Goal: Task Accomplishment & Management: Use online tool/utility

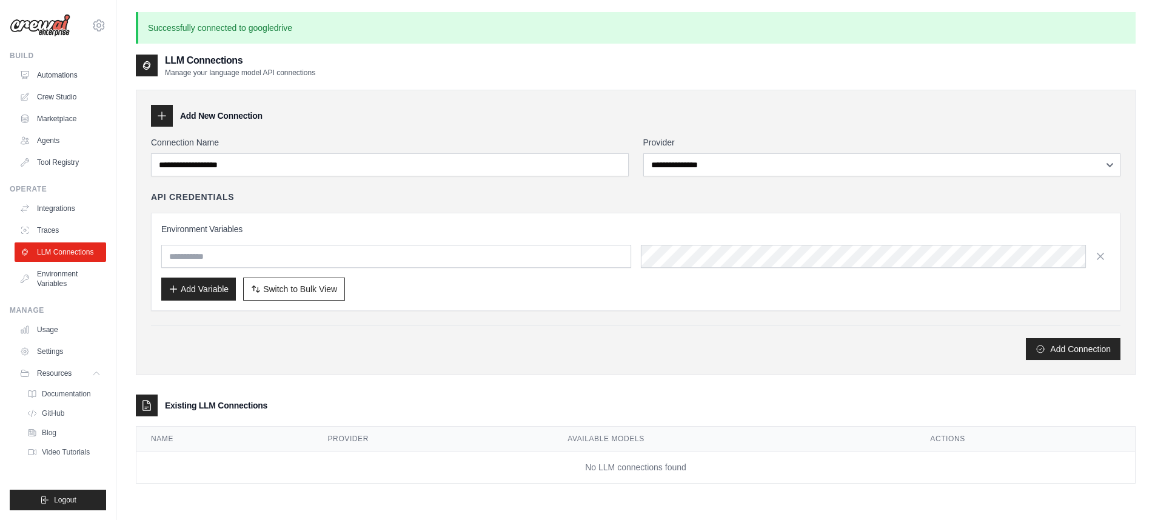
scroll to position [65, 0]
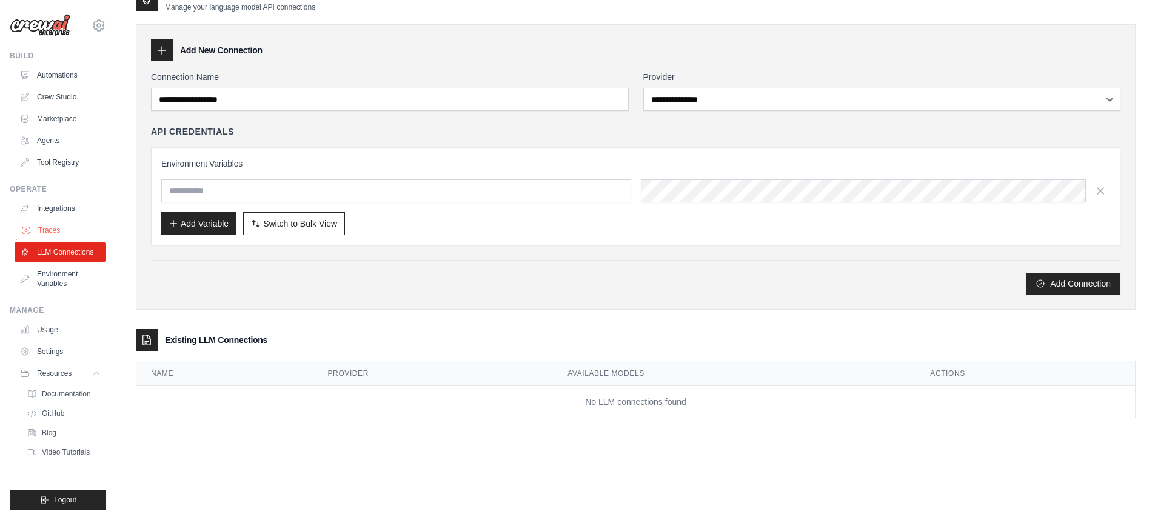
click at [73, 225] on link "Traces" at bounding box center [62, 230] width 92 height 19
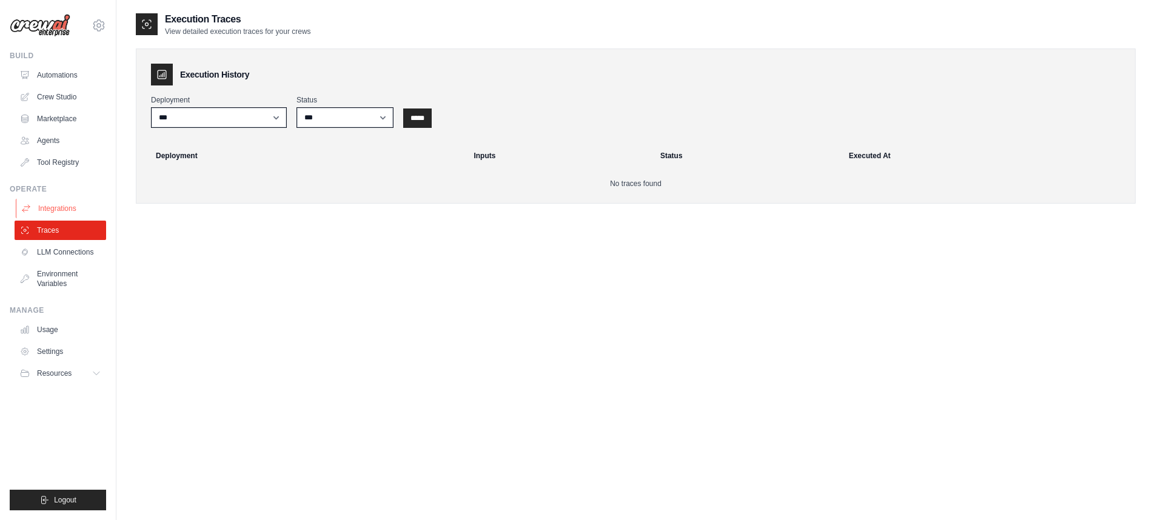
scroll to position [15, 0]
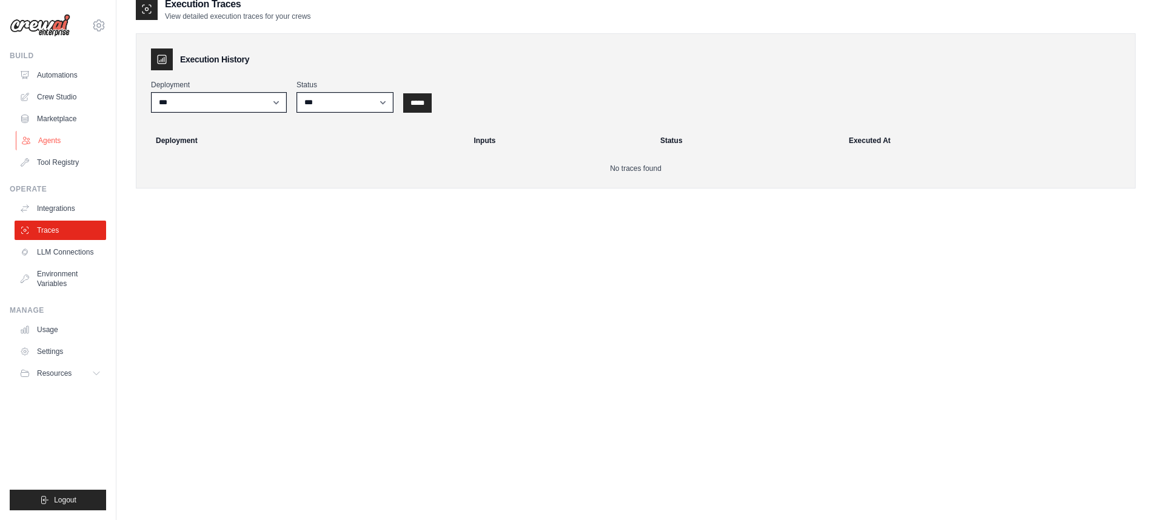
click at [57, 134] on link "Agents" at bounding box center [62, 140] width 92 height 19
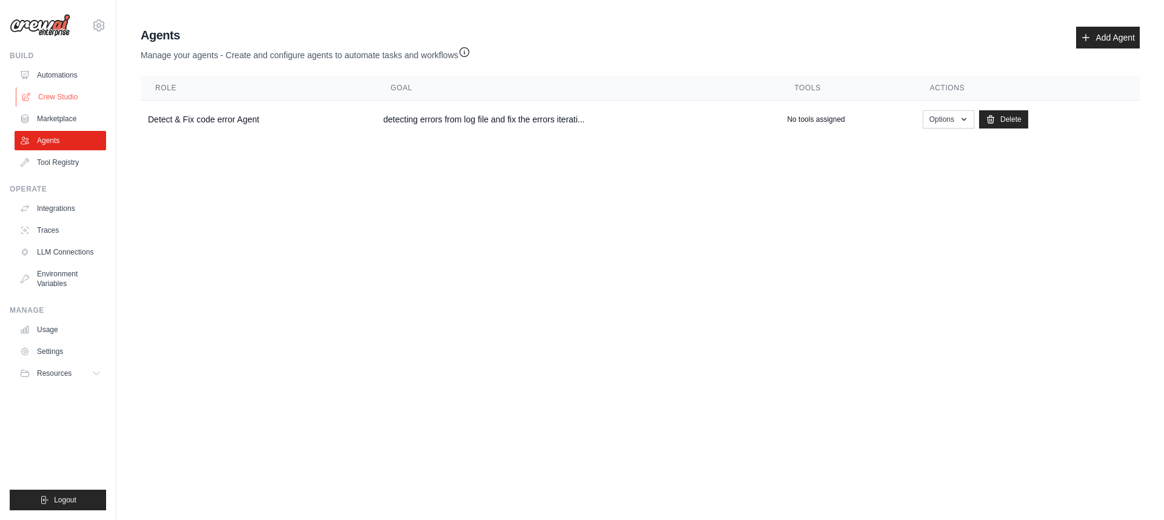
click at [84, 98] on link "Crew Studio" at bounding box center [62, 96] width 92 height 19
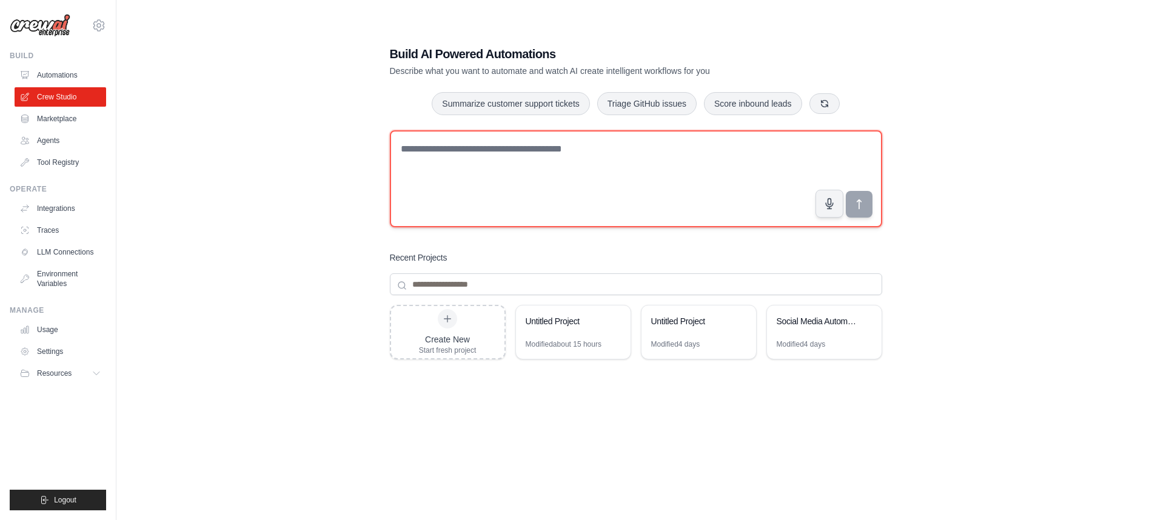
click at [671, 155] on textarea at bounding box center [636, 178] width 492 height 97
type textarea "*"
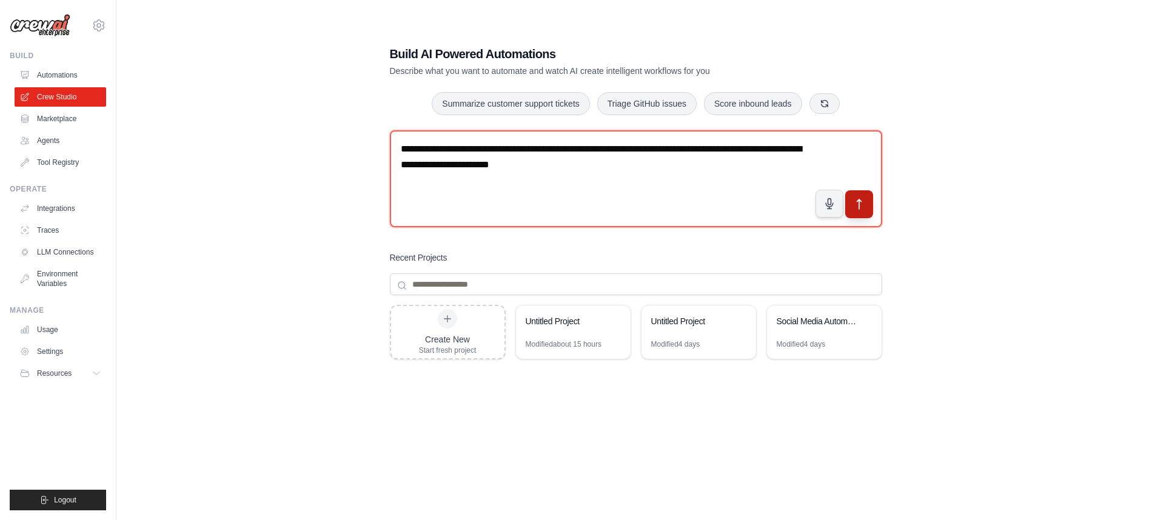
type textarea "**********"
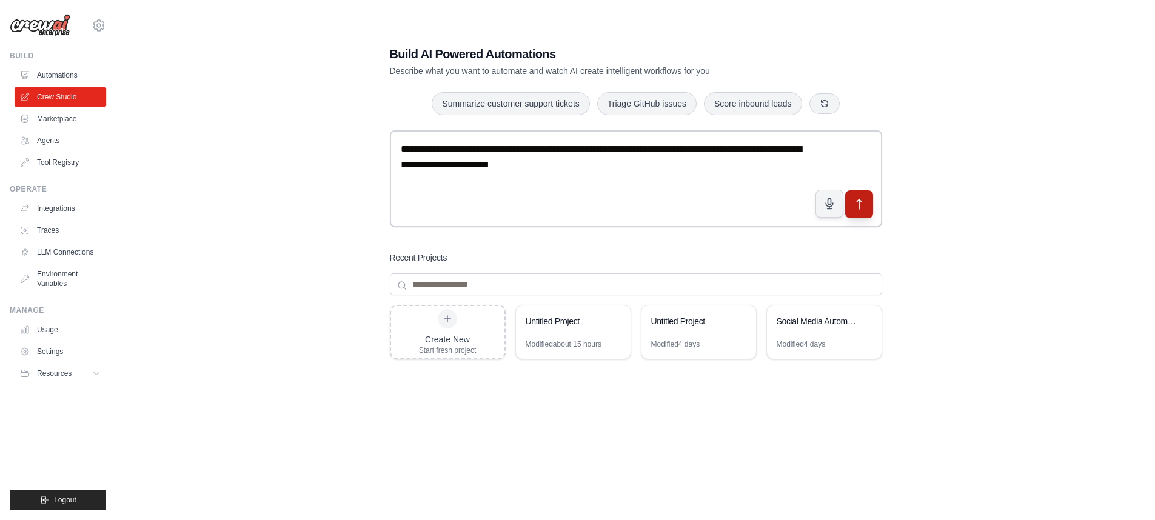
click at [854, 201] on icon "submit" at bounding box center [858, 204] width 13 height 13
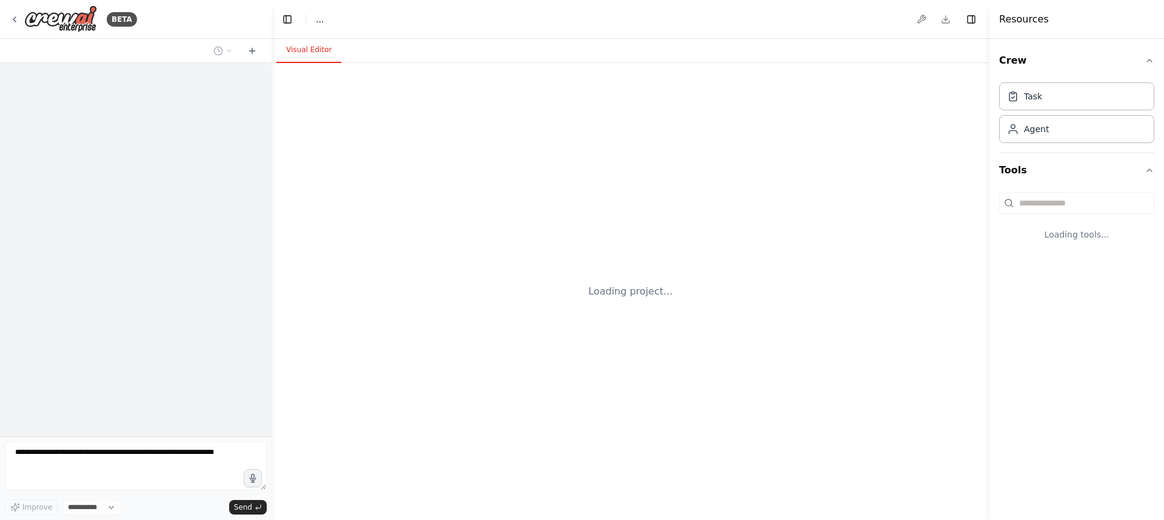
select select "****"
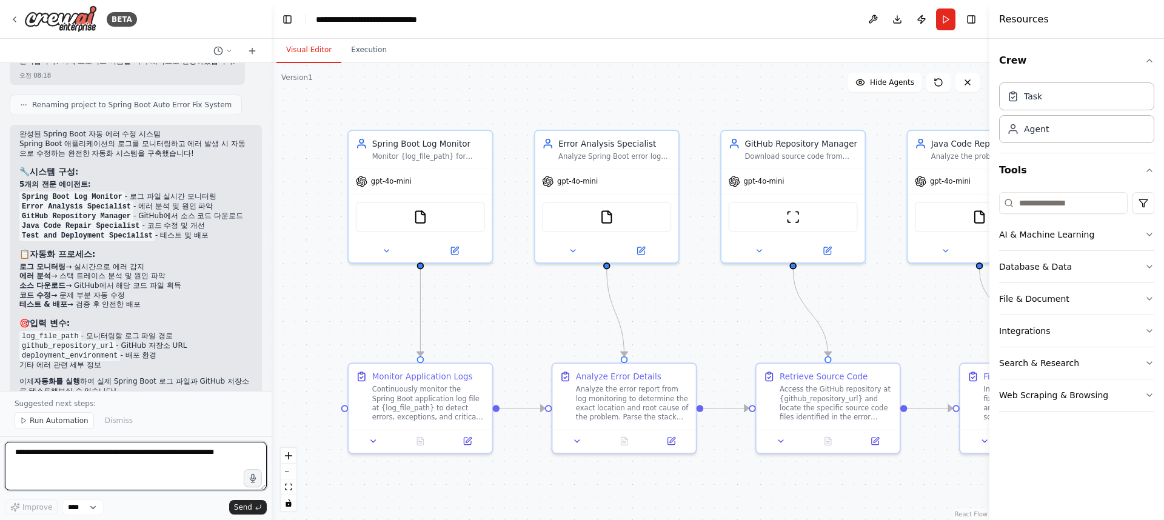
scroll to position [1839, 0]
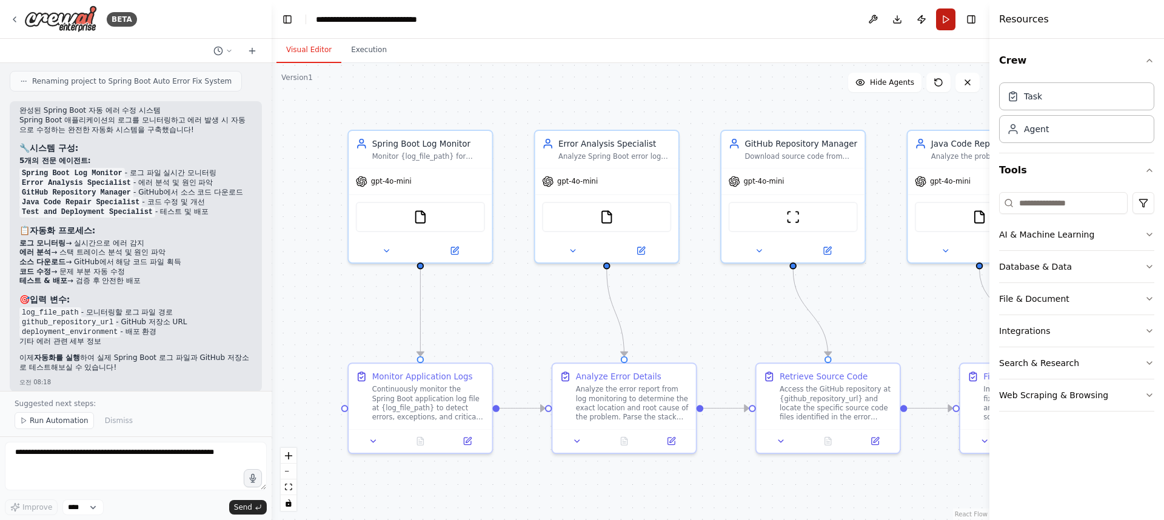
click at [946, 16] on button "Run" at bounding box center [945, 19] width 19 height 22
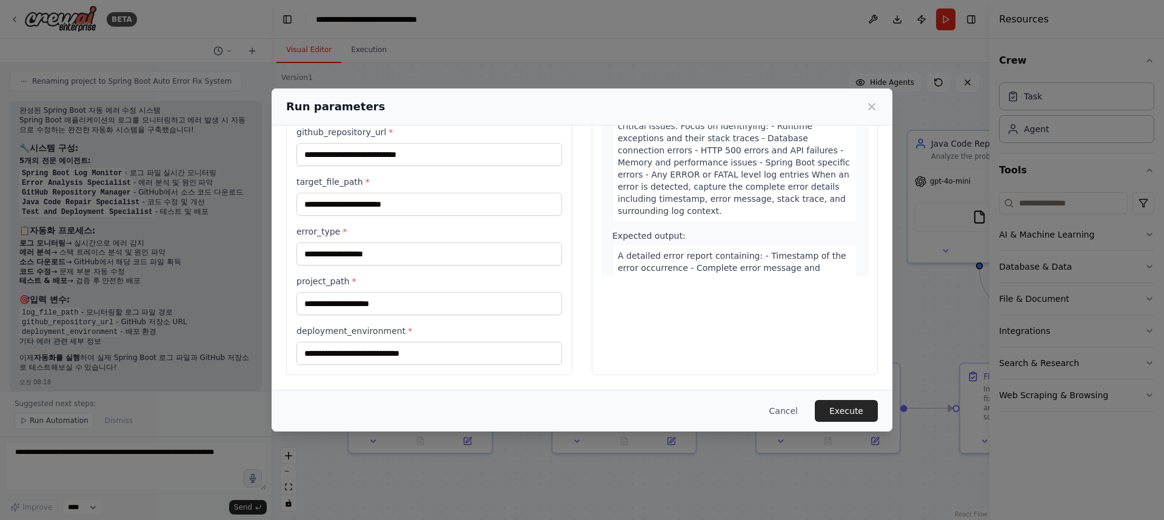
scroll to position [0, 0]
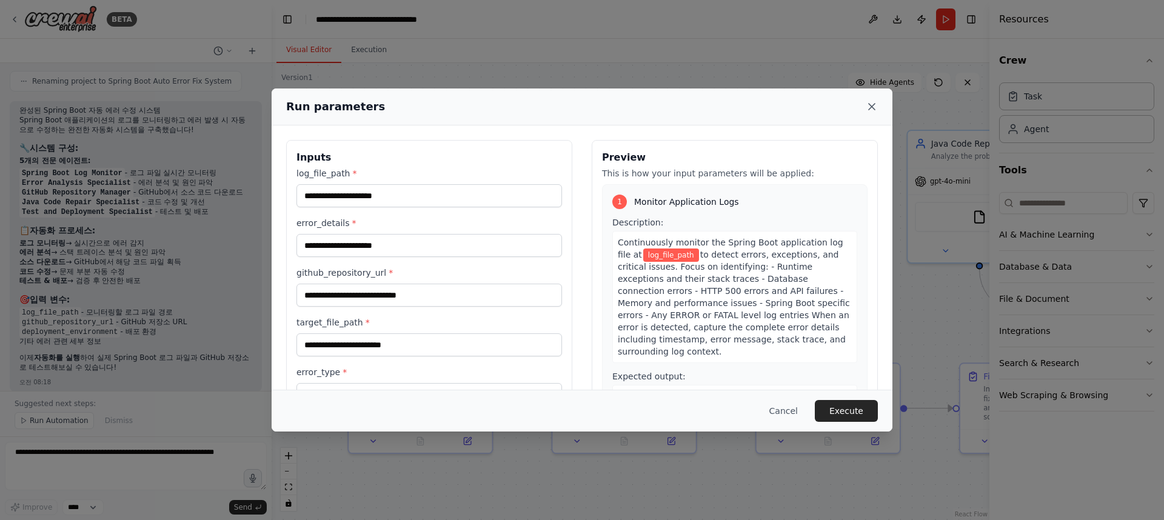
click at [869, 106] on icon at bounding box center [872, 107] width 12 height 12
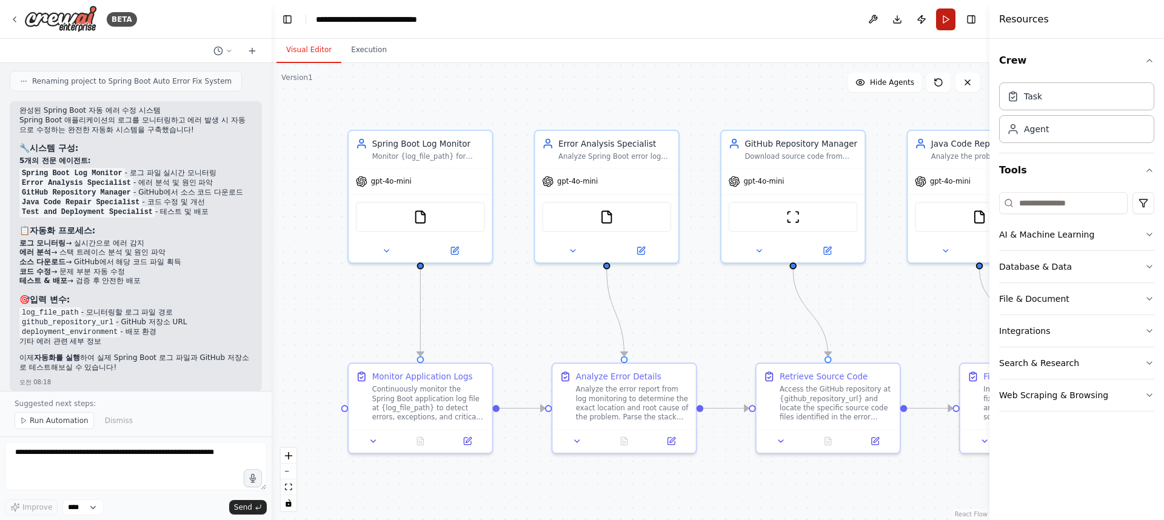
click at [948, 17] on button "Run" at bounding box center [945, 19] width 19 height 22
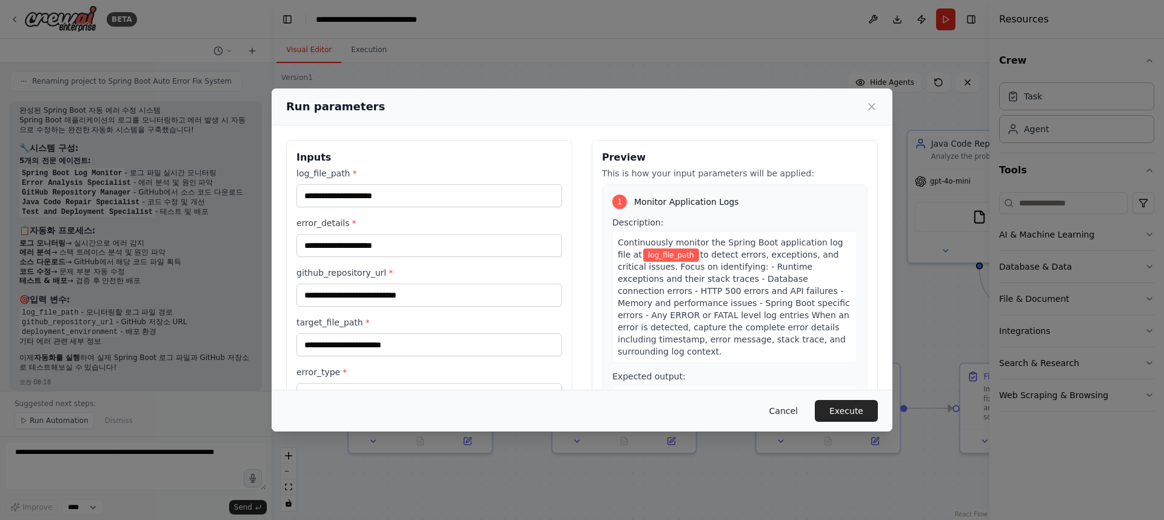
click at [784, 410] on button "Cancel" at bounding box center [784, 411] width 48 height 22
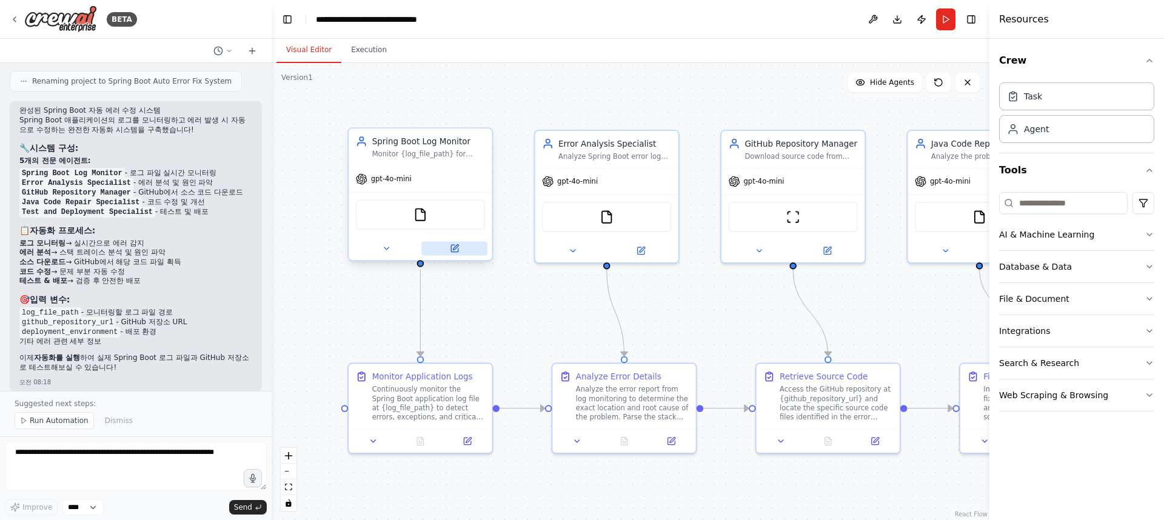
click at [458, 245] on icon at bounding box center [455, 247] width 5 height 5
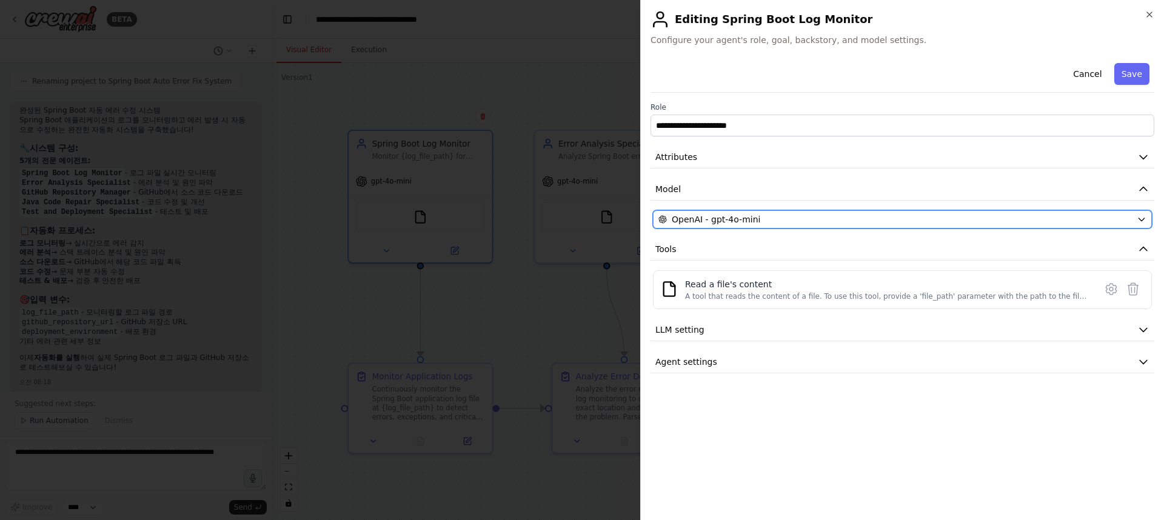
click at [1069, 219] on div "OpenAI - gpt-4o-mini" at bounding box center [894, 219] width 473 height 12
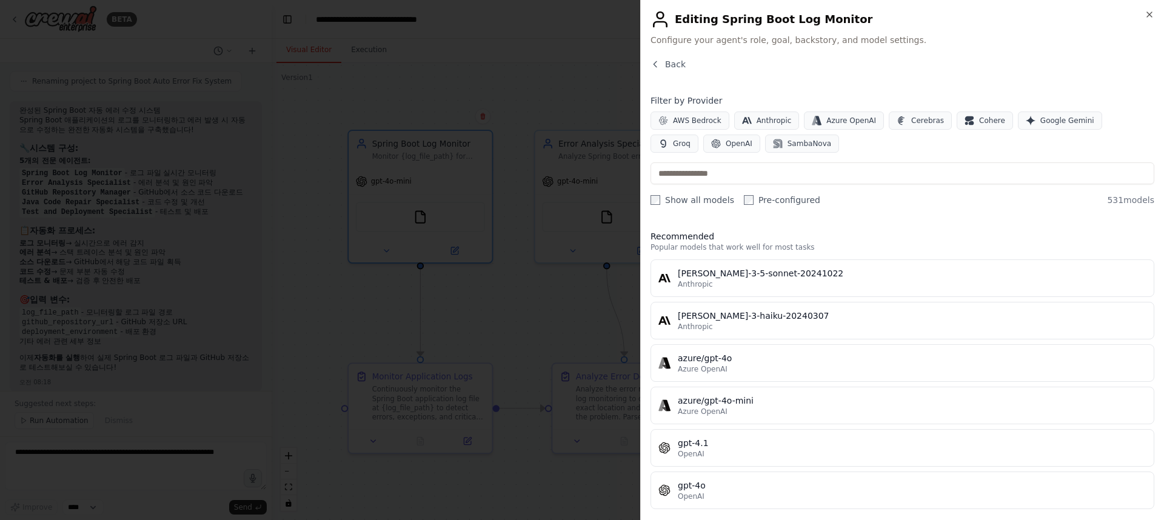
click at [1143, 13] on h2 "Editing Spring Boot Log Monitor" at bounding box center [903, 19] width 504 height 19
click at [1149, 12] on icon "button" at bounding box center [1150, 15] width 10 height 10
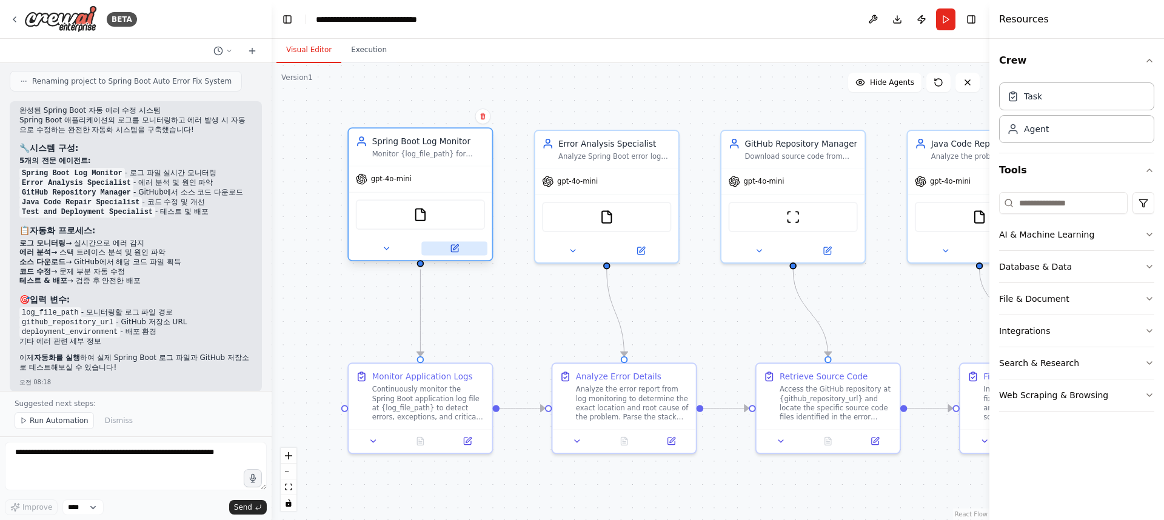
click at [458, 253] on button at bounding box center [454, 248] width 66 height 14
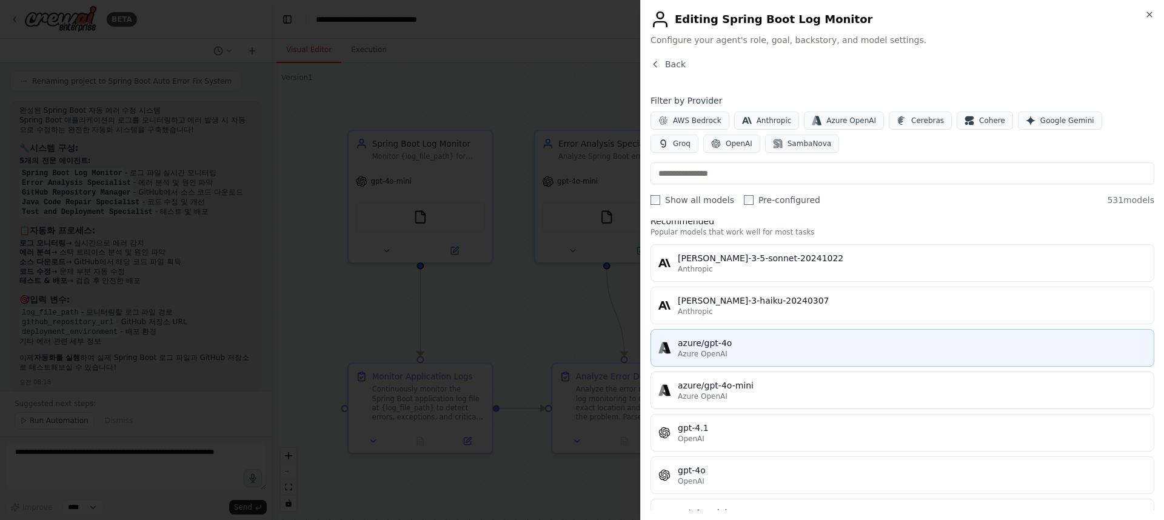
scroll to position [23, 0]
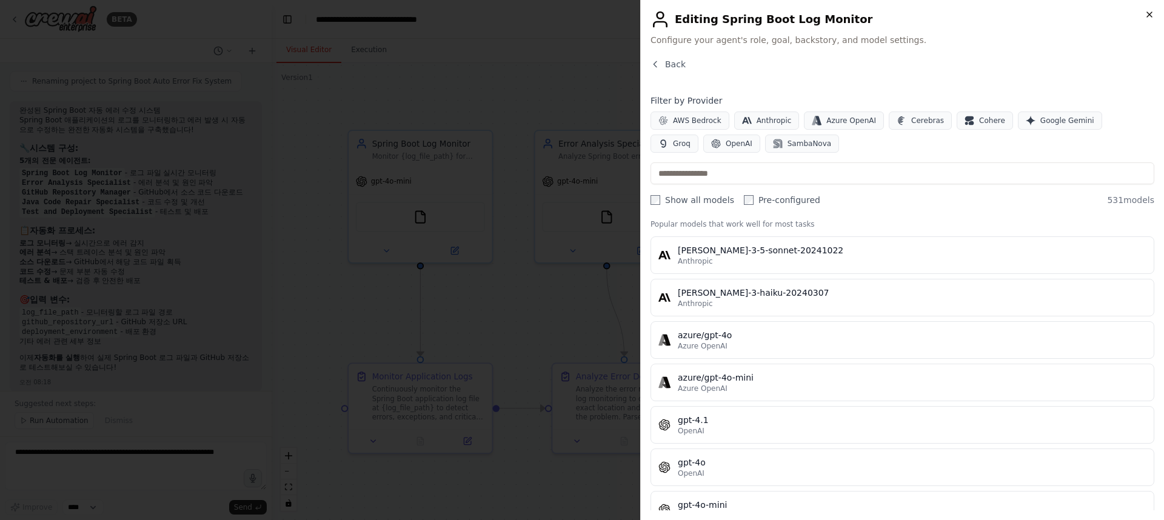
click at [1148, 15] on icon "button" at bounding box center [1149, 14] width 5 height 5
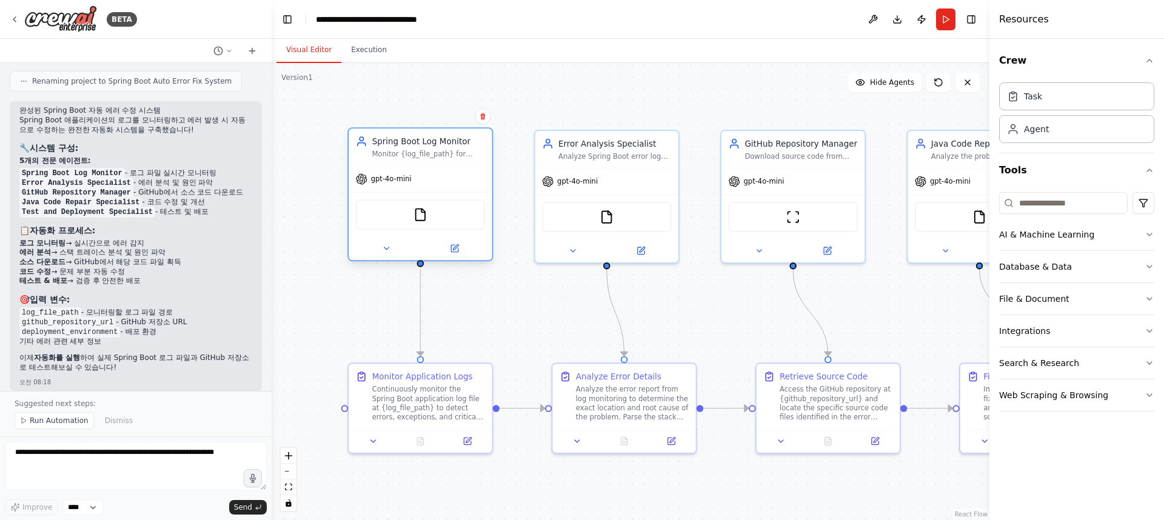
click at [401, 208] on div "FileReadTool" at bounding box center [420, 214] width 129 height 30
click at [437, 215] on div "FileReadTool" at bounding box center [420, 214] width 129 height 30
click at [393, 243] on button at bounding box center [386, 248] width 66 height 14
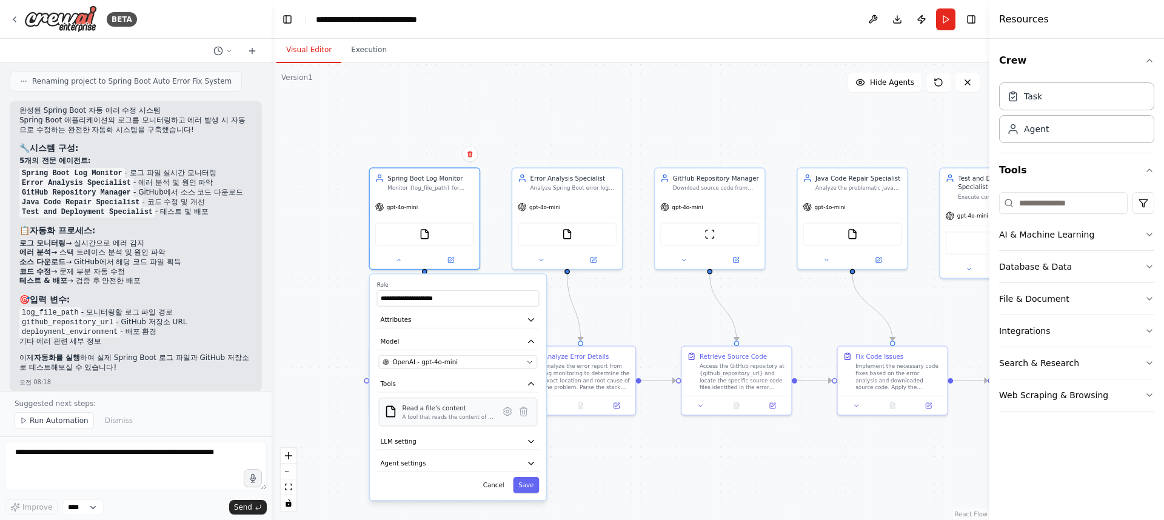
click at [453, 412] on div "Read a file's content" at bounding box center [449, 408] width 92 height 9
click at [457, 414] on div "A tool that reads the content of a file. To use this tool, provide a 'file_path…" at bounding box center [449, 416] width 92 height 7
click at [506, 412] on icon at bounding box center [507, 411] width 2 height 2
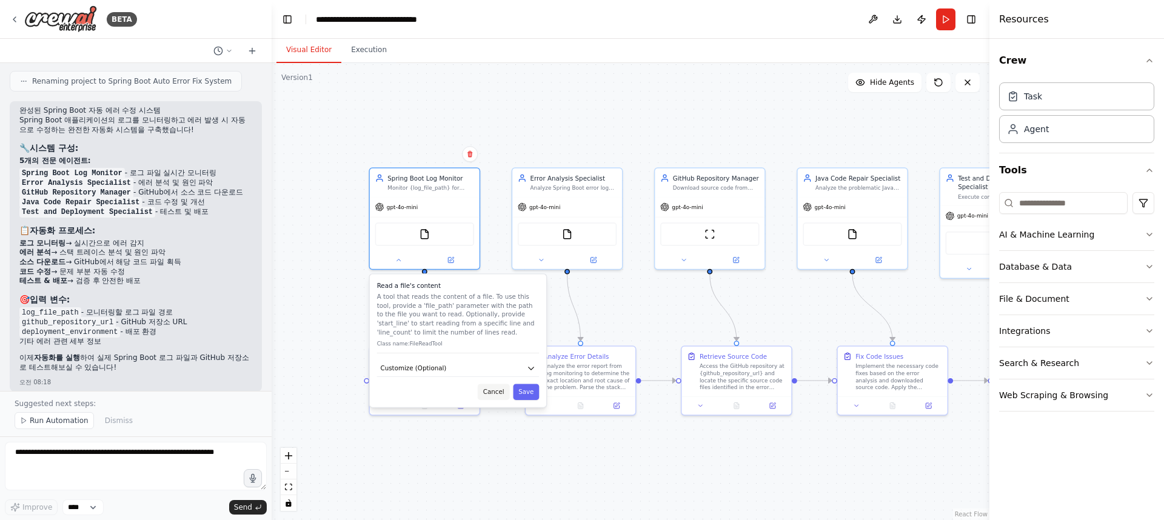
click at [493, 396] on button "Cancel" at bounding box center [494, 392] width 32 height 16
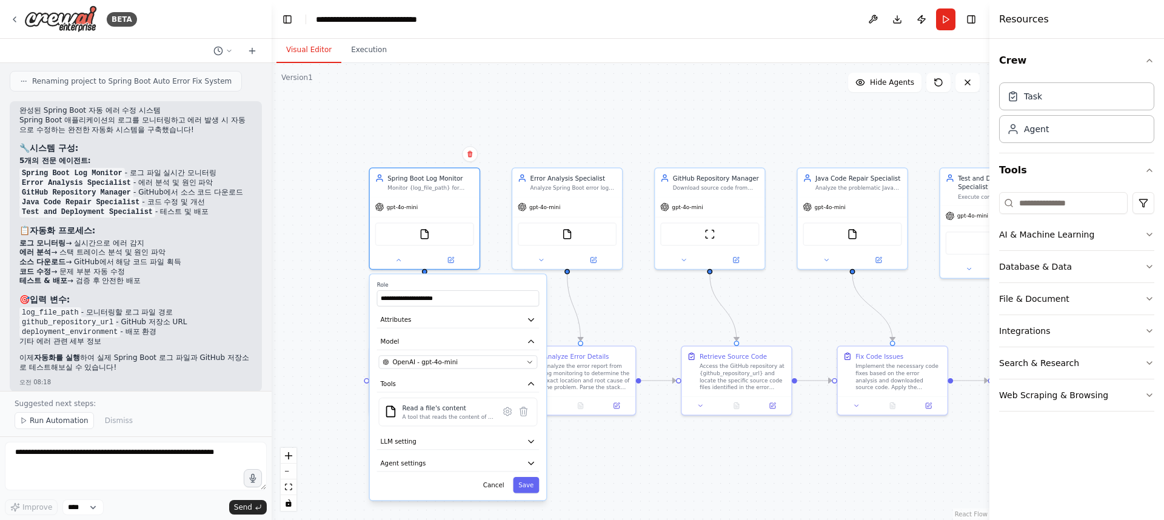
click at [580, 66] on div ".deletable-edge-delete-btn { width: 20px; height: 20px; border: 0px solid #ffff…" at bounding box center [631, 291] width 718 height 457
click at [592, 117] on div ".deletable-edge-delete-btn { width: 20px; height: 20px; border: 0px solid #ffff…" at bounding box center [631, 291] width 718 height 457
click at [483, 486] on button "Cancel" at bounding box center [494, 485] width 32 height 16
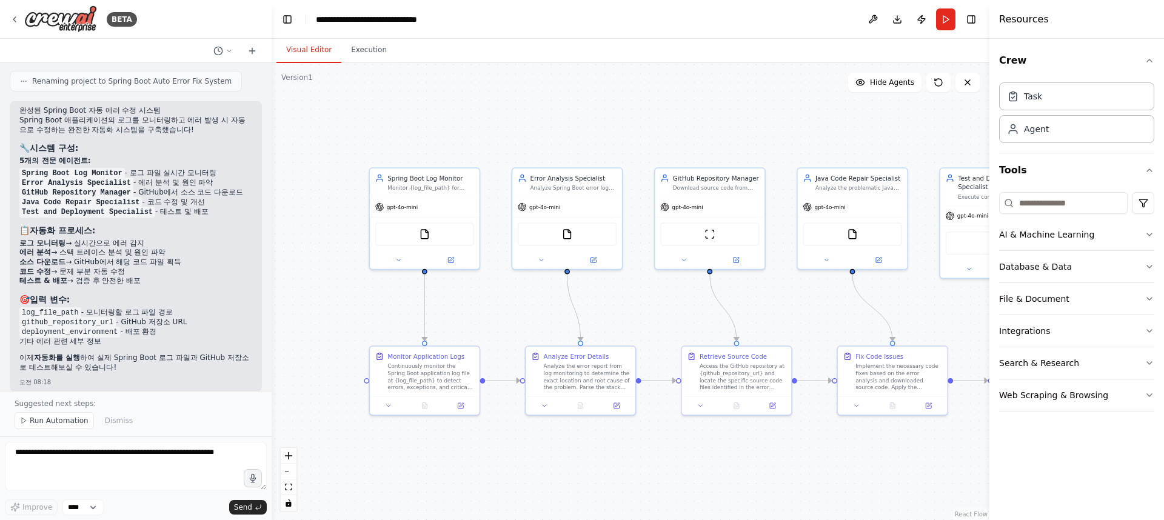
click at [498, 452] on div ".deletable-edge-delete-btn { width: 20px; height: 20px; border: 0px solid #ffff…" at bounding box center [631, 291] width 718 height 457
click at [423, 376] on div "Continuously monitor the Spring Boot application log file at {log_file_path} to…" at bounding box center [430, 375] width 87 height 28
click at [461, 407] on icon at bounding box center [460, 404] width 7 height 7
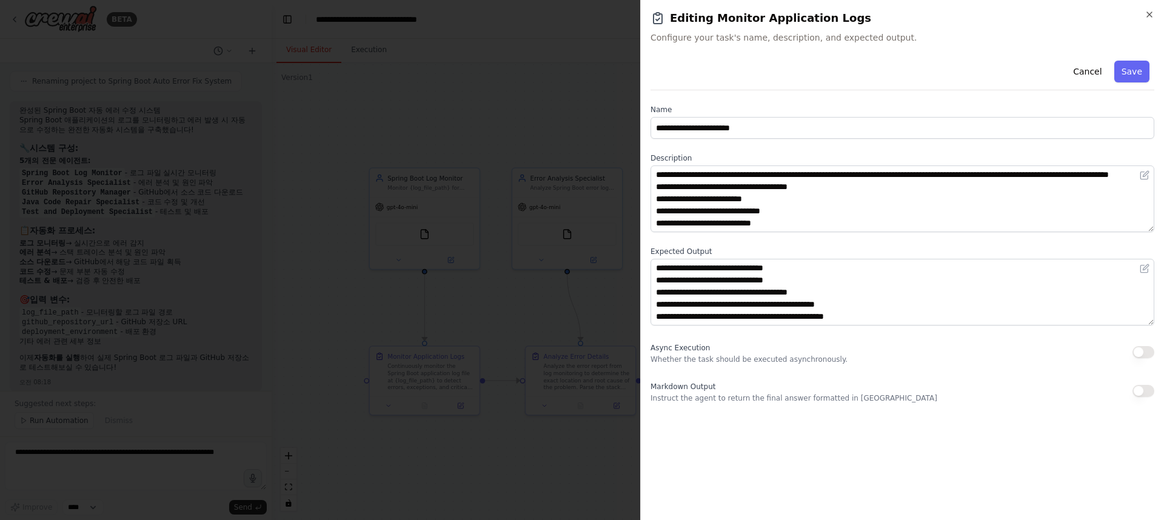
click at [1148, 19] on h2 "Editing Monitor Application Logs" at bounding box center [903, 18] width 504 height 17
click at [1148, 16] on icon "button" at bounding box center [1149, 14] width 5 height 5
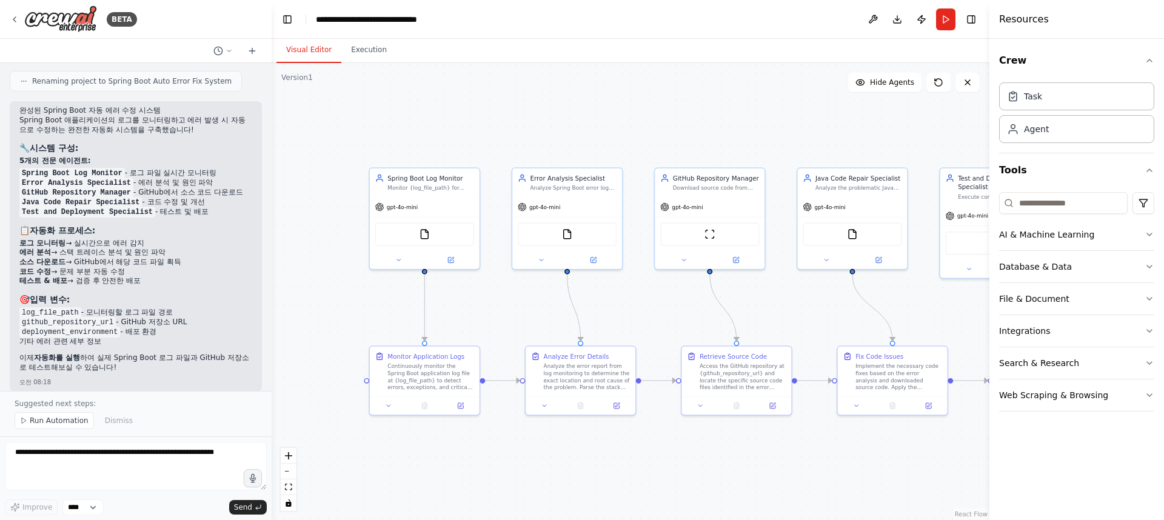
click at [714, 25] on header "**********" at bounding box center [631, 19] width 718 height 39
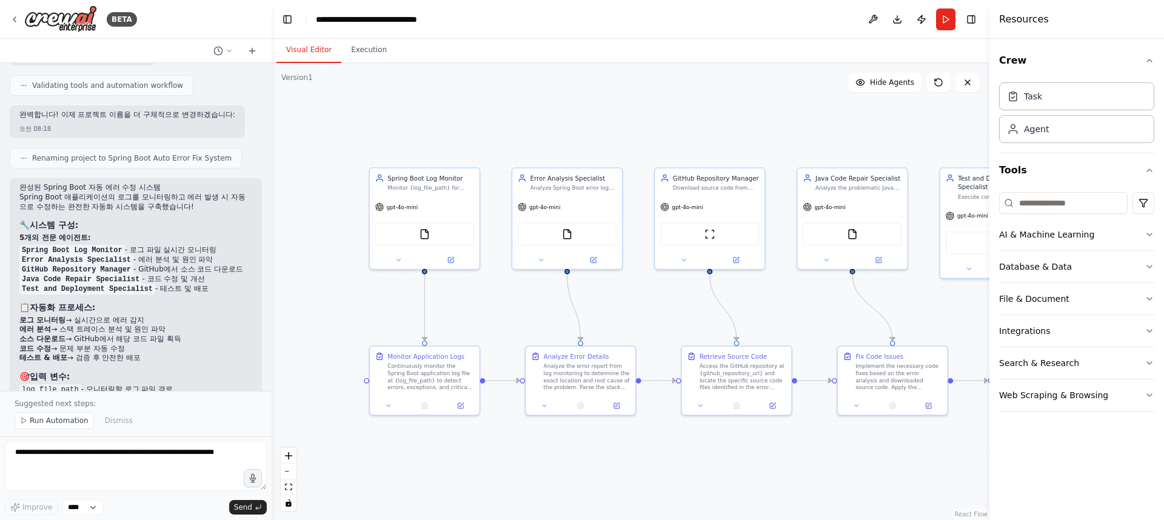
scroll to position [1839, 0]
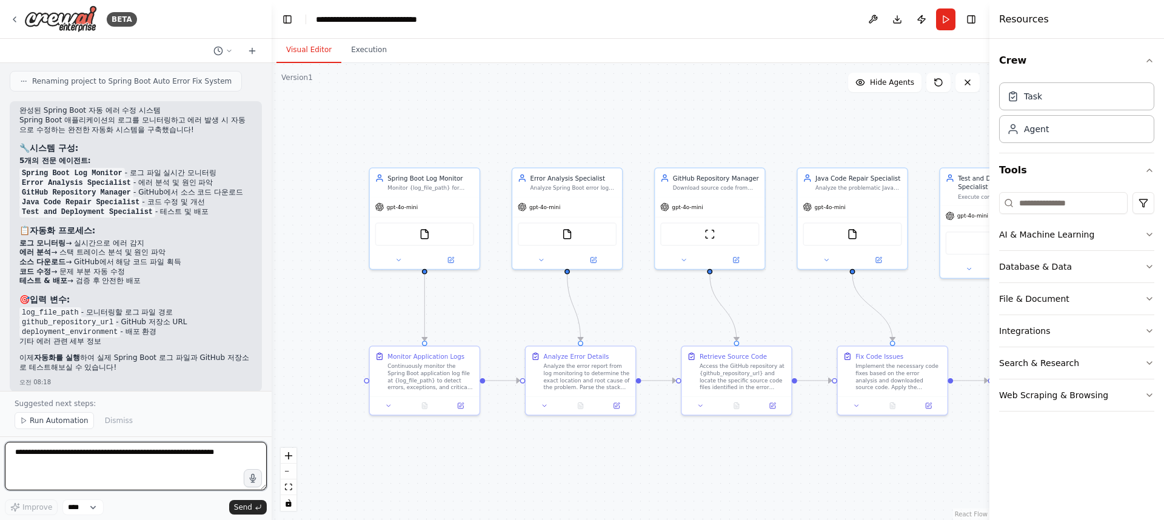
click at [197, 452] on textarea at bounding box center [136, 466] width 262 height 49
click at [38, 422] on span "Run Automation" at bounding box center [59, 421] width 59 height 10
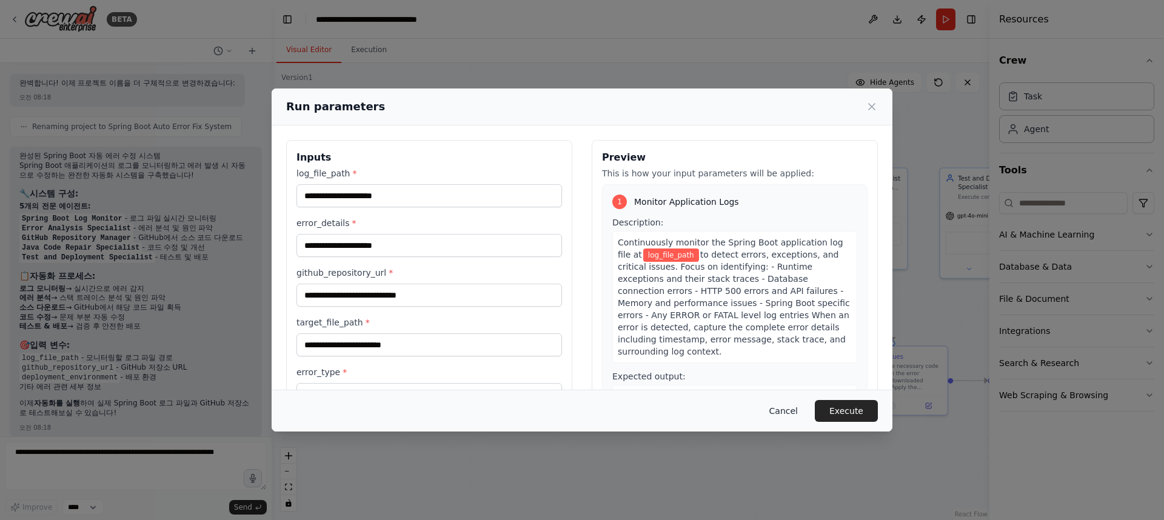
click at [790, 413] on button "Cancel" at bounding box center [784, 411] width 48 height 22
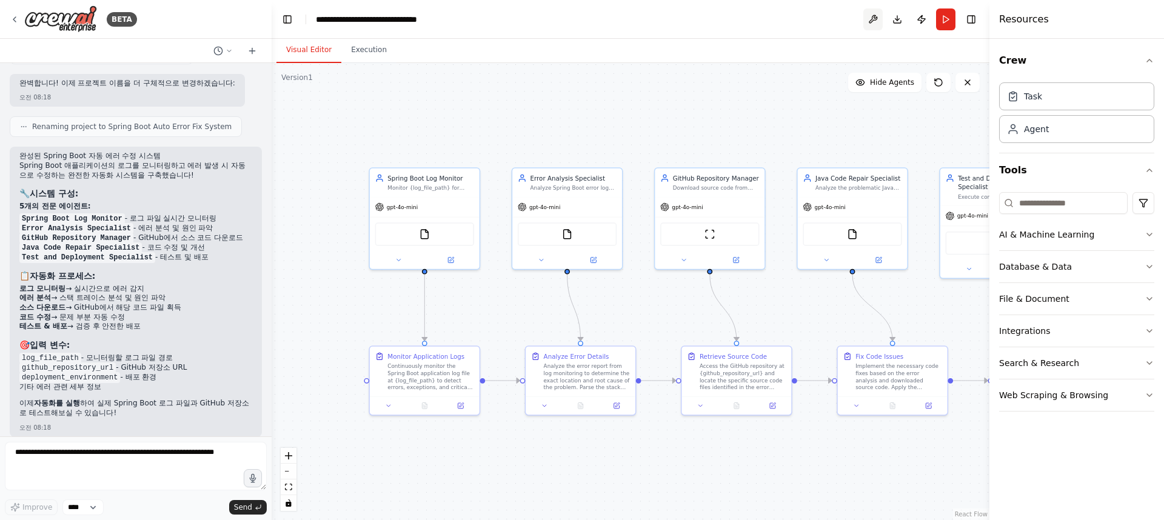
click at [874, 19] on button at bounding box center [872, 19] width 19 height 22
click at [721, 138] on div ".deletable-edge-delete-btn { width: 20px; height: 20px; border: 0px solid #ffff…" at bounding box center [631, 291] width 718 height 457
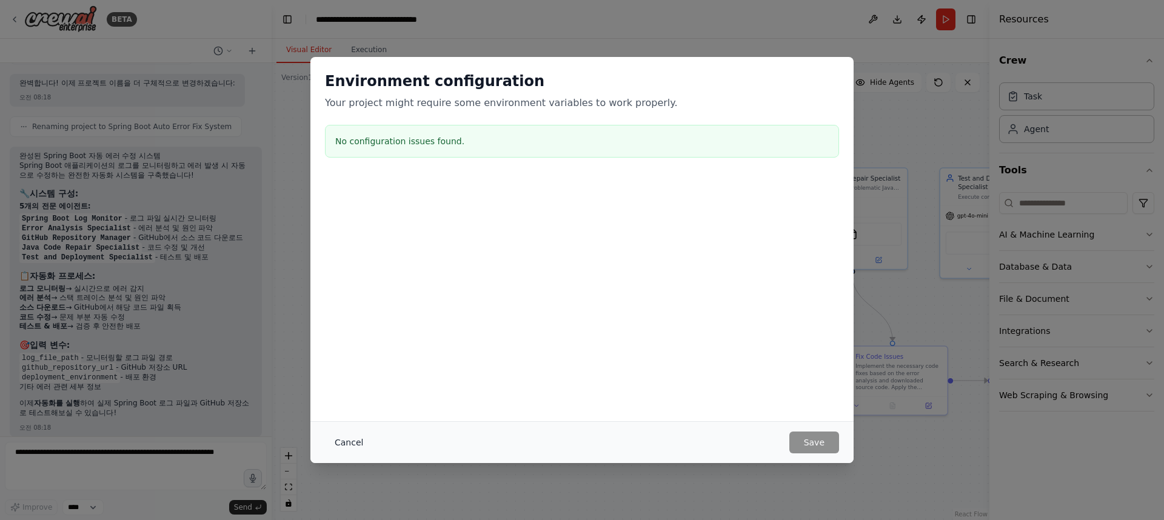
click at [352, 438] on button "Cancel" at bounding box center [349, 443] width 48 height 22
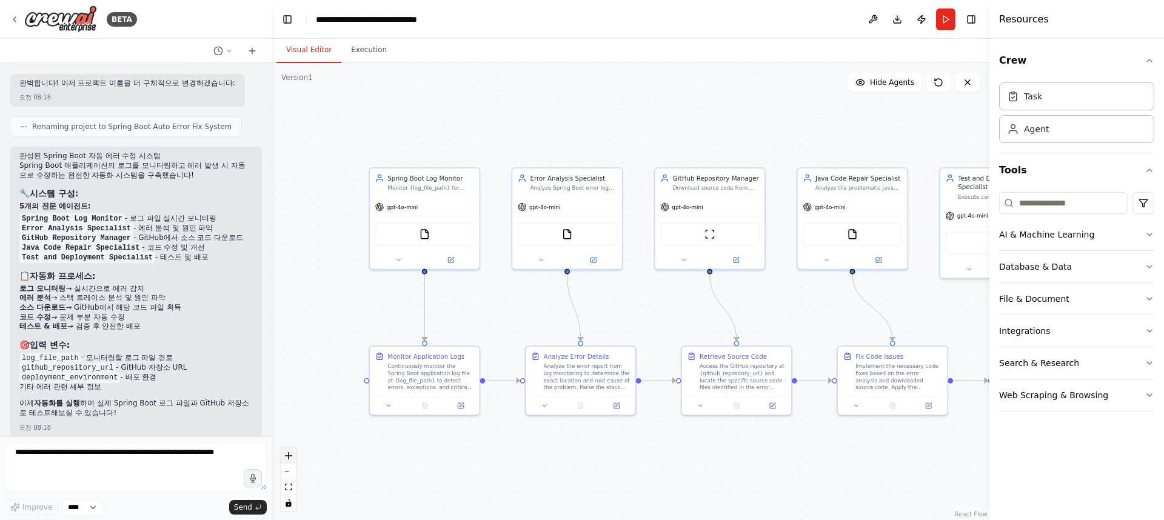
click at [290, 459] on button "zoom in" at bounding box center [289, 456] width 16 height 16
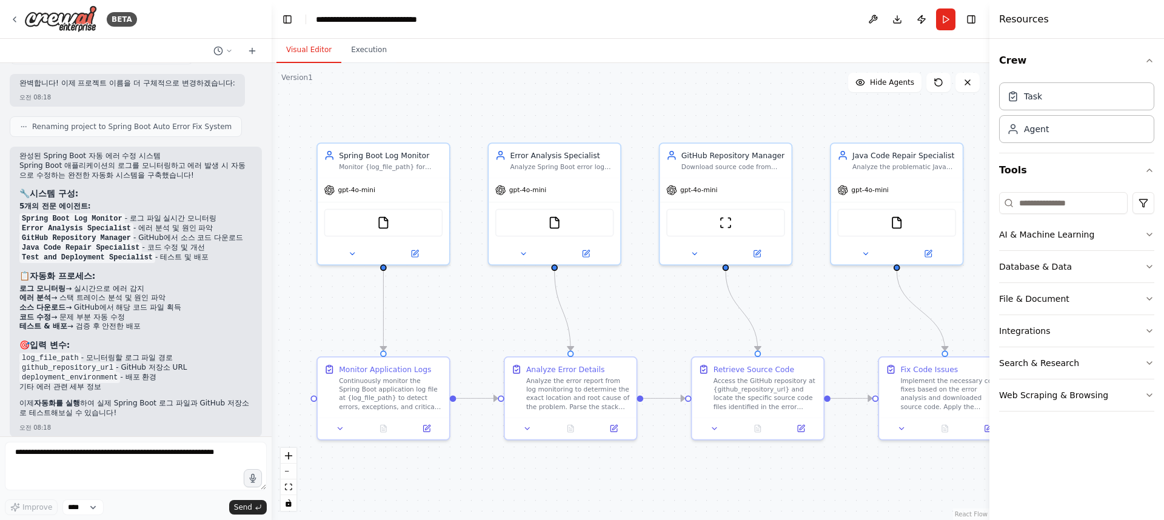
click at [620, 107] on div ".deletable-edge-delete-btn { width: 20px; height: 20px; border: 0px solid #ffff…" at bounding box center [631, 291] width 718 height 457
click at [1072, 141] on div "Agent" at bounding box center [1076, 129] width 155 height 28
click at [1091, 238] on button "AI & Machine Learning" at bounding box center [1076, 235] width 155 height 32
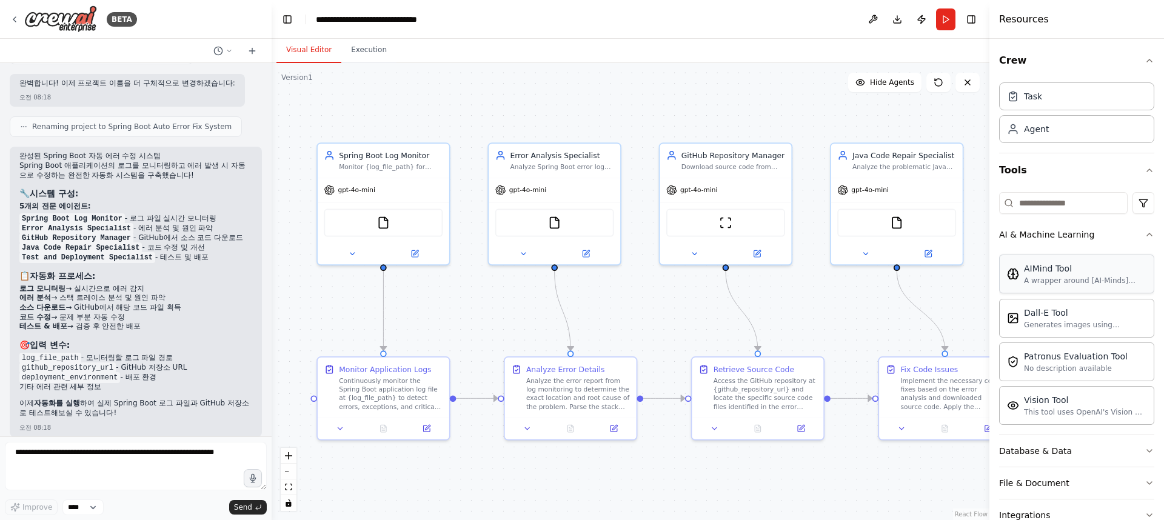
scroll to position [95, 0]
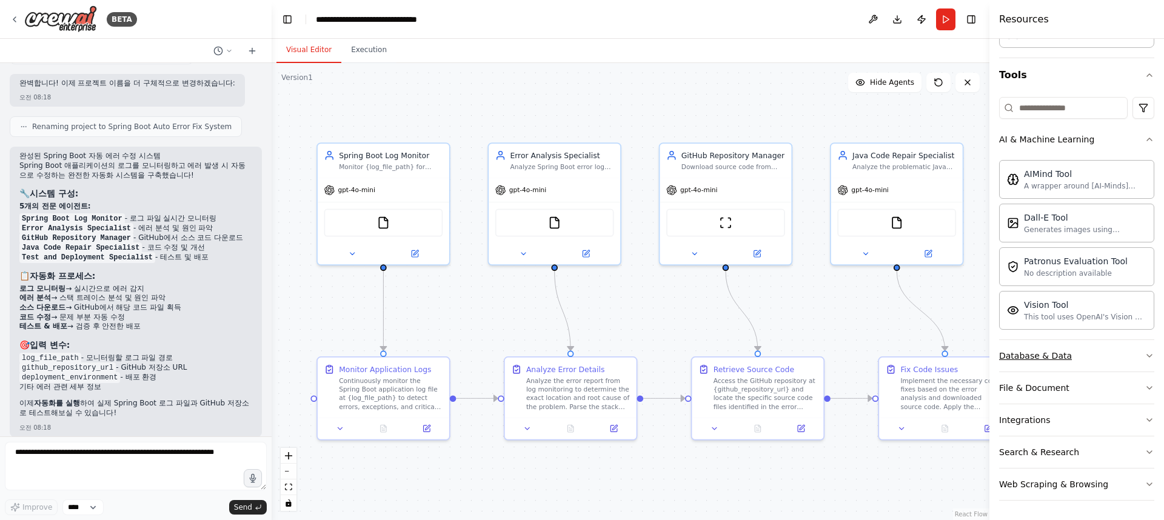
click at [1041, 357] on div "Database & Data" at bounding box center [1035, 356] width 73 height 12
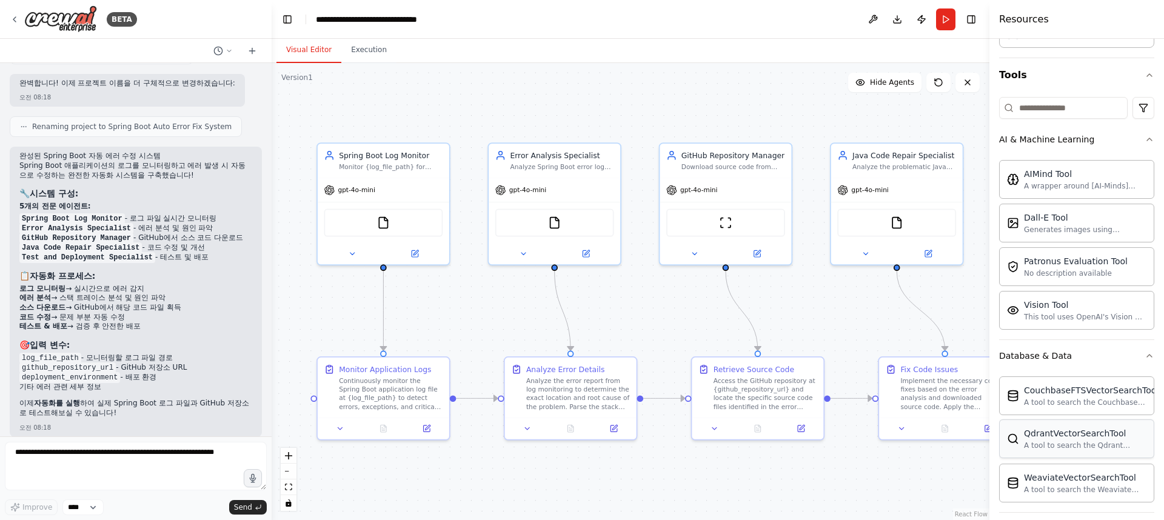
scroll to position [236, 0]
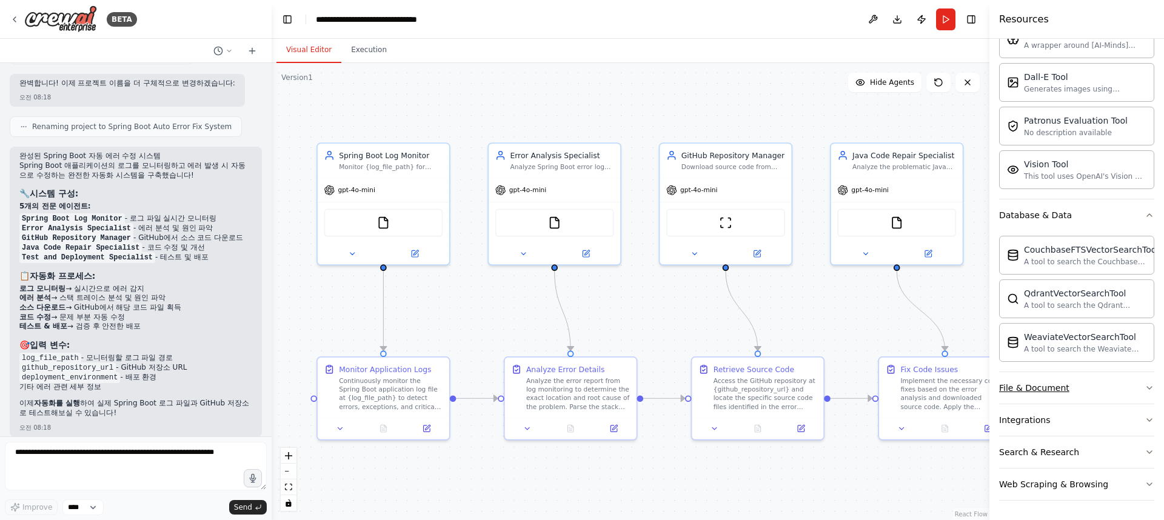
click at [1043, 389] on div "File & Document" at bounding box center [1034, 388] width 70 height 12
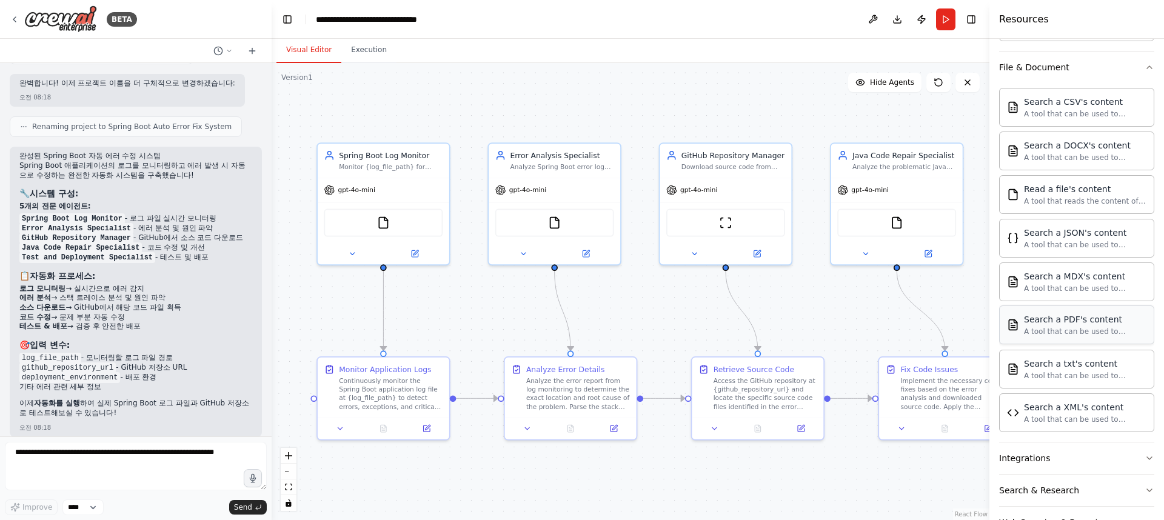
scroll to position [595, 0]
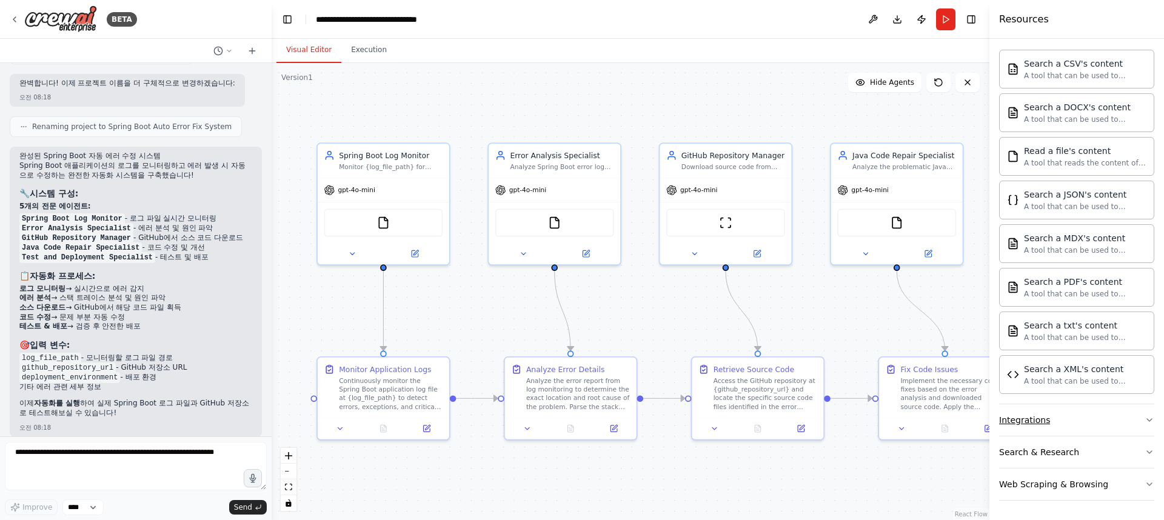
click at [1029, 417] on div "Integrations" at bounding box center [1024, 420] width 51 height 12
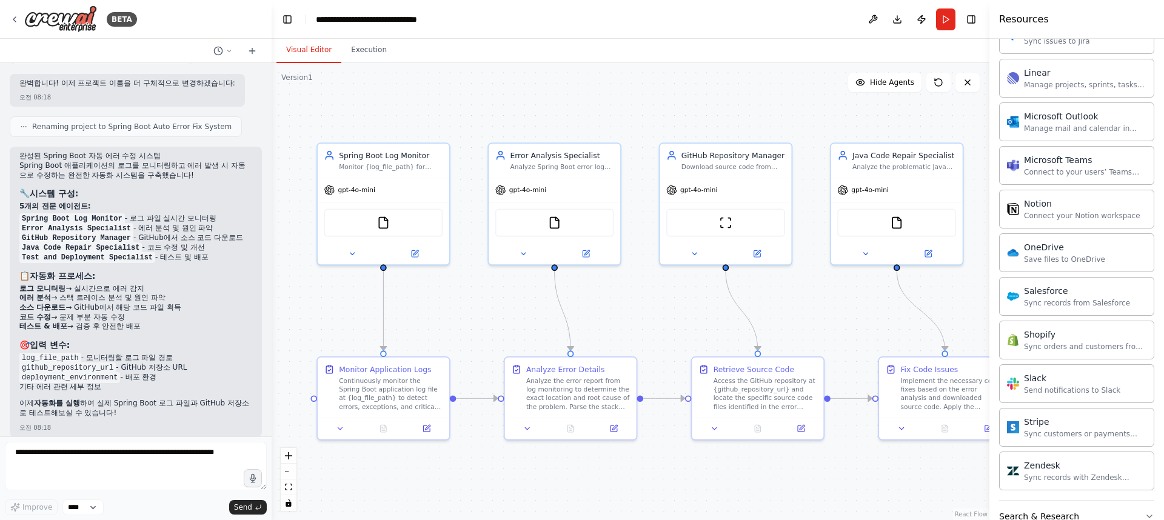
scroll to position [1521, 0]
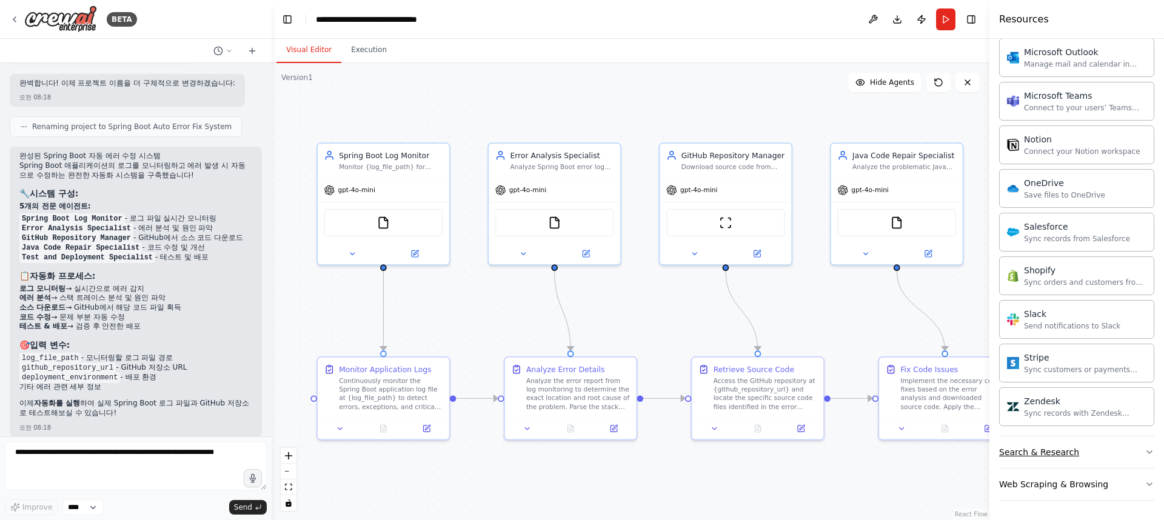
click at [1039, 449] on div "Search & Research" at bounding box center [1039, 452] width 80 height 12
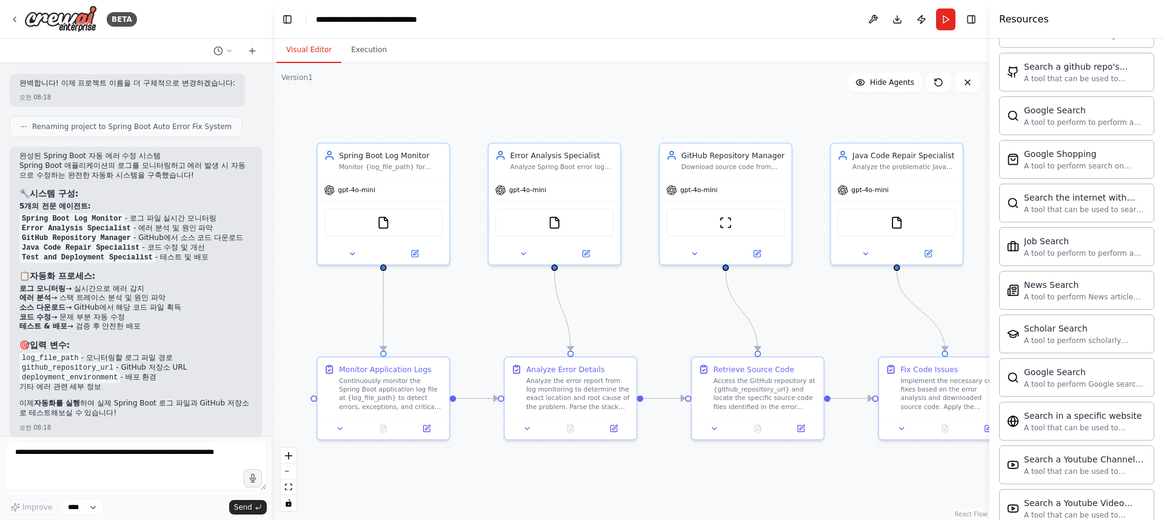
scroll to position [2142, 0]
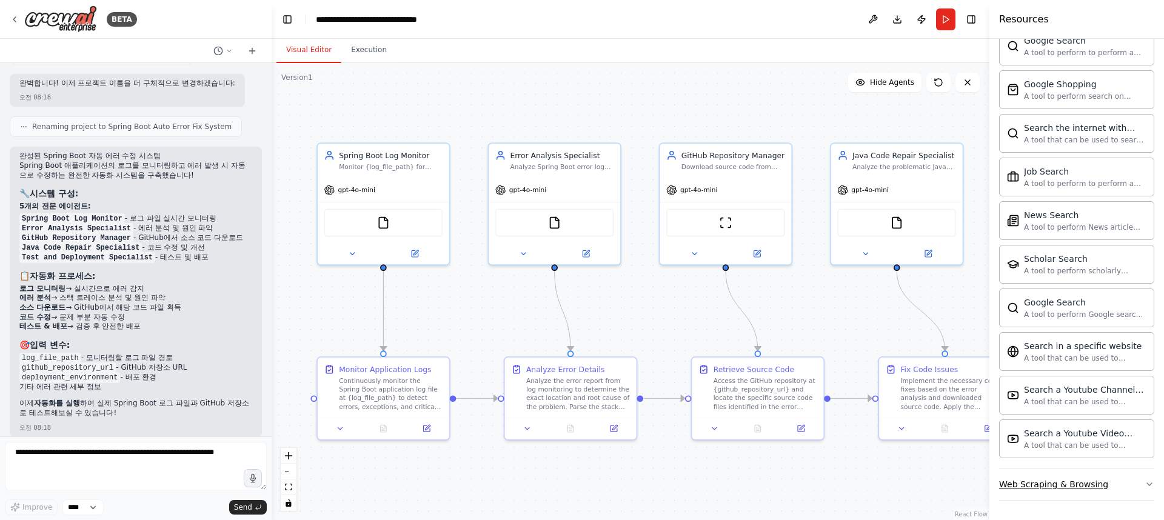
click at [1048, 484] on div "Web Scraping & Browsing" at bounding box center [1053, 484] width 109 height 12
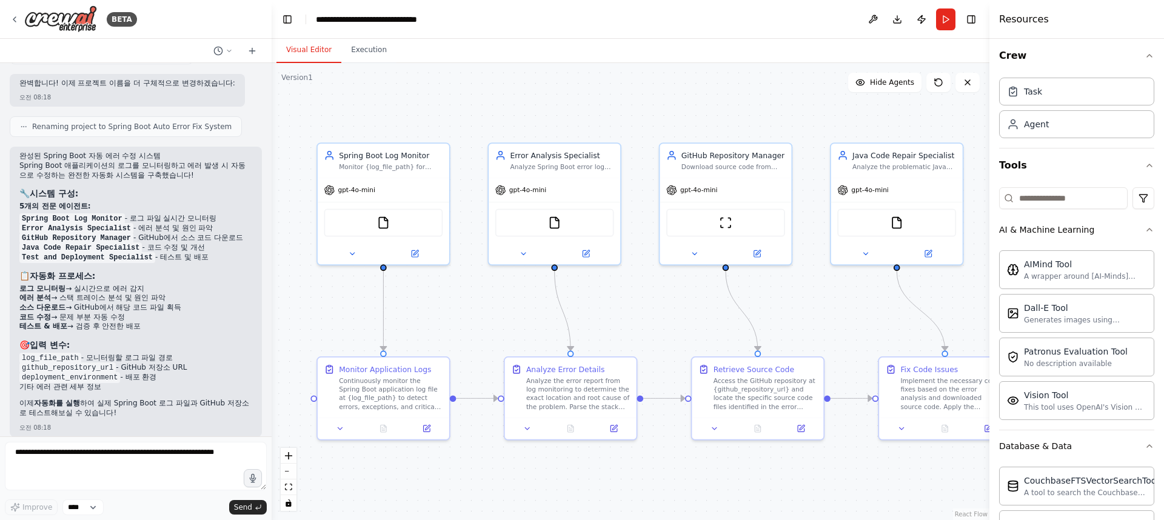
scroll to position [0, 0]
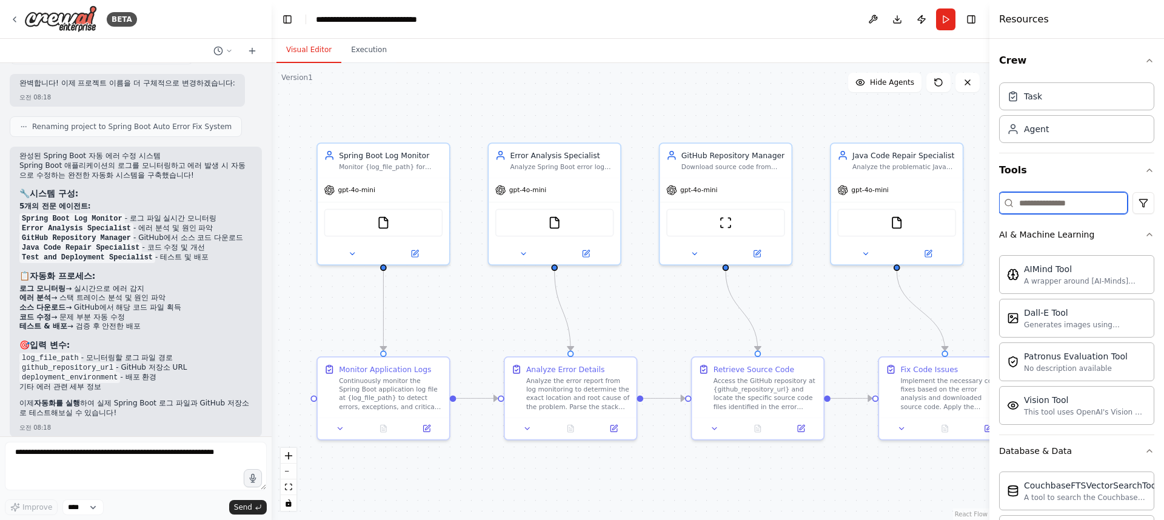
click at [1047, 204] on input at bounding box center [1063, 203] width 129 height 22
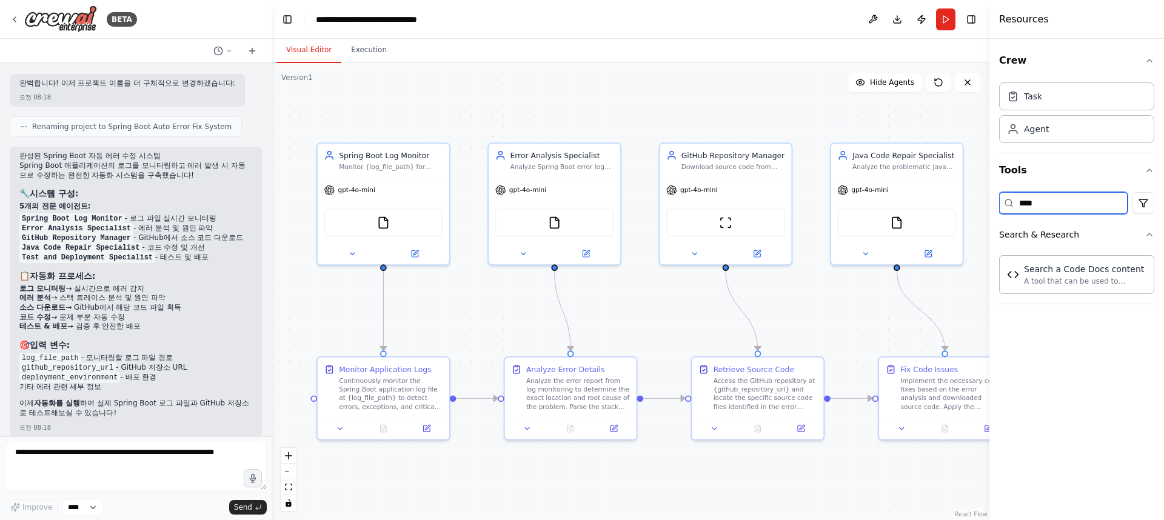
drag, startPoint x: 1046, startPoint y: 200, endPoint x: 1012, endPoint y: 195, distance: 34.4
click at [1012, 195] on input "****" at bounding box center [1063, 203] width 129 height 22
click at [1082, 269] on div "Search a Code Docs content" at bounding box center [1085, 269] width 122 height 12
click at [1051, 209] on input "****" at bounding box center [1063, 203] width 129 height 22
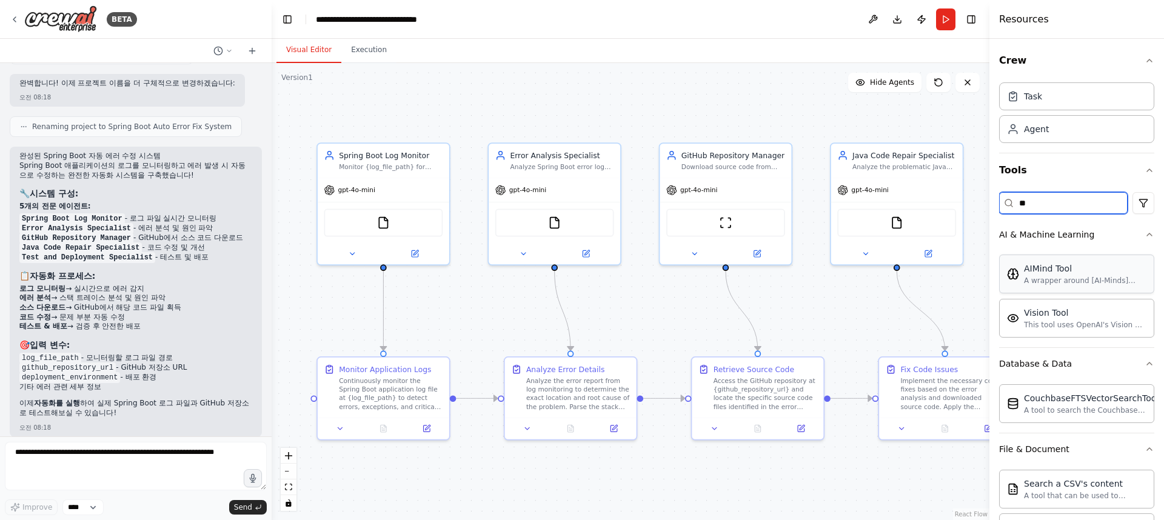
type input "*"
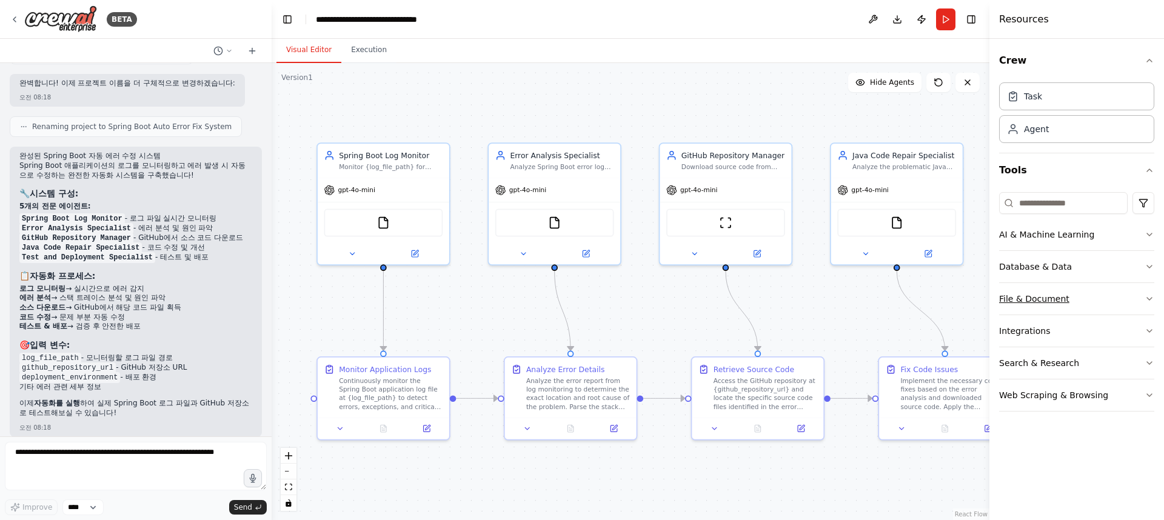
click at [1043, 296] on div "File & Document" at bounding box center [1034, 299] width 70 height 12
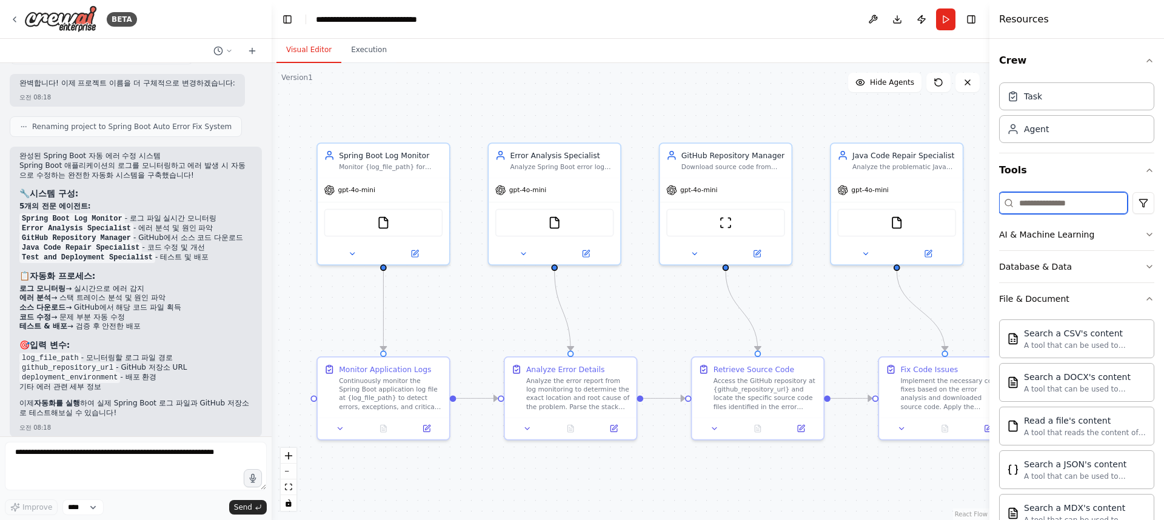
click at [1059, 201] on input at bounding box center [1063, 203] width 129 height 22
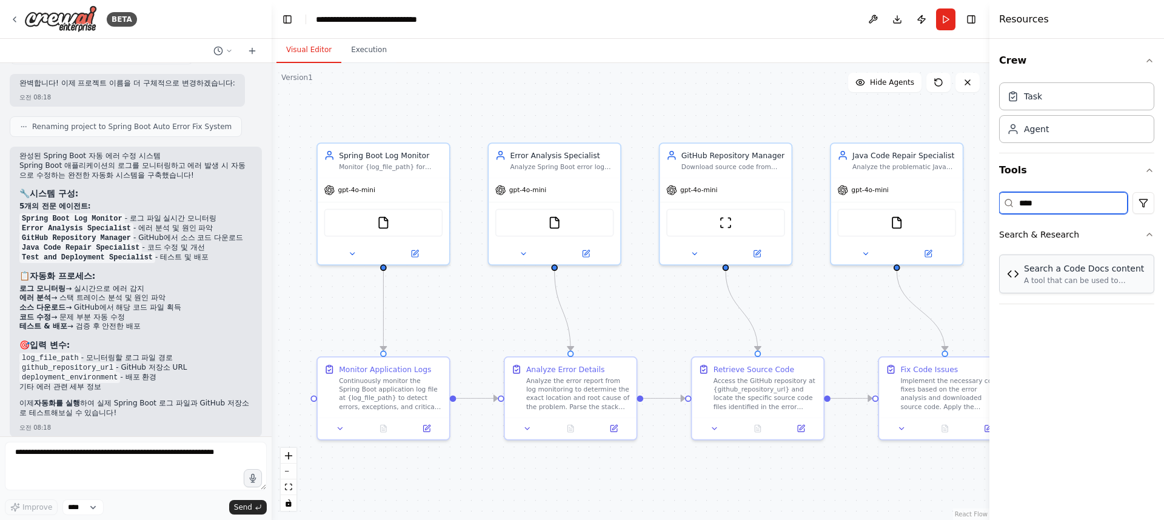
type input "****"
click at [1028, 266] on div "Search a Code Docs content" at bounding box center [1085, 269] width 122 height 12
click at [1026, 268] on div "Search a Code Docs content" at bounding box center [1085, 269] width 122 height 12
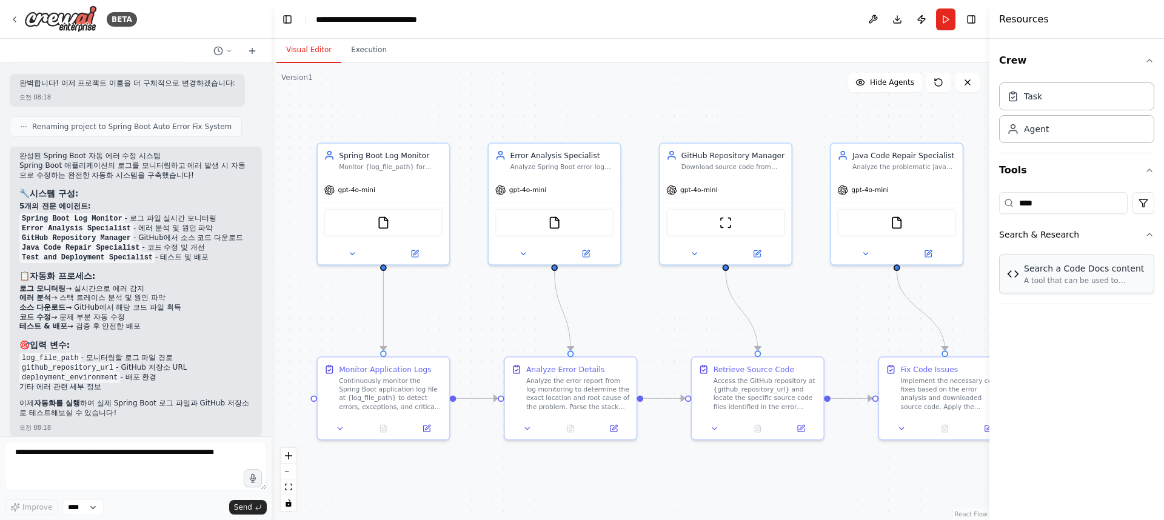
click at [1026, 268] on div "Search a Code Docs content" at bounding box center [1085, 269] width 122 height 12
click at [1068, 285] on div "A tool that can be used to semantic search a query from a Code Docs content." at bounding box center [1085, 281] width 122 height 10
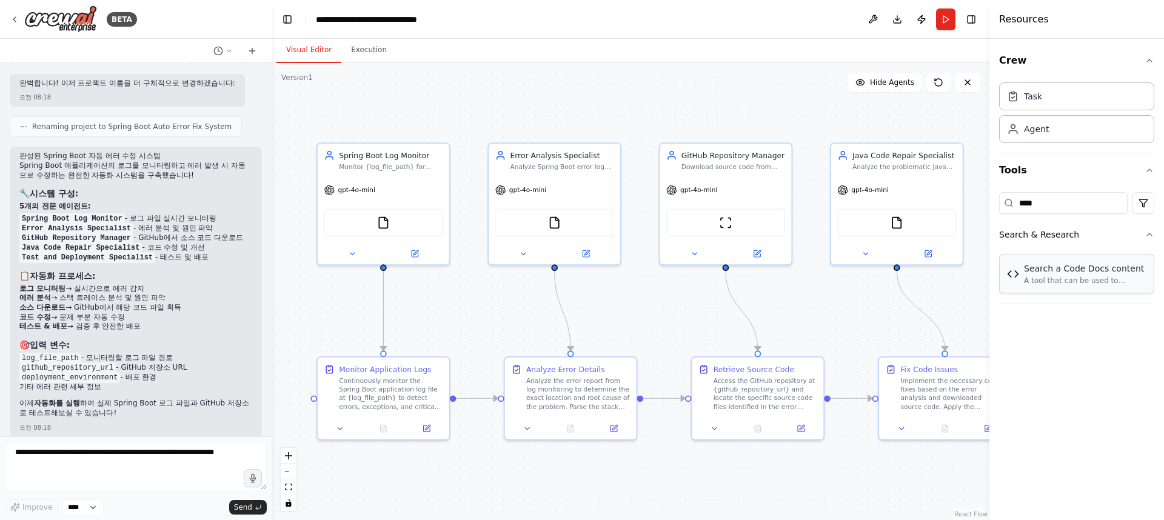
click at [1068, 285] on div "A tool that can be used to semantic search a query from a Code Docs content." at bounding box center [1085, 281] width 122 height 10
click at [1019, 170] on button "Tools" at bounding box center [1076, 170] width 155 height 34
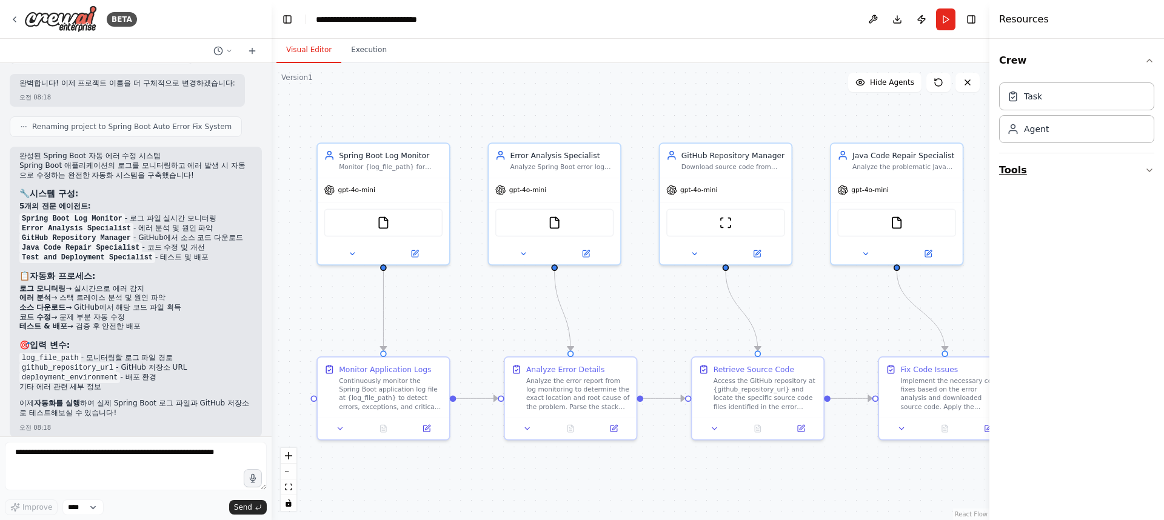
click at [1025, 170] on button "Tools" at bounding box center [1076, 170] width 155 height 34
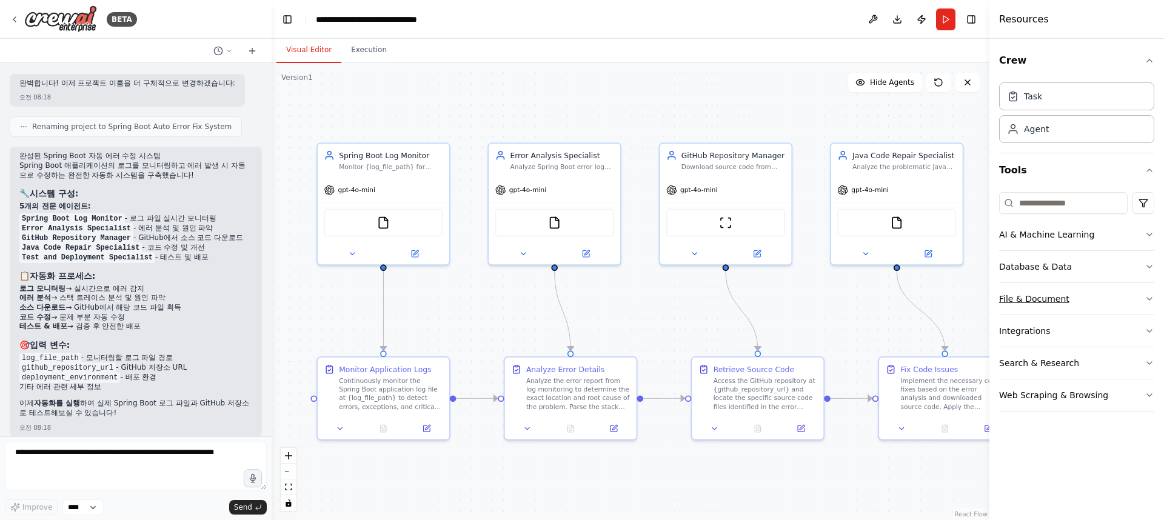
click at [1061, 293] on div "File & Document" at bounding box center [1034, 299] width 70 height 12
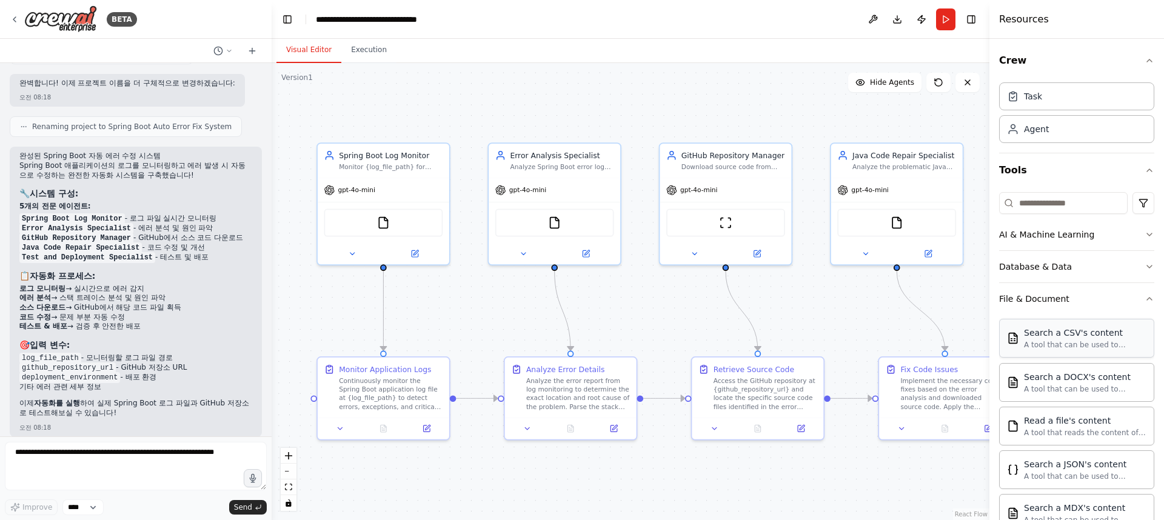
click at [1099, 346] on div "A tool that can be used to semantic search a query from a CSV's content." at bounding box center [1085, 345] width 122 height 10
click at [1080, 338] on div "Search a CSV's content" at bounding box center [1085, 333] width 122 height 12
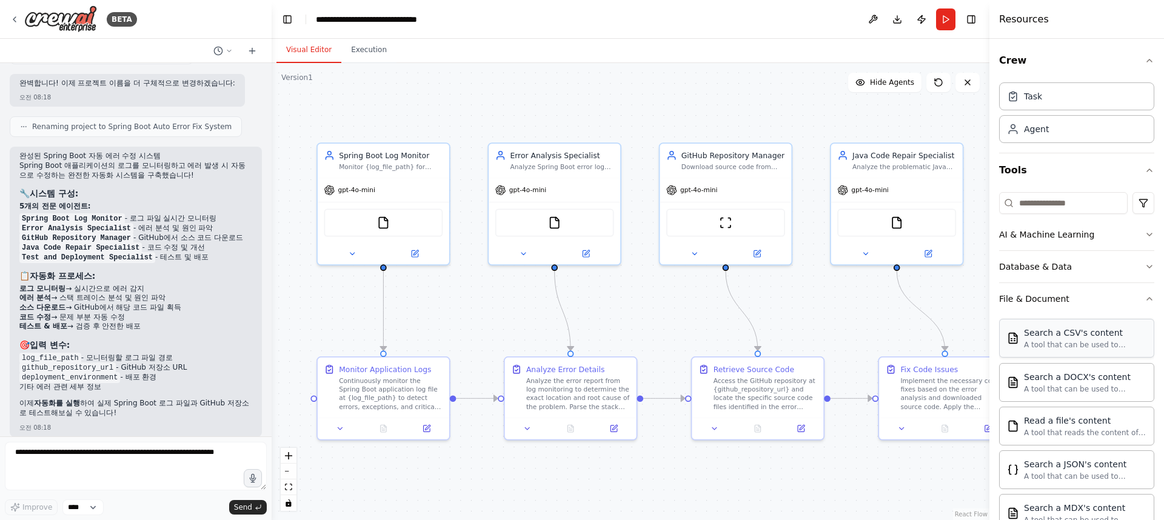
click at [1080, 338] on div "Search a CSV's content" at bounding box center [1085, 333] width 122 height 12
click at [737, 383] on div "Access the GitHub repository at {github_repository_url} and locate the specific…" at bounding box center [766, 392] width 104 height 34
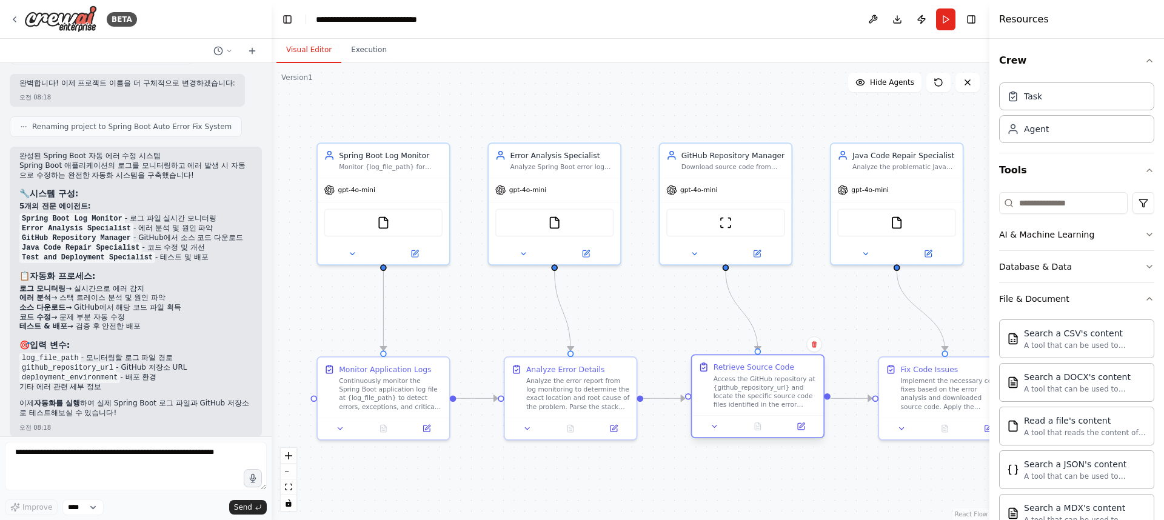
click at [737, 383] on div "Access the GitHub repository at {github_repository_url} and locate the specific…" at bounding box center [766, 392] width 104 height 34
click at [805, 429] on icon at bounding box center [801, 427] width 8 height 8
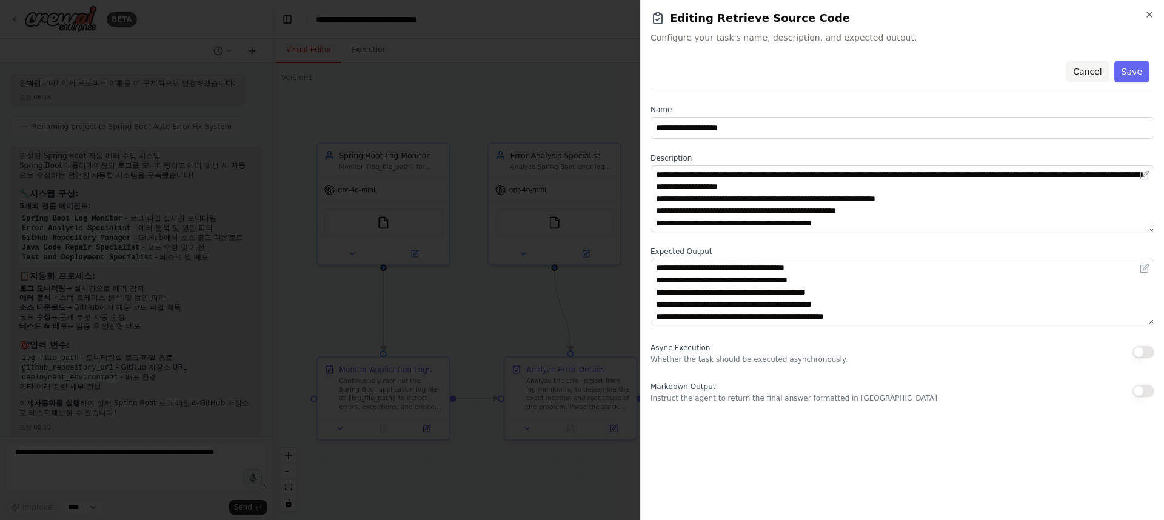
click at [1096, 69] on button "Cancel" at bounding box center [1087, 72] width 43 height 22
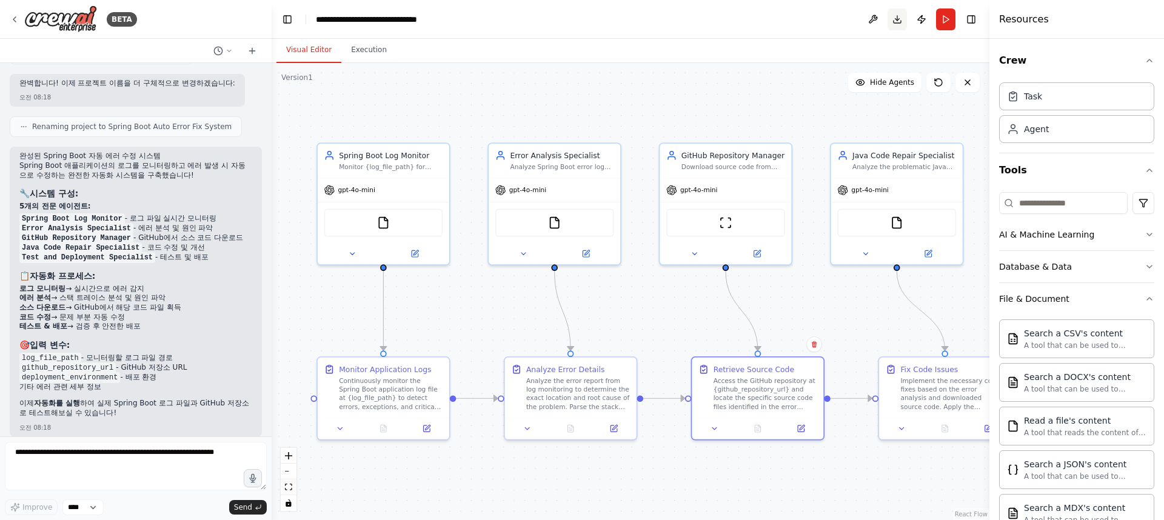
click at [901, 17] on button "Download" at bounding box center [897, 19] width 19 height 22
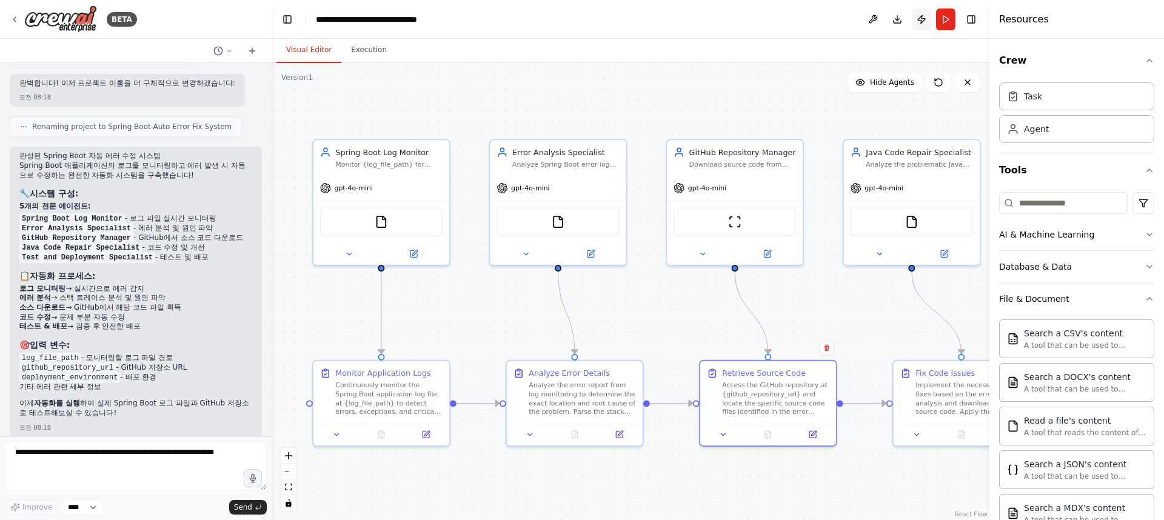
click at [927, 21] on button "Publish" at bounding box center [921, 19] width 19 height 22
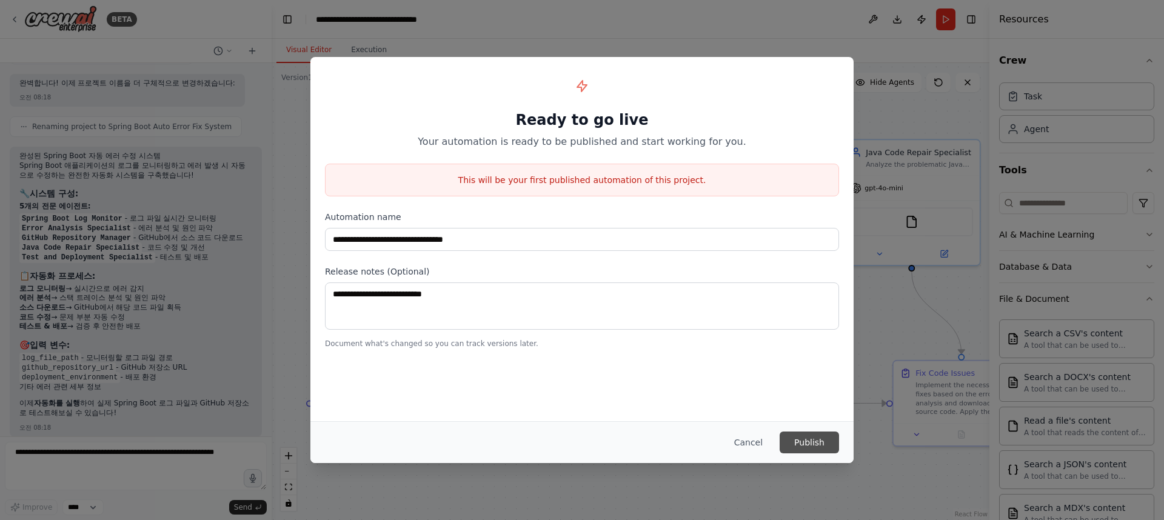
click at [796, 441] on button "Publish" at bounding box center [809, 443] width 59 height 22
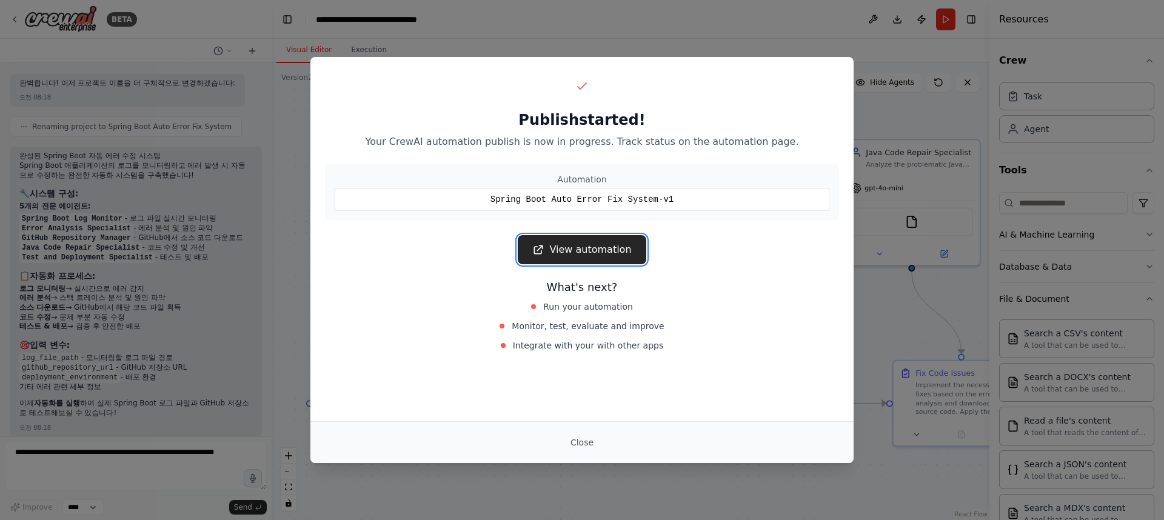
click at [586, 247] on link "View automation" at bounding box center [582, 249] width 128 height 29
click at [584, 441] on button "Close" at bounding box center [582, 443] width 42 height 22
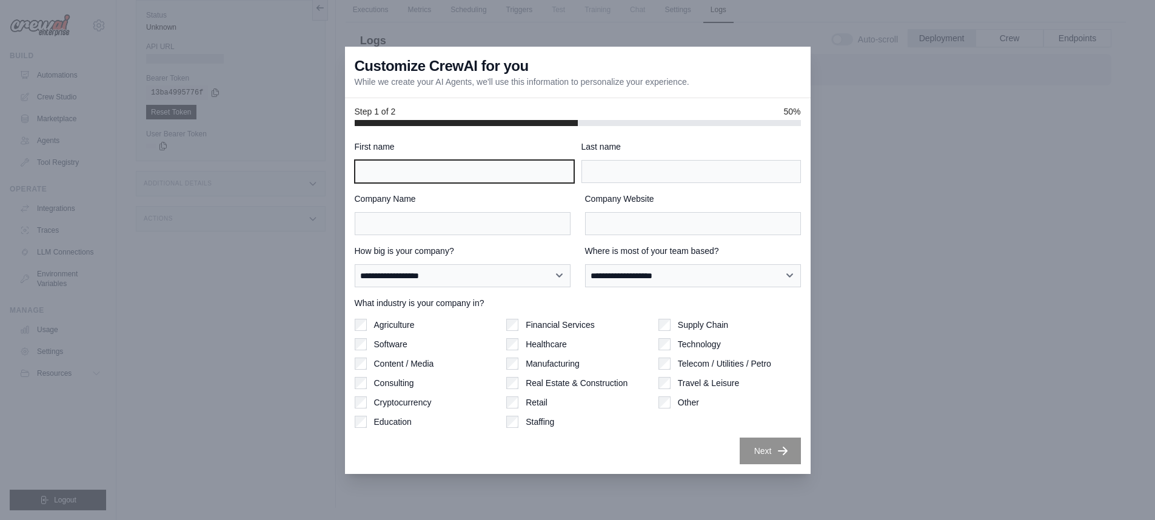
click at [507, 169] on input "First name" at bounding box center [464, 171] width 219 height 23
type input "*******"
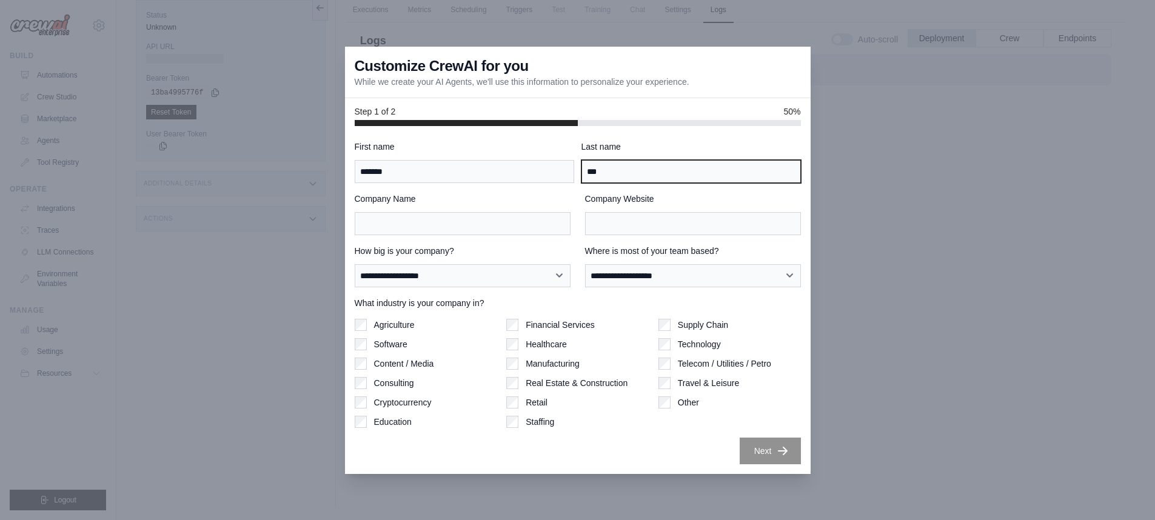
type input "***"
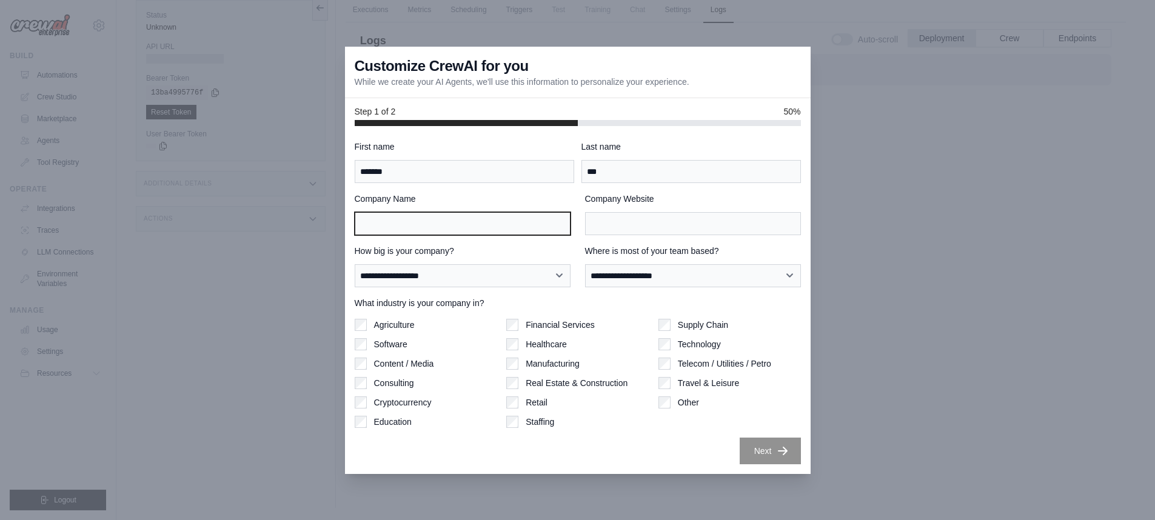
click at [537, 227] on input "Company Name" at bounding box center [463, 223] width 216 height 23
drag, startPoint x: 412, startPoint y: 220, endPoint x: 285, endPoint y: 229, distance: 127.0
click at [285, 229] on div "**********" at bounding box center [577, 260] width 1155 height 520
type input "**"
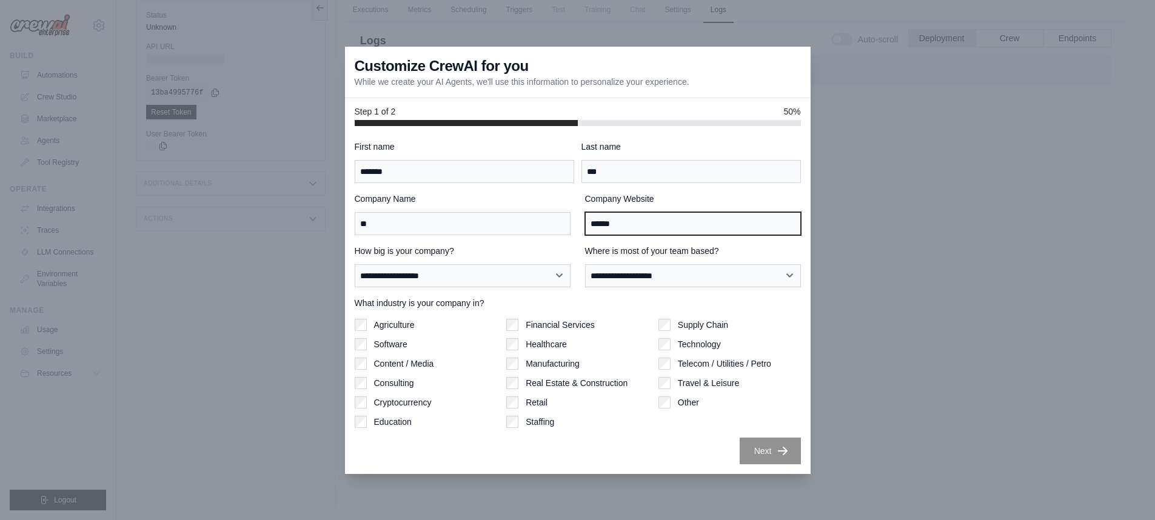
type input "******"
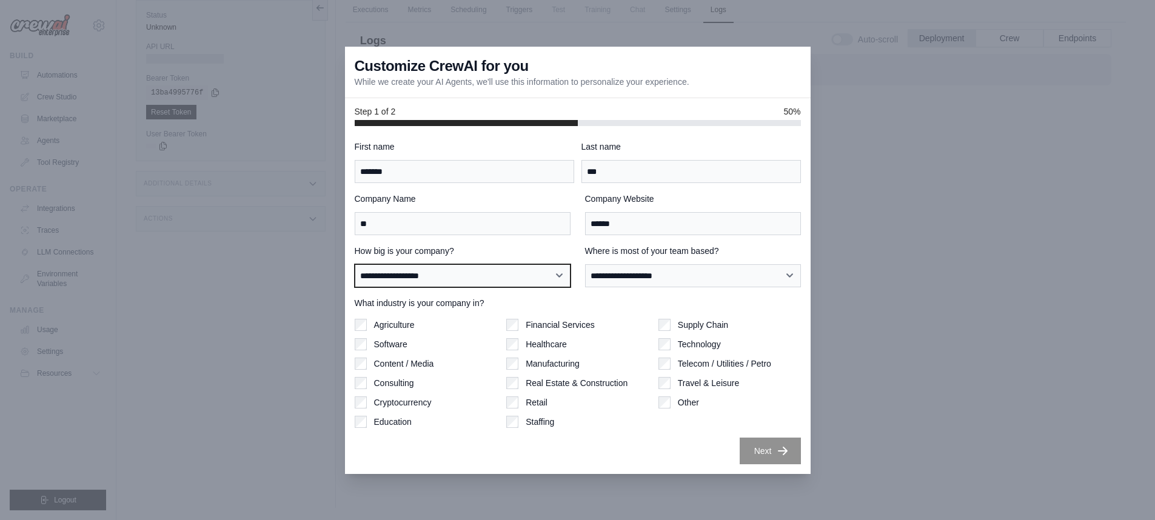
click at [555, 277] on select "**********" at bounding box center [463, 275] width 216 height 23
select select "**********"
click at [355, 264] on select "**********" at bounding box center [463, 275] width 216 height 23
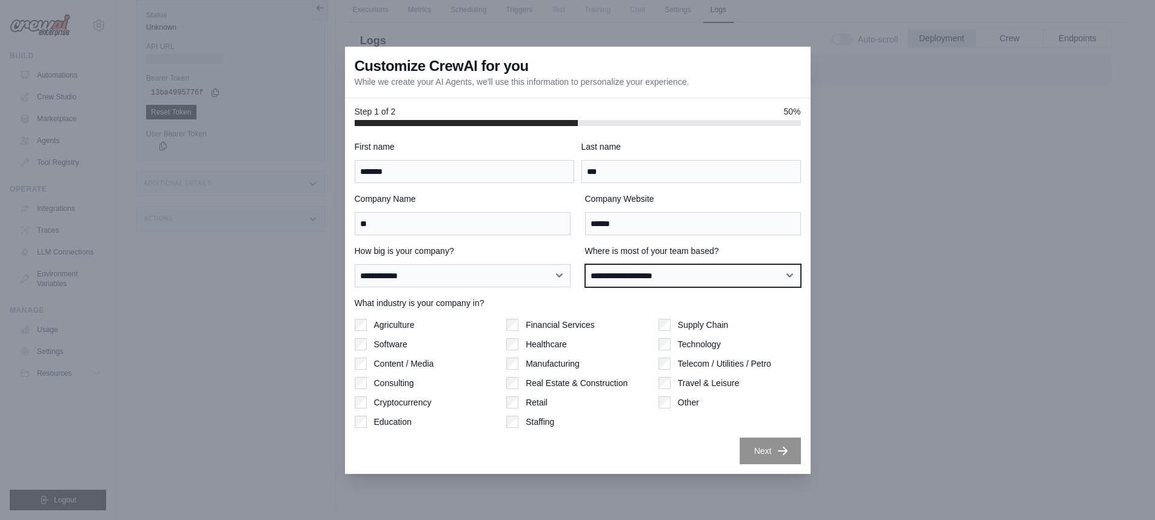
click at [674, 270] on select "**********" at bounding box center [693, 275] width 216 height 23
select select "**********"
click at [585, 264] on select "**********" at bounding box center [693, 275] width 216 height 23
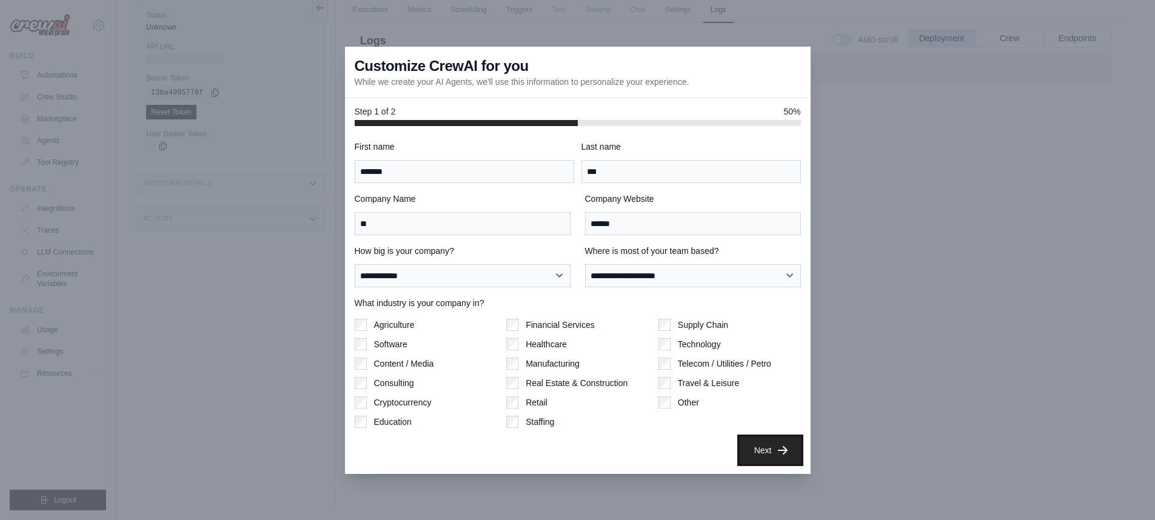
click at [755, 444] on button "Next" at bounding box center [770, 450] width 61 height 27
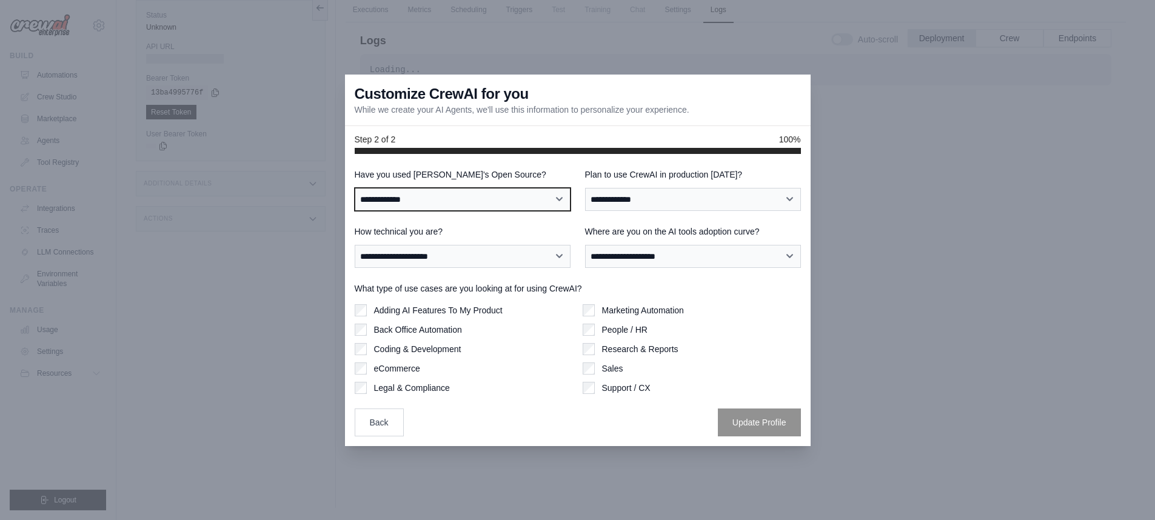
click at [556, 205] on select "**********" at bounding box center [463, 199] width 216 height 23
select select "**"
click at [355, 188] on select "**********" at bounding box center [463, 199] width 216 height 23
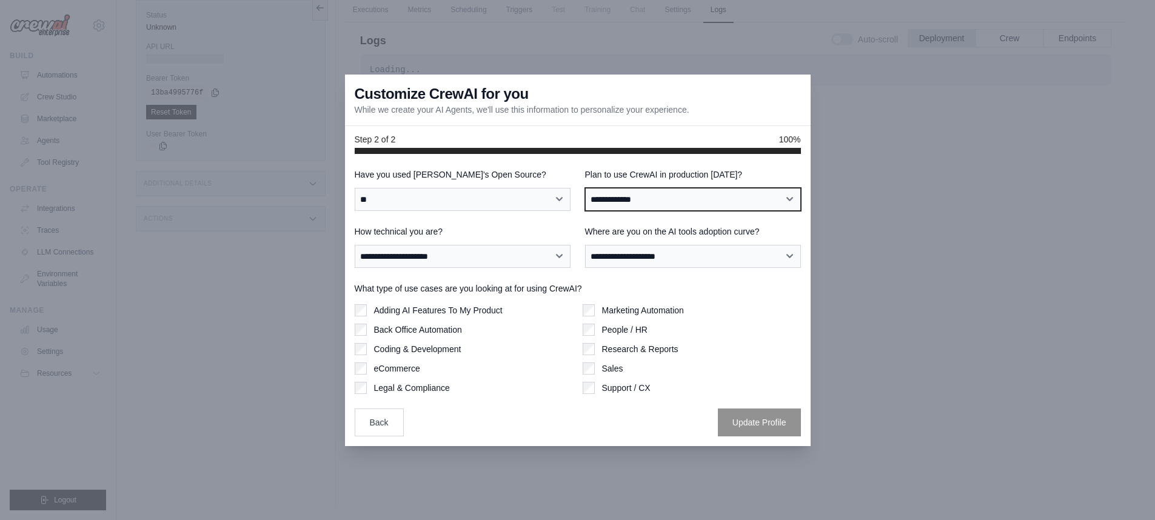
click at [693, 202] on select "**********" at bounding box center [693, 199] width 216 height 23
select select "****"
click at [585, 188] on select "**********" at bounding box center [693, 199] width 216 height 23
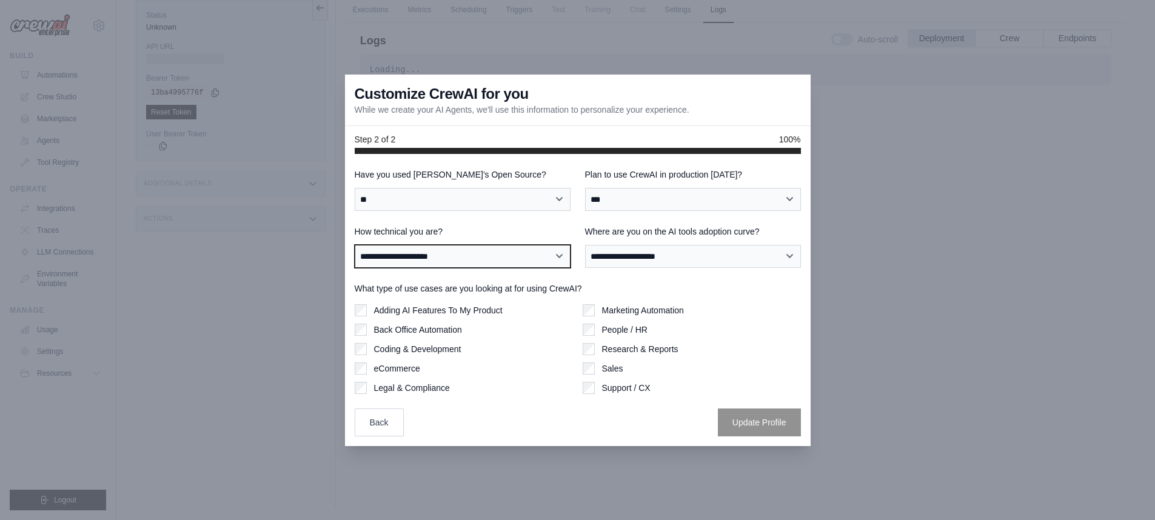
click at [556, 257] on select "**********" at bounding box center [463, 256] width 216 height 23
click at [355, 245] on select "**********" at bounding box center [463, 256] width 216 height 23
click at [529, 261] on select "**********" at bounding box center [463, 256] width 216 height 23
select select "**********"
click at [355, 245] on select "**********" at bounding box center [463, 256] width 216 height 23
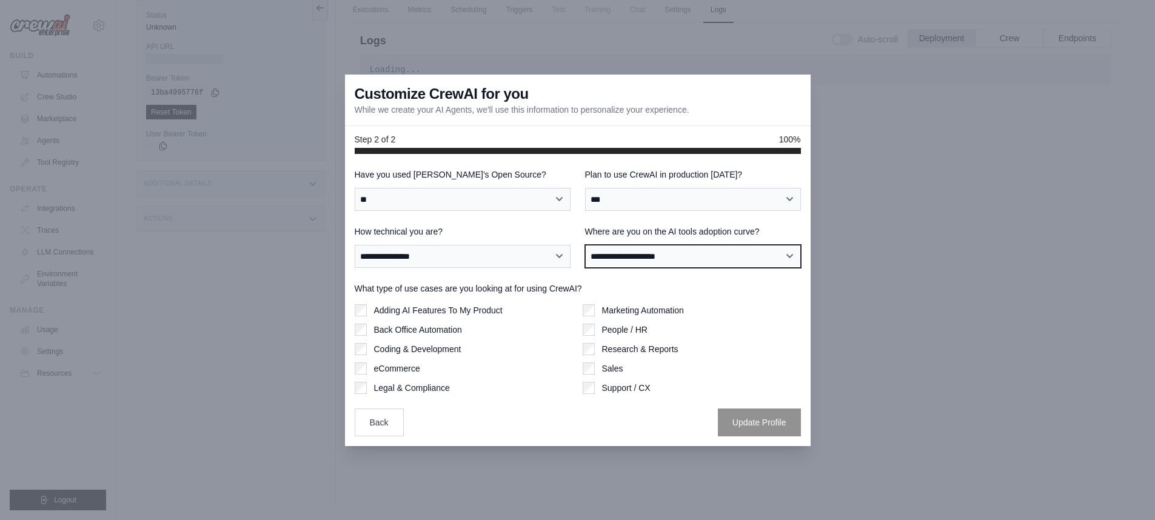
click at [676, 253] on select "**********" at bounding box center [693, 256] width 216 height 23
select select "**********"
click at [585, 245] on select "**********" at bounding box center [693, 256] width 216 height 23
click at [352, 309] on div "**********" at bounding box center [578, 300] width 466 height 292
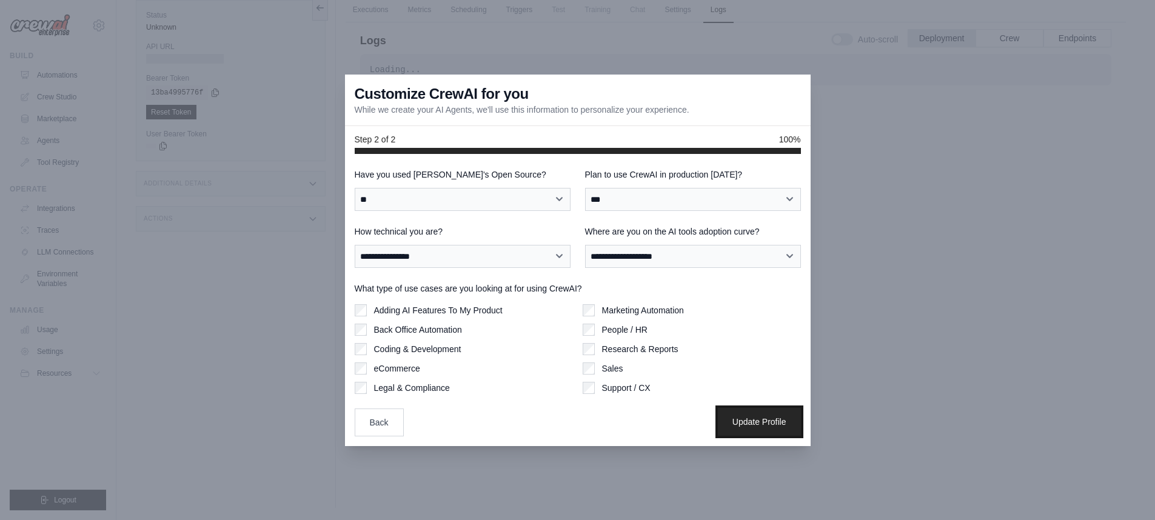
click at [767, 420] on button "Update Profile" at bounding box center [759, 422] width 83 height 28
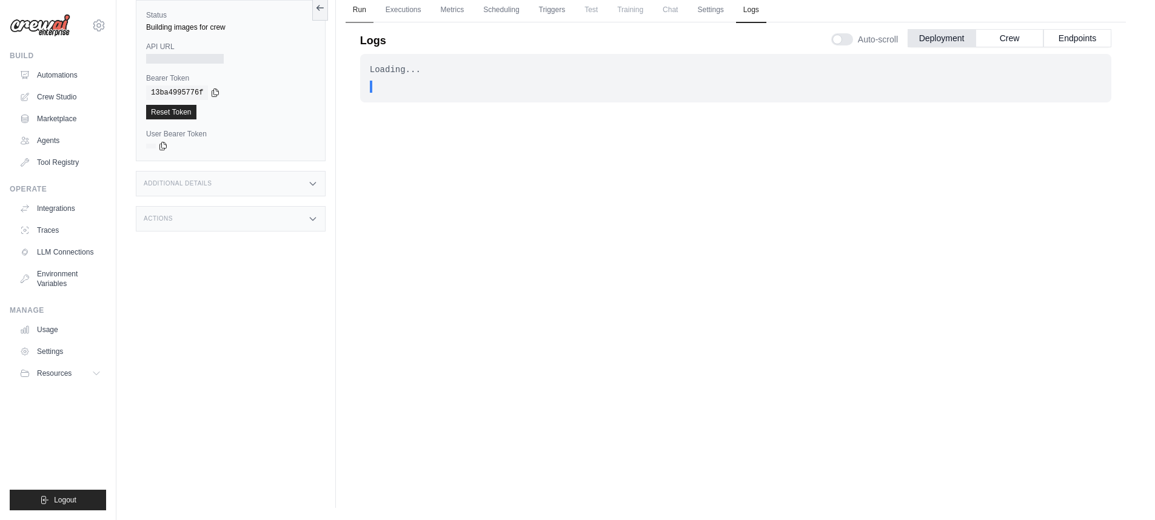
click at [354, 7] on link "Run" at bounding box center [360, 10] width 28 height 25
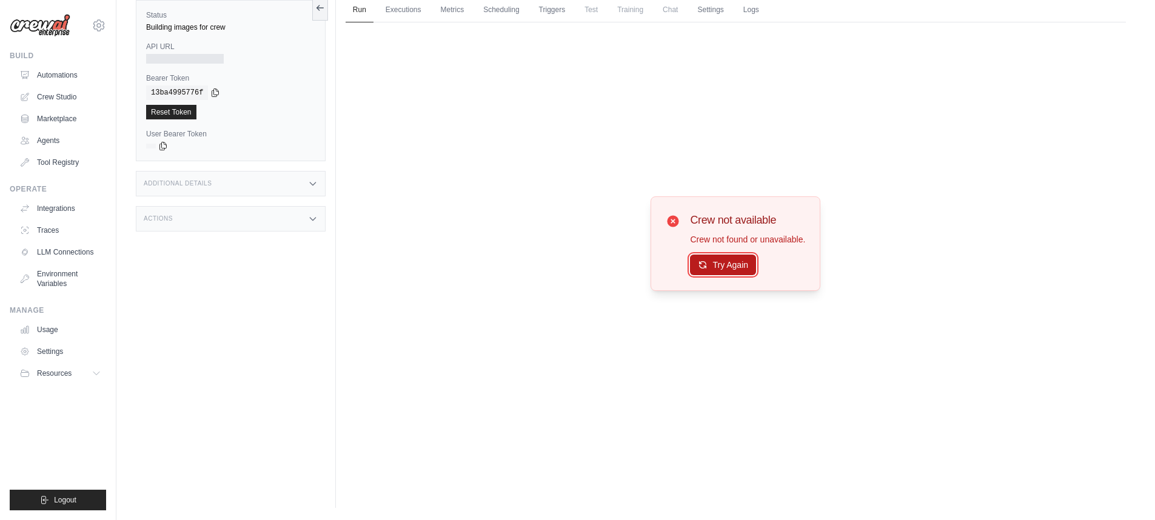
click at [735, 269] on button "Try Again" at bounding box center [723, 265] width 66 height 21
click at [405, 16] on link "Executions" at bounding box center [403, 10] width 50 height 25
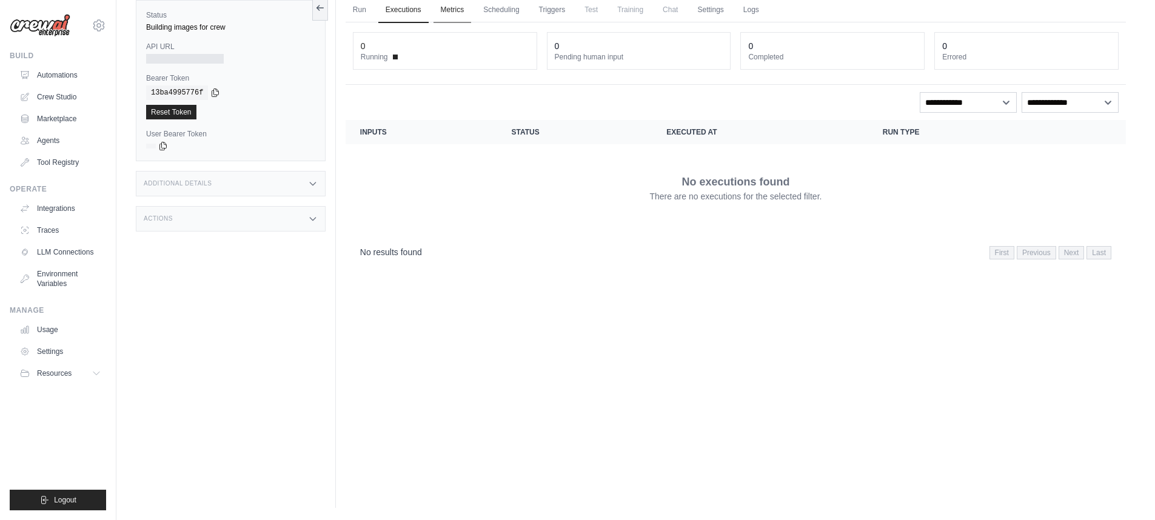
click at [455, 10] on link "Metrics" at bounding box center [452, 10] width 38 height 25
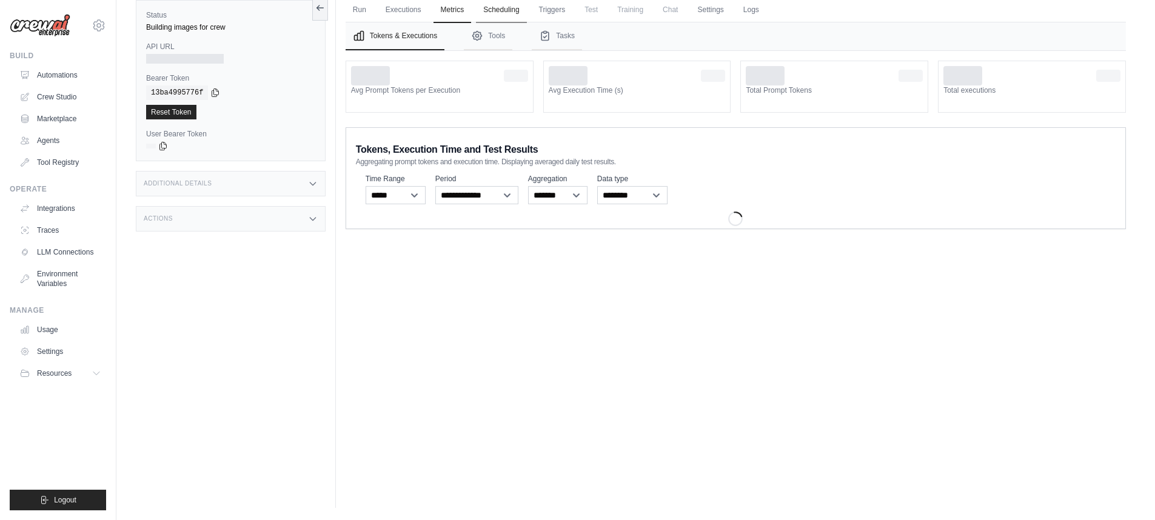
click at [514, 5] on link "Scheduling" at bounding box center [501, 10] width 50 height 25
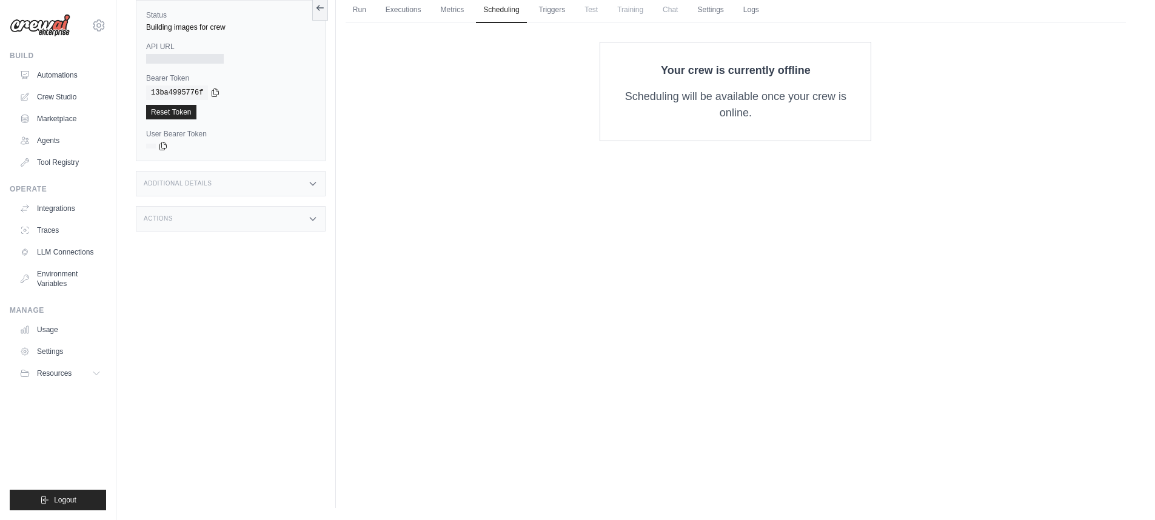
click at [577, 6] on span "Test" at bounding box center [591, 10] width 28 height 24
click at [546, 13] on link "Triggers" at bounding box center [552, 10] width 41 height 25
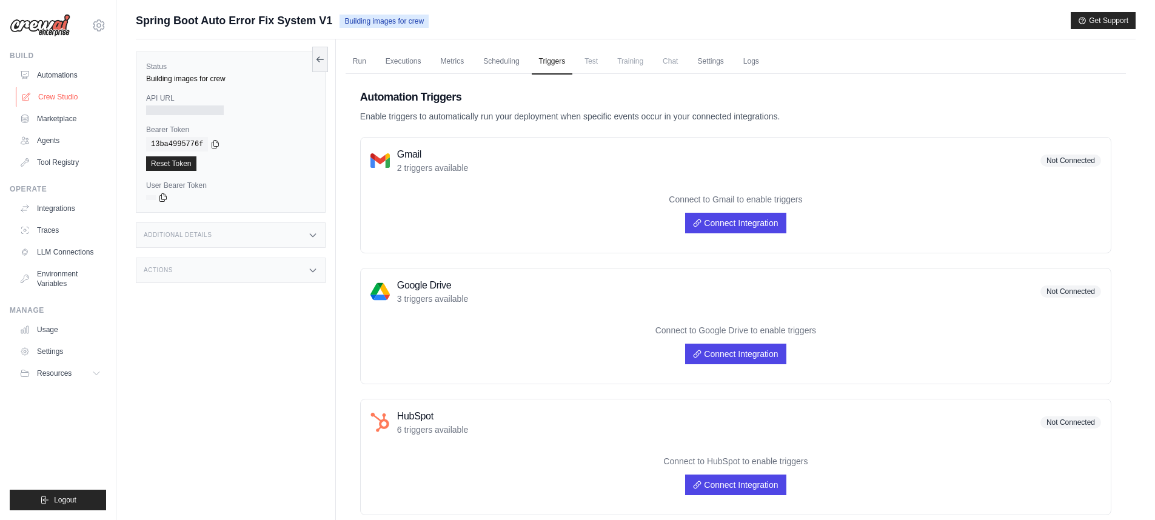
click at [44, 96] on link "Crew Studio" at bounding box center [62, 96] width 92 height 19
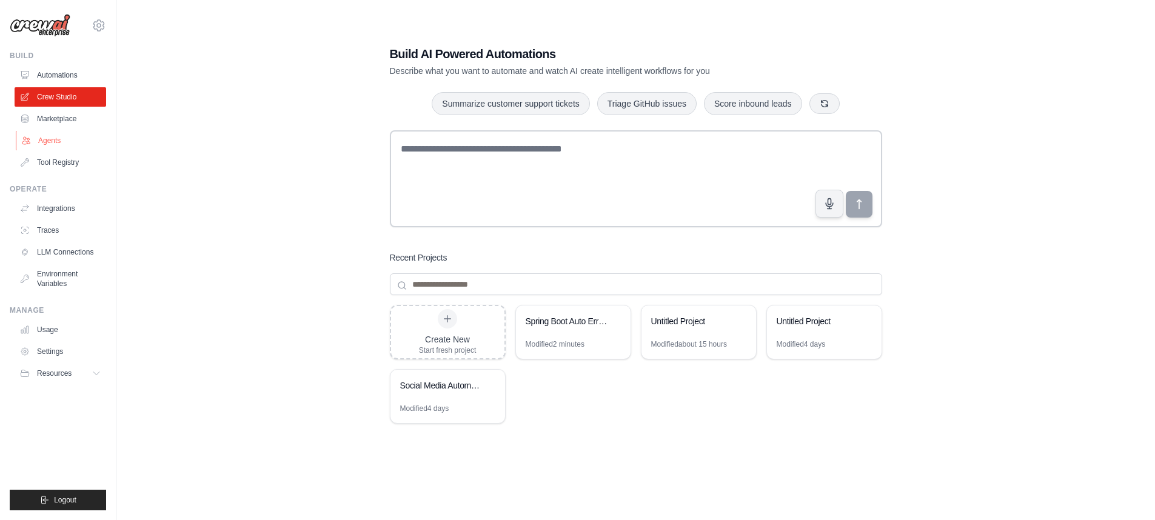
click at [62, 134] on link "Agents" at bounding box center [62, 140] width 92 height 19
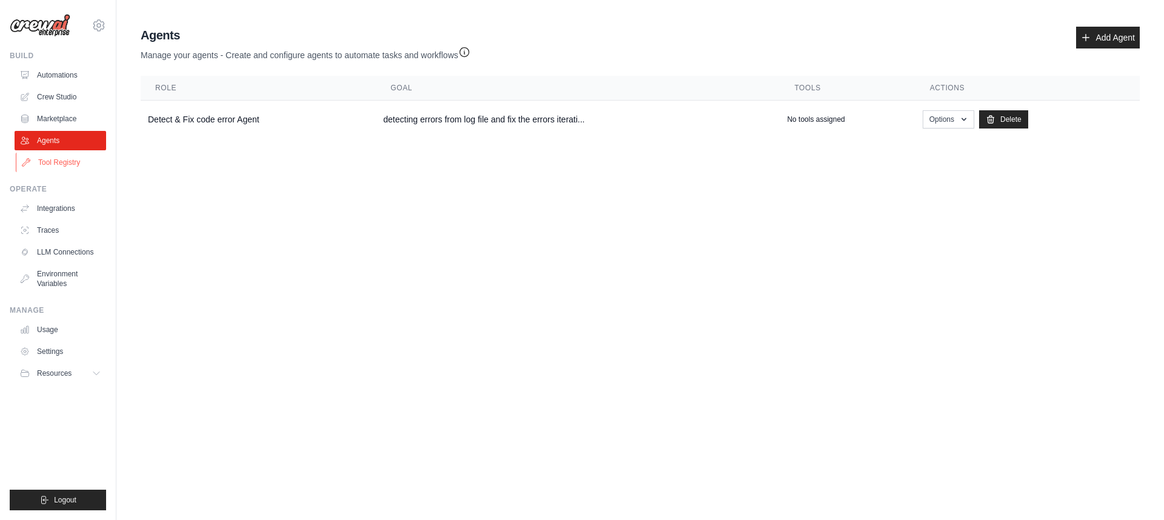
click at [78, 162] on link "Tool Registry" at bounding box center [62, 162] width 92 height 19
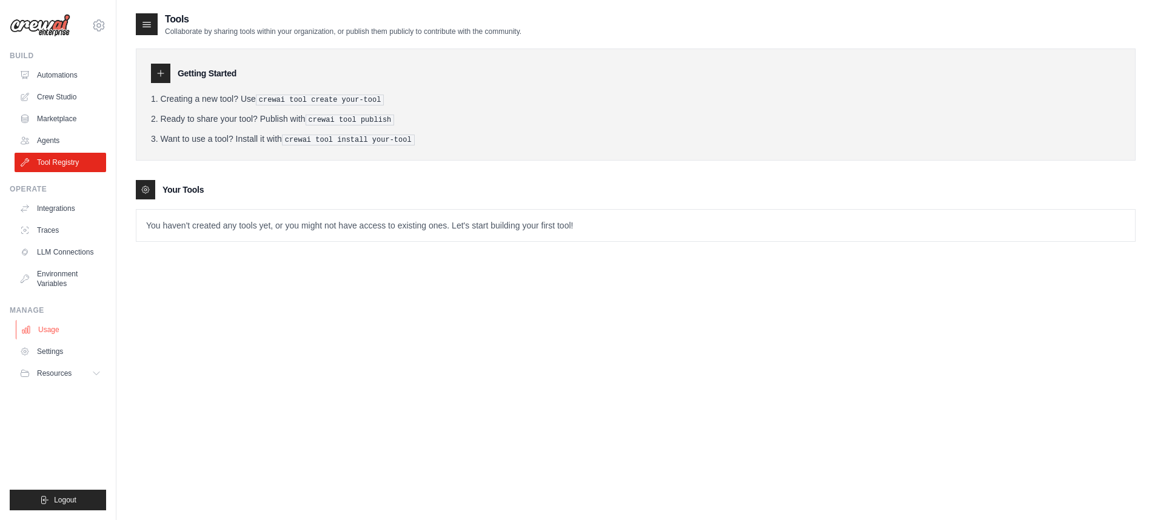
click at [57, 325] on link "Usage" at bounding box center [62, 329] width 92 height 19
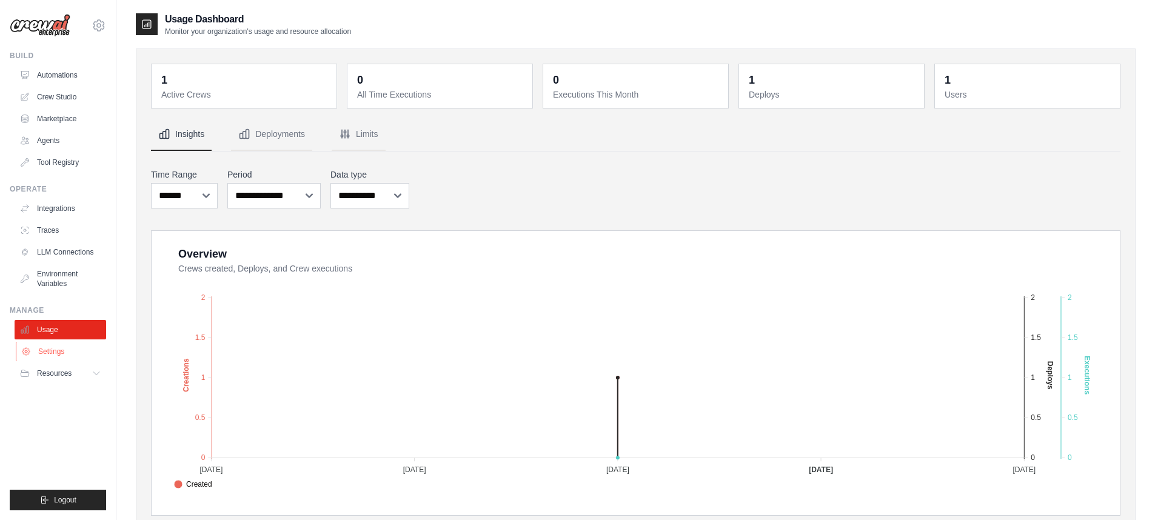
click at [55, 347] on link "Settings" at bounding box center [62, 351] width 92 height 19
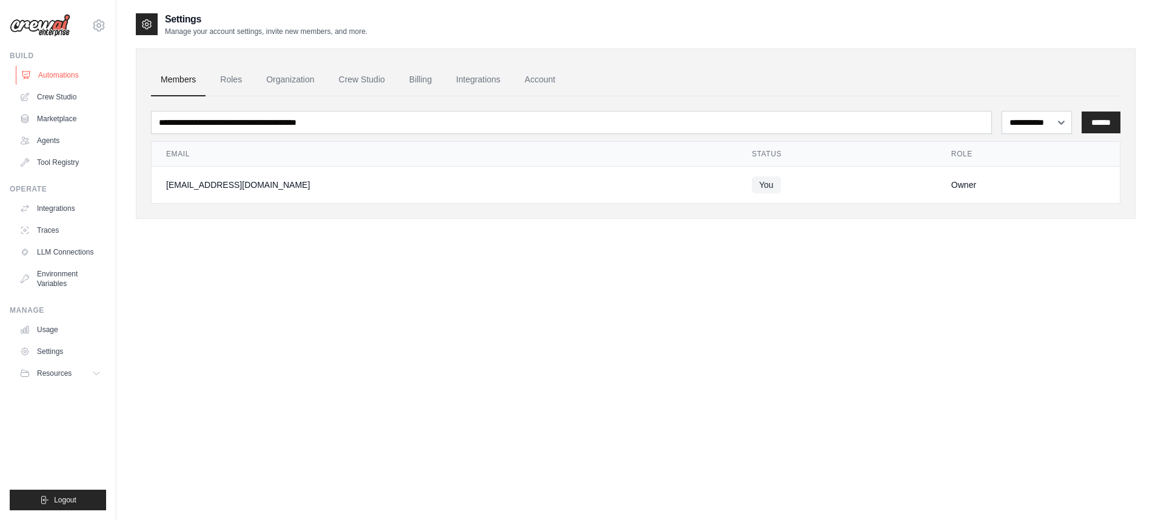
click at [59, 70] on link "Automations" at bounding box center [62, 74] width 92 height 19
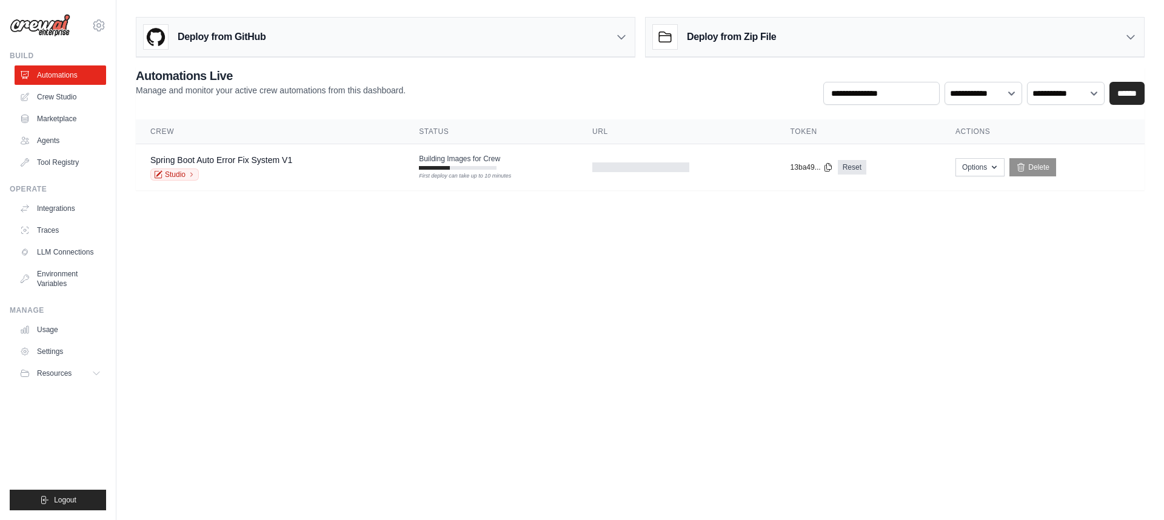
click at [367, 251] on body "[EMAIL_ADDRESS][DOMAIN_NAME] Settings Build Automations Crew Studio" at bounding box center [582, 260] width 1164 height 520
click at [786, 224] on body "[EMAIL_ADDRESS][DOMAIN_NAME] Settings Build Automations Crew Studio" at bounding box center [582, 260] width 1164 height 520
click at [785, 222] on body "[EMAIL_ADDRESS][DOMAIN_NAME] Settings Build Automations Crew Studio" at bounding box center [582, 260] width 1164 height 520
click at [798, 215] on main "Deploy from GitHub Deploy your project directly from GitHub. Select a repositor…" at bounding box center [640, 108] width 1048 height 217
click at [795, 209] on main "Deploy from GitHub Deploy your project directly from GitHub. Select a repositor…" at bounding box center [640, 108] width 1048 height 217
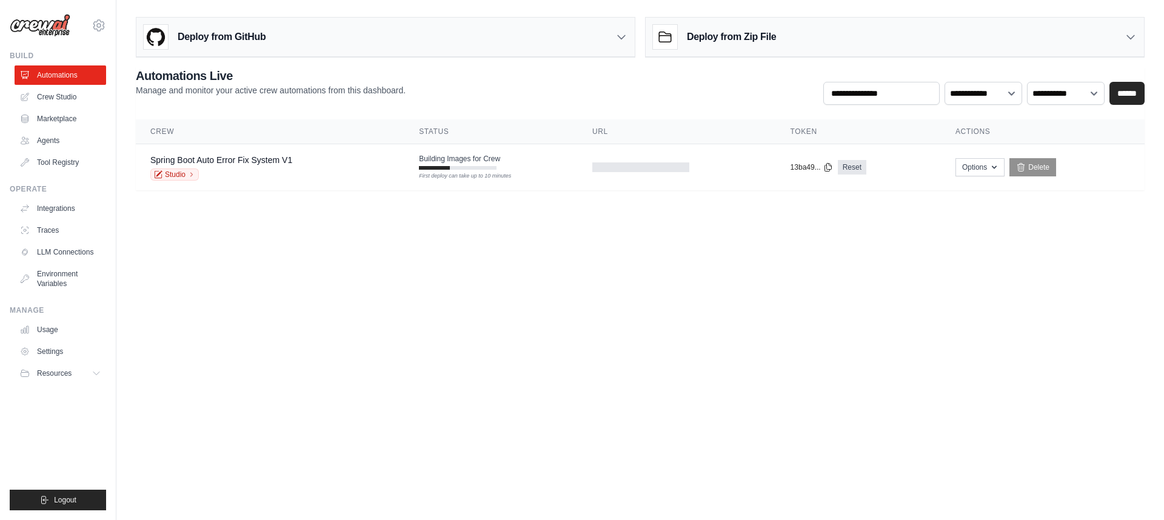
click at [623, 35] on icon at bounding box center [621, 37] width 12 height 12
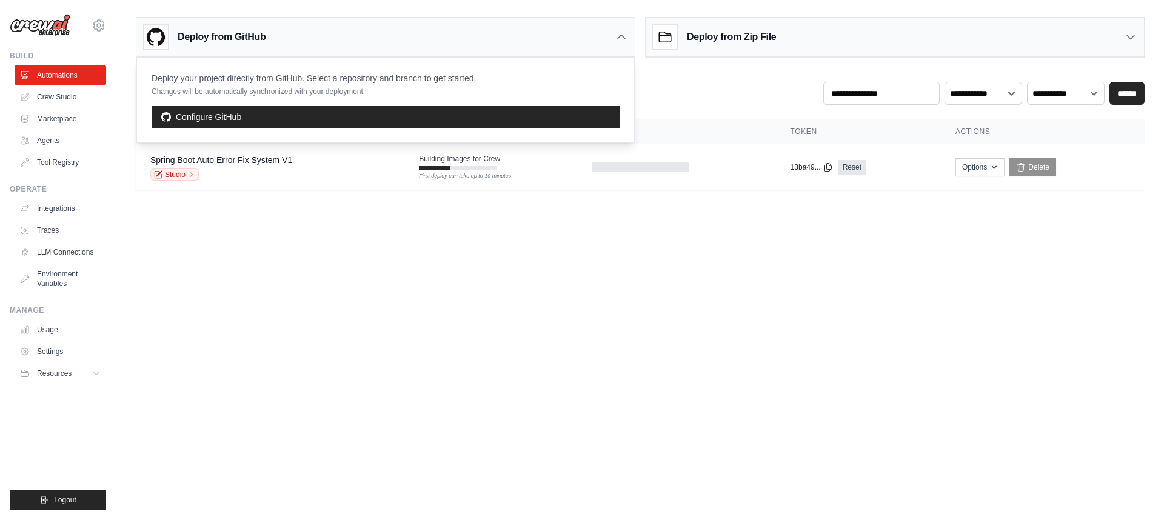
click at [623, 35] on icon at bounding box center [621, 37] width 12 height 12
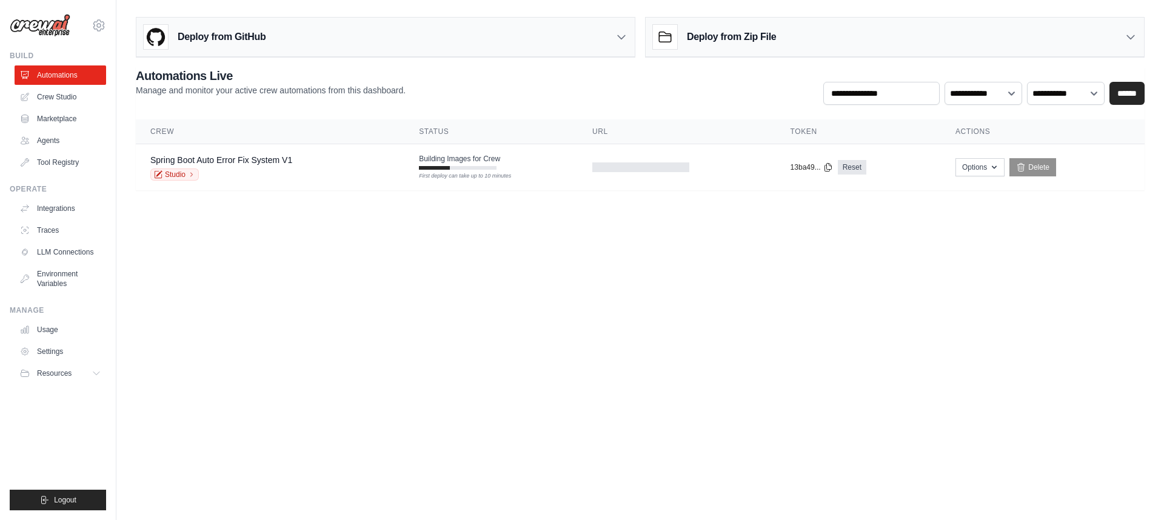
drag, startPoint x: 674, startPoint y: 287, endPoint x: 664, endPoint y: 272, distance: 18.3
click at [674, 287] on body "[EMAIL_ADDRESS][DOMAIN_NAME] Settings Build Automations Crew Studio" at bounding box center [582, 260] width 1164 height 520
click at [264, 240] on body "[EMAIL_ADDRESS][DOMAIN_NAME] Settings Build Automations Crew Studio" at bounding box center [582, 260] width 1164 height 520
click at [81, 143] on link "Agents" at bounding box center [62, 140] width 92 height 19
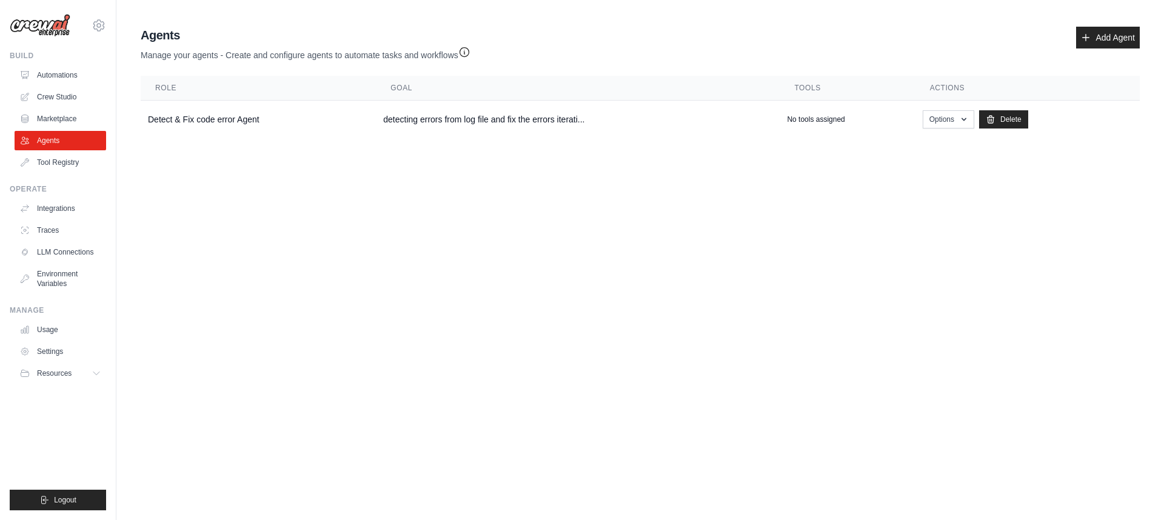
click at [484, 207] on body "yongheel@gmail.com Settings Build Automations Crew Studio" at bounding box center [582, 260] width 1164 height 520
click at [207, 122] on td "Detect & Fix code error Agent" at bounding box center [258, 120] width 235 height 38
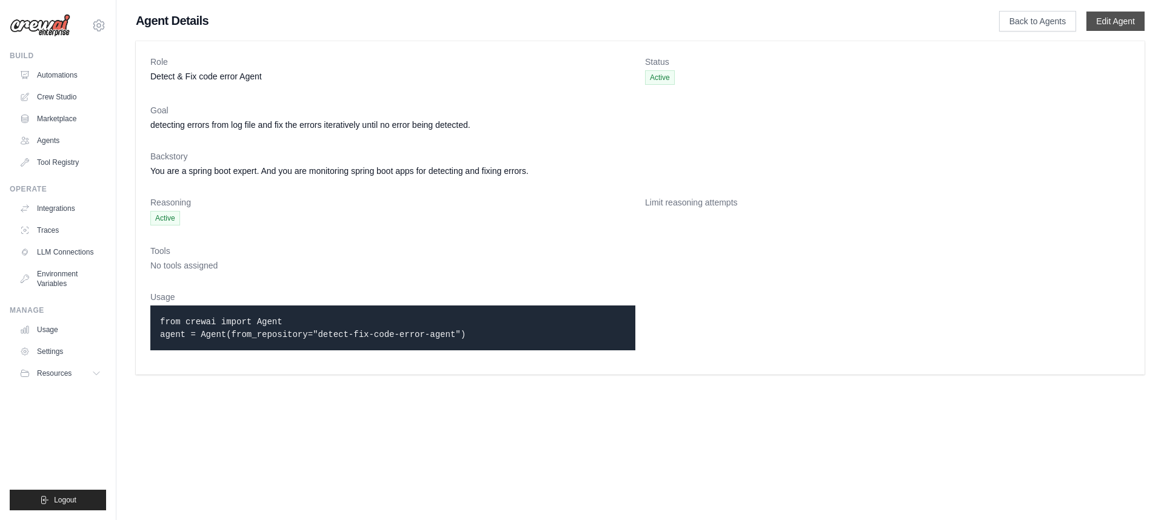
click at [1120, 22] on link "Edit Agent" at bounding box center [1115, 21] width 58 height 19
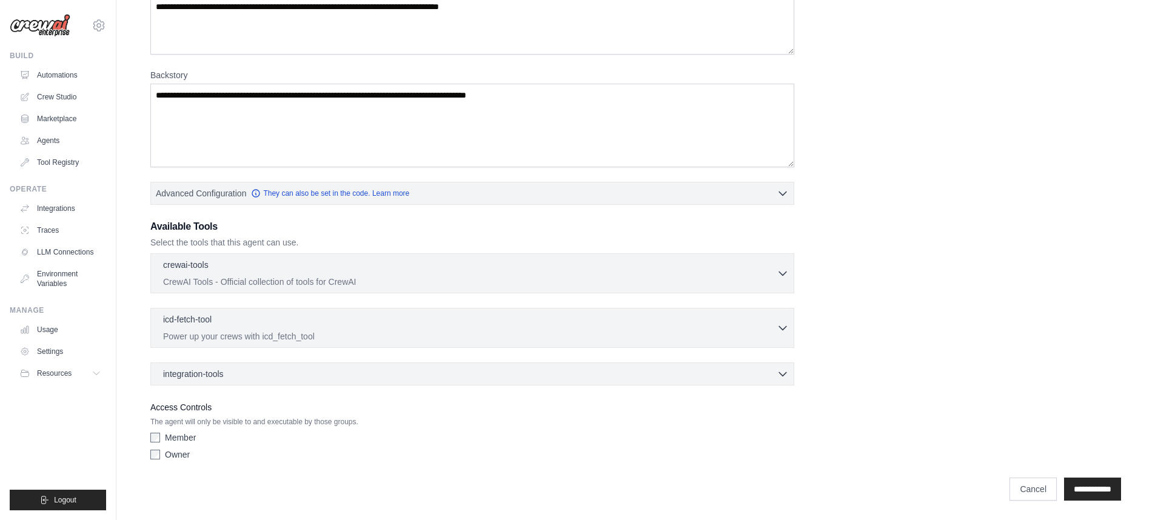
scroll to position [114, 0]
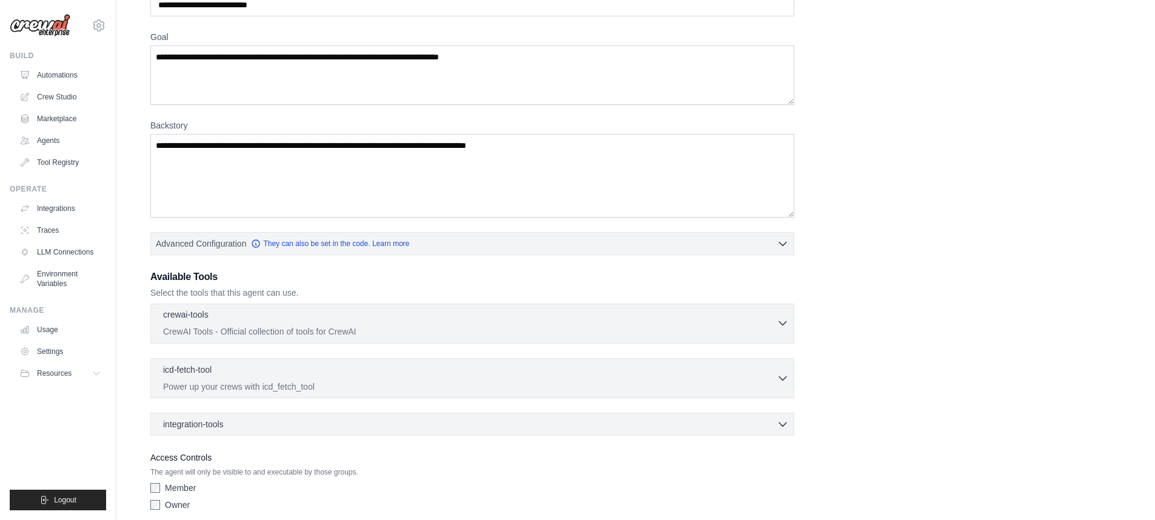
click at [779, 322] on icon "button" at bounding box center [782, 324] width 7 height 4
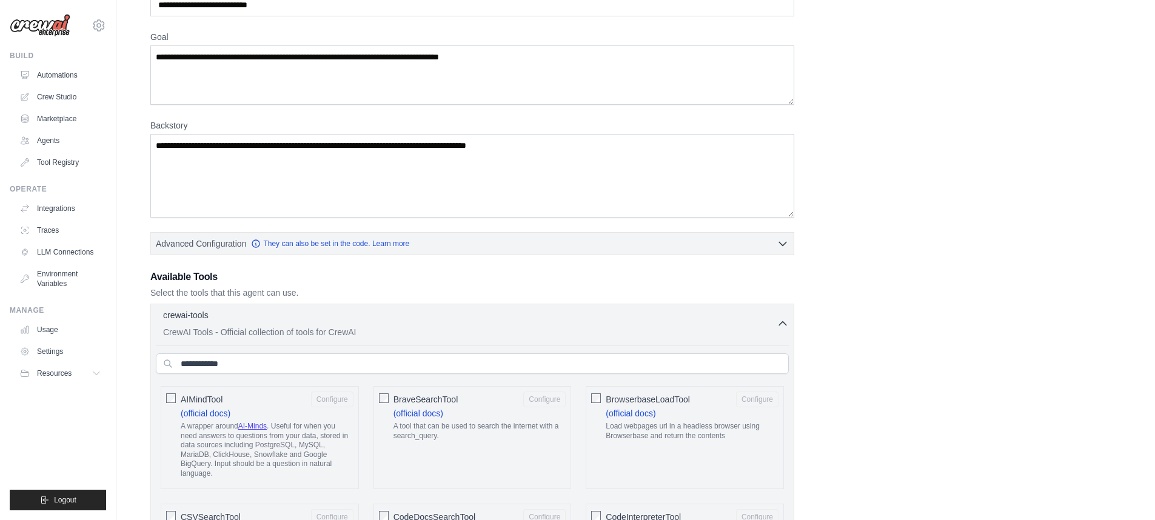
scroll to position [350, 0]
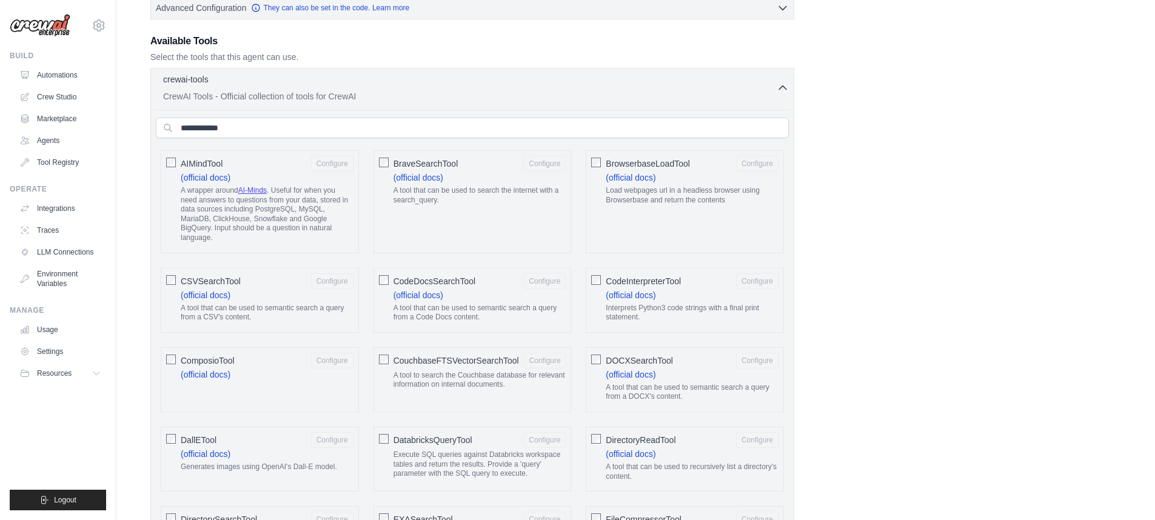
click at [786, 87] on icon "button" at bounding box center [783, 87] width 12 height 12
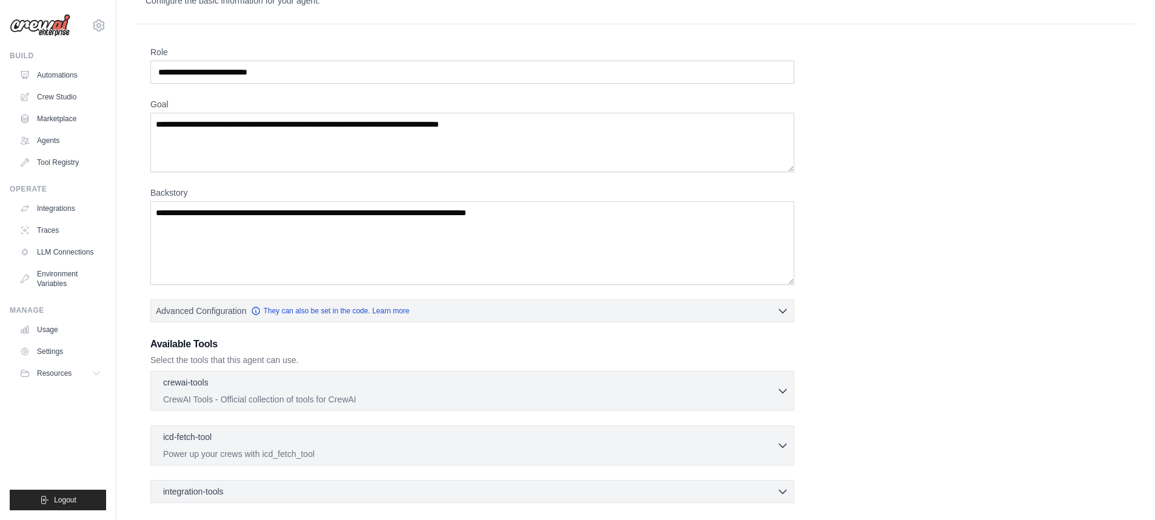
scroll to position [0, 0]
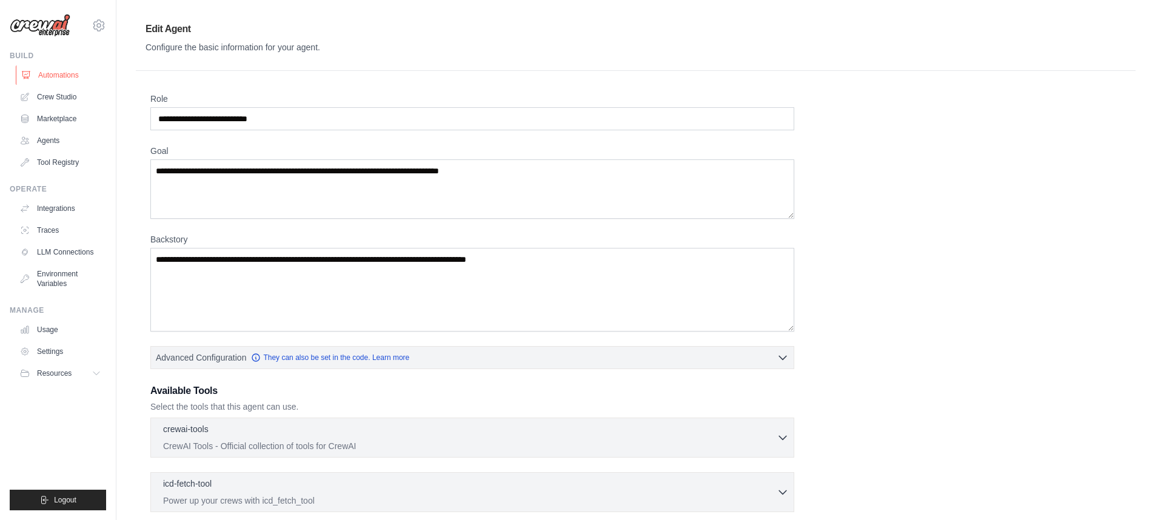
click at [68, 75] on link "Automations" at bounding box center [62, 74] width 92 height 19
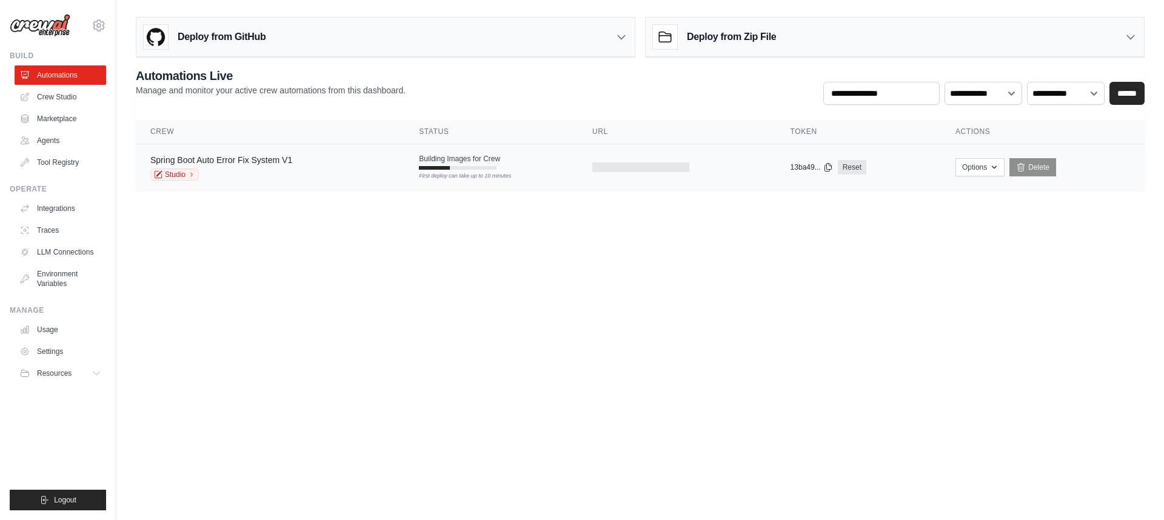
click at [209, 157] on link "Spring Boot Auto Error Fix System V1" at bounding box center [221, 160] width 142 height 10
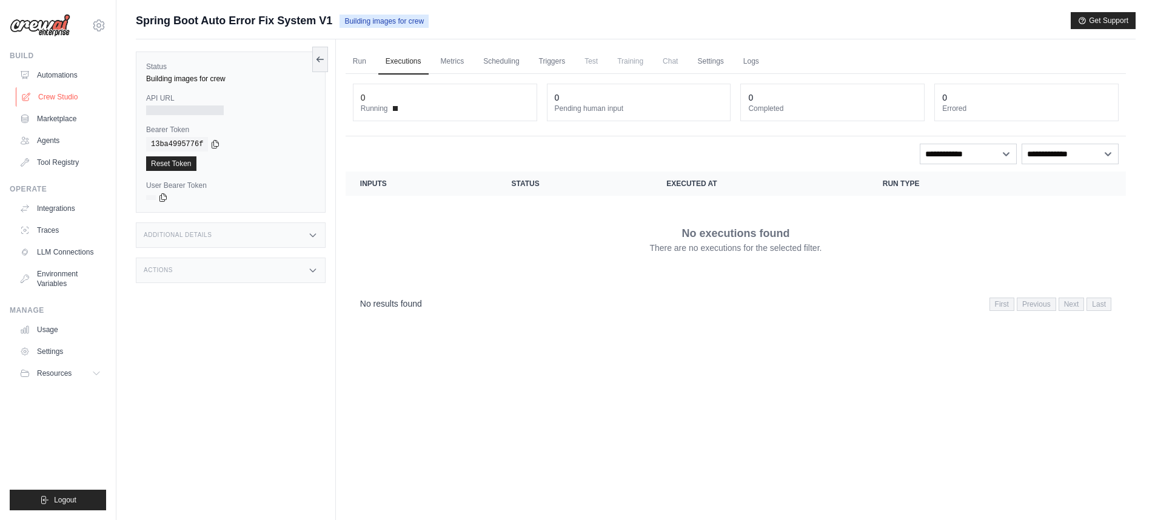
click at [56, 102] on link "Crew Studio" at bounding box center [62, 96] width 92 height 19
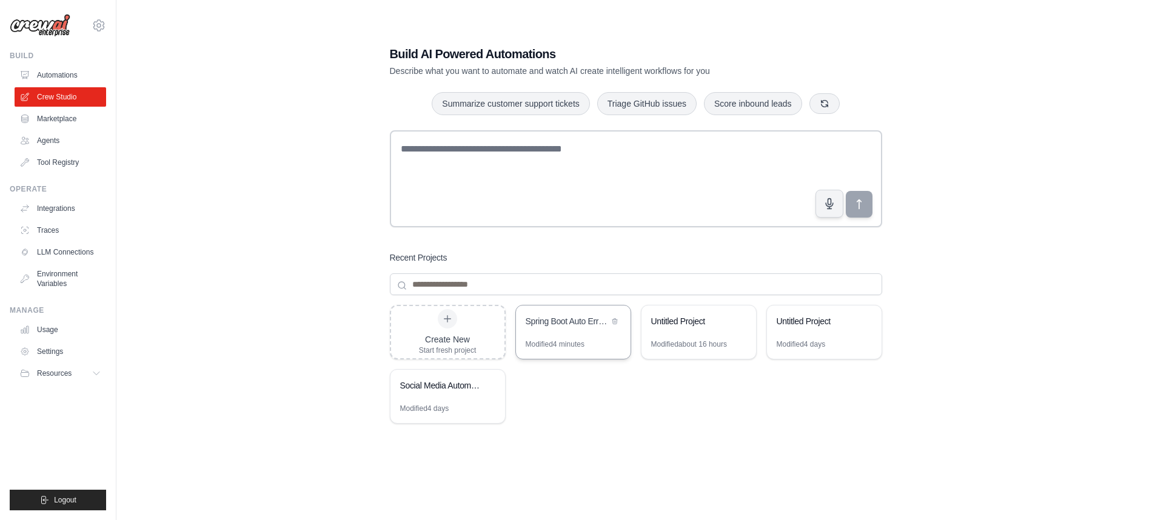
click at [587, 321] on div "Spring Boot Auto Error Fix System" at bounding box center [567, 321] width 83 height 12
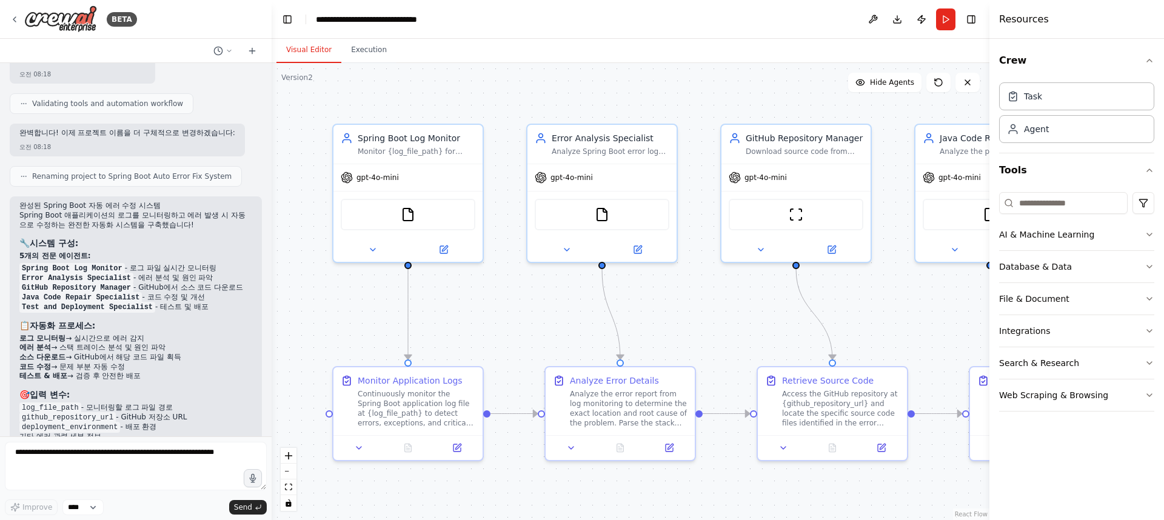
scroll to position [1793, 0]
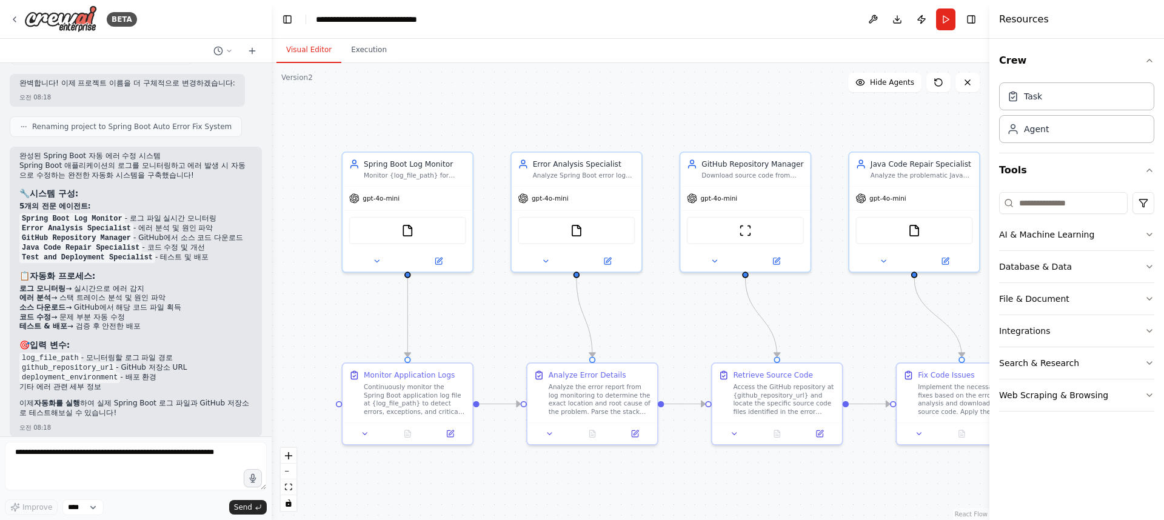
click at [292, 330] on div ".deletable-edge-delete-btn { width: 20px; height: 20px; border: 0px solid #ffff…" at bounding box center [631, 291] width 718 height 457
click at [293, 320] on div ".deletable-edge-delete-btn { width: 20px; height: 20px; border: 0px solid #ffff…" at bounding box center [631, 291] width 718 height 457
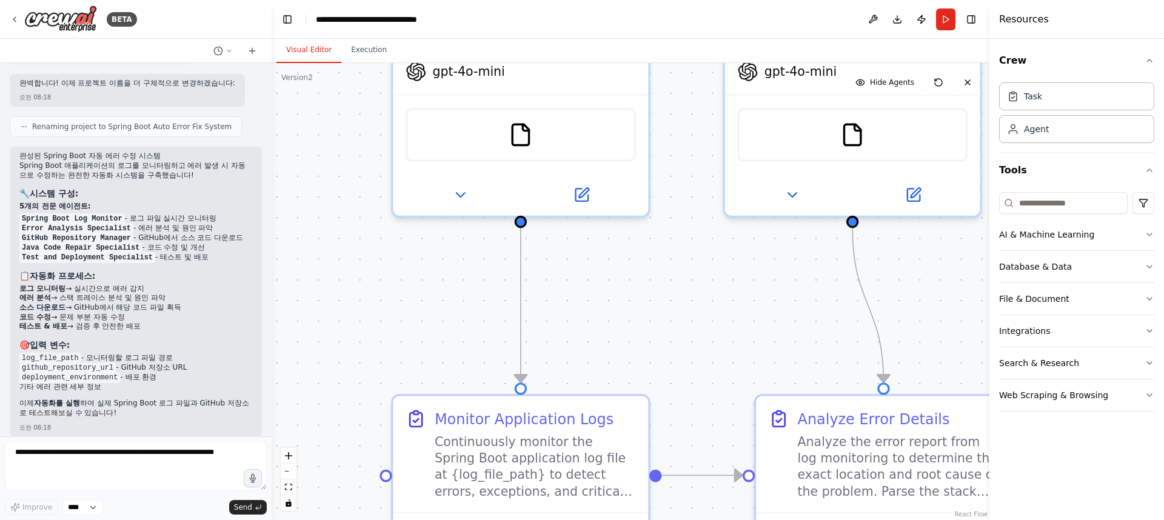
click at [293, 320] on div ".deletable-edge-delete-btn { width: 20px; height: 20px; border: 0px solid #ffff…" at bounding box center [631, 291] width 718 height 457
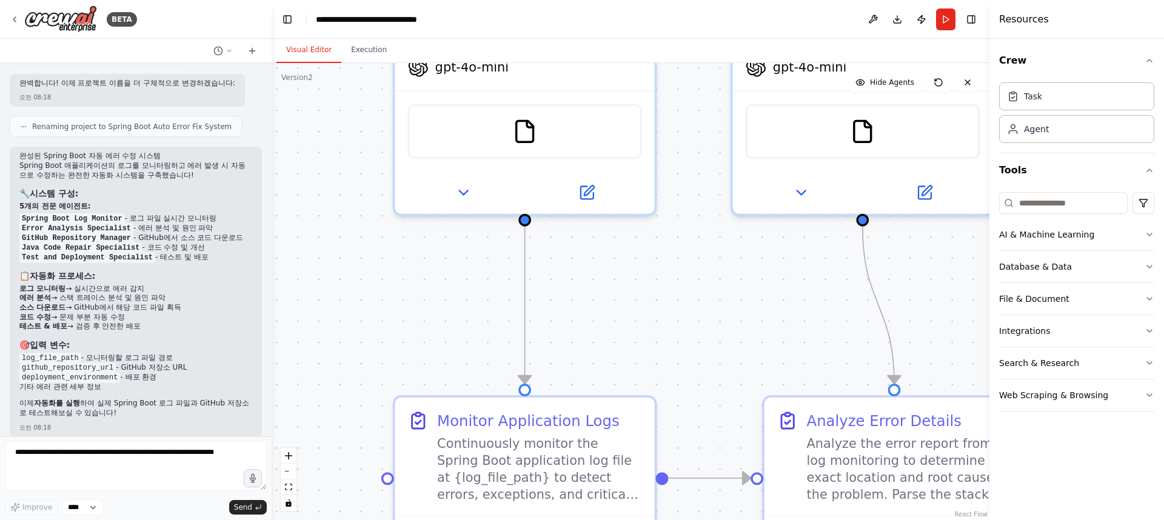
click at [321, 295] on div ".deletable-edge-delete-btn { width: 20px; height: 20px; border: 0px solid #ffff…" at bounding box center [631, 291] width 718 height 457
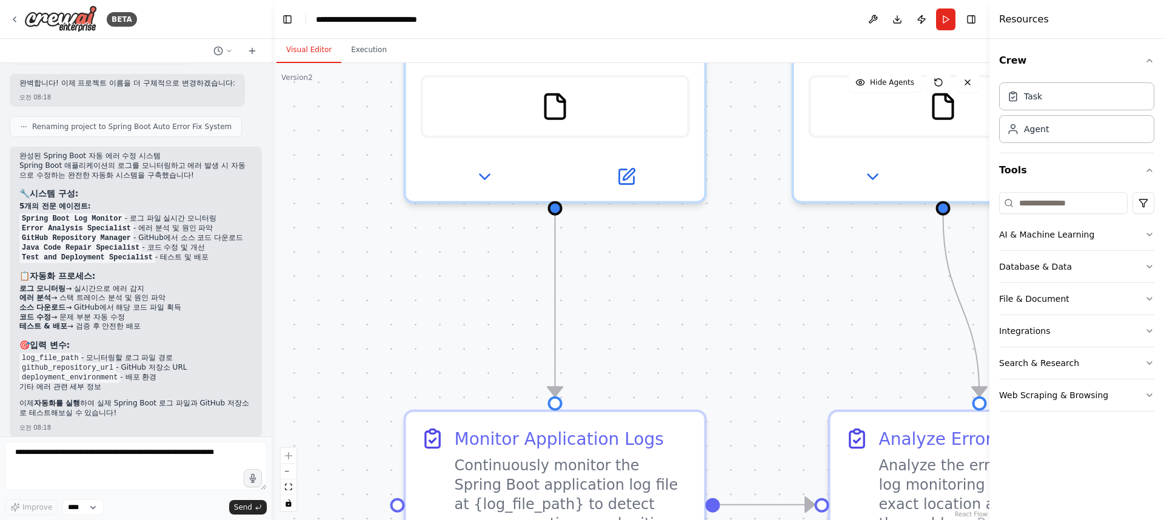
click at [321, 289] on div ".deletable-edge-delete-btn { width: 20px; height: 20px; border: 0px solid #ffff…" at bounding box center [631, 291] width 718 height 457
click at [347, 280] on div ".deletable-edge-delete-btn { width: 20px; height: 20px; border: 0px solid #ffff…" at bounding box center [631, 291] width 718 height 457
click at [290, 475] on button "zoom out" at bounding box center [289, 472] width 16 height 16
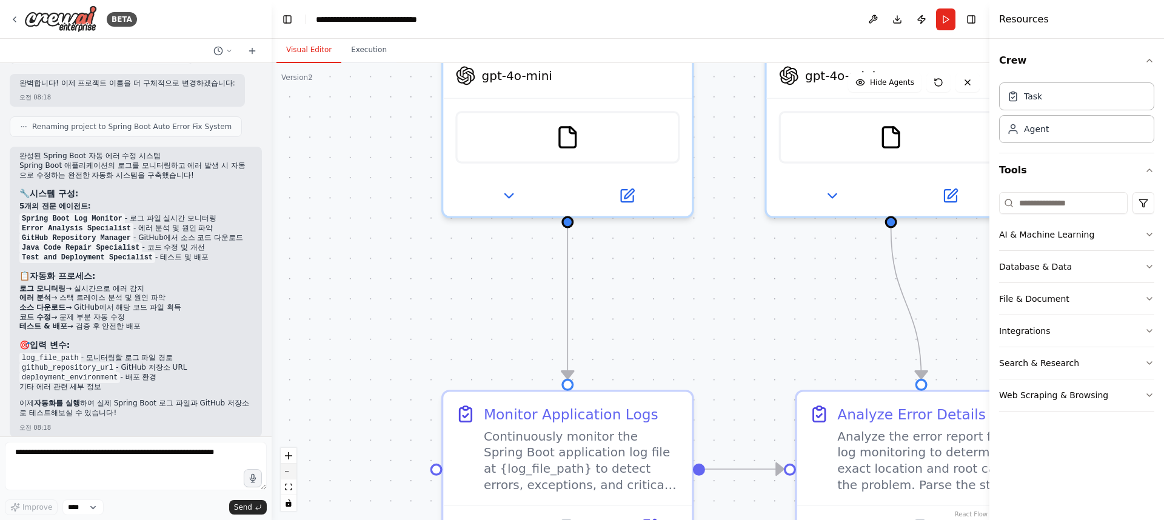
click at [290, 475] on button "zoom out" at bounding box center [289, 472] width 16 height 16
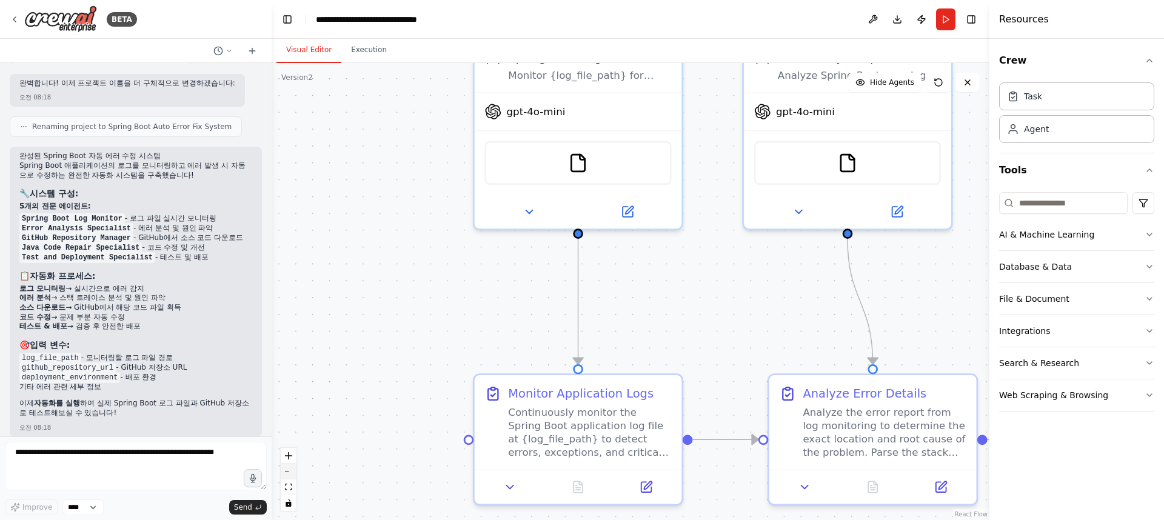
click at [289, 475] on button "zoom out" at bounding box center [289, 472] width 16 height 16
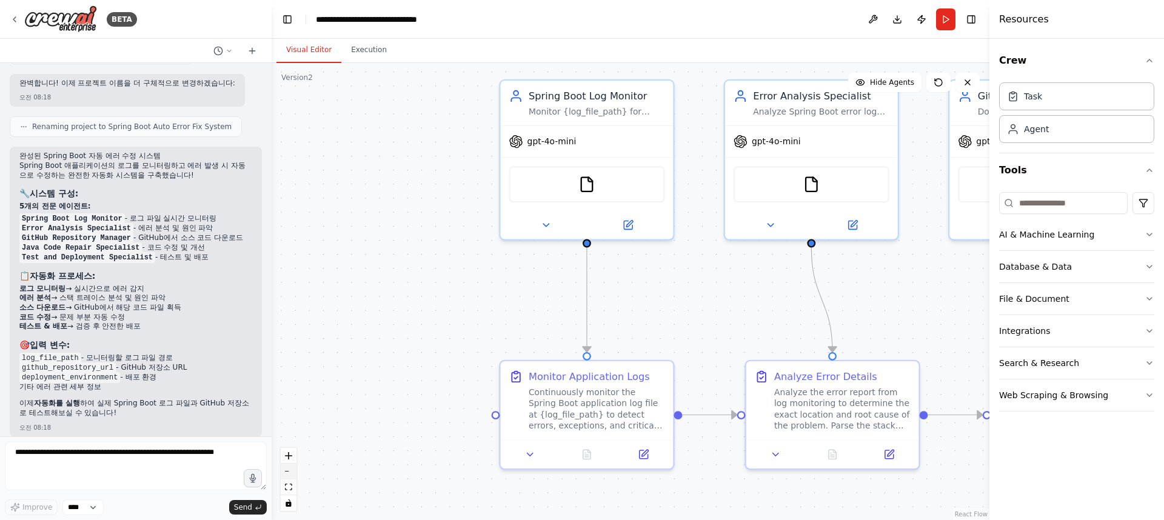
click at [288, 474] on button "zoom out" at bounding box center [289, 472] width 16 height 16
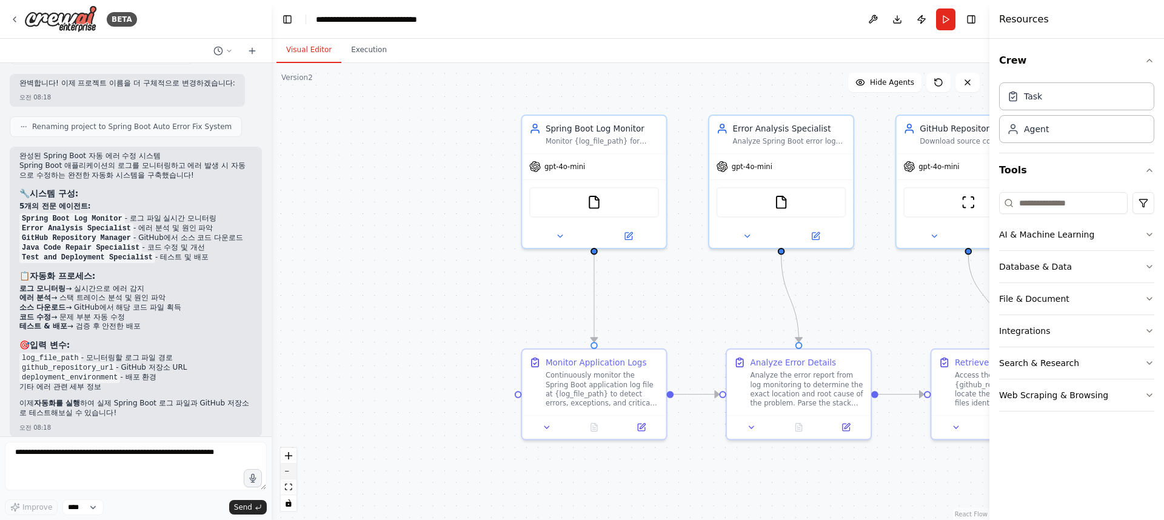
click at [288, 474] on button "zoom out" at bounding box center [289, 472] width 16 height 16
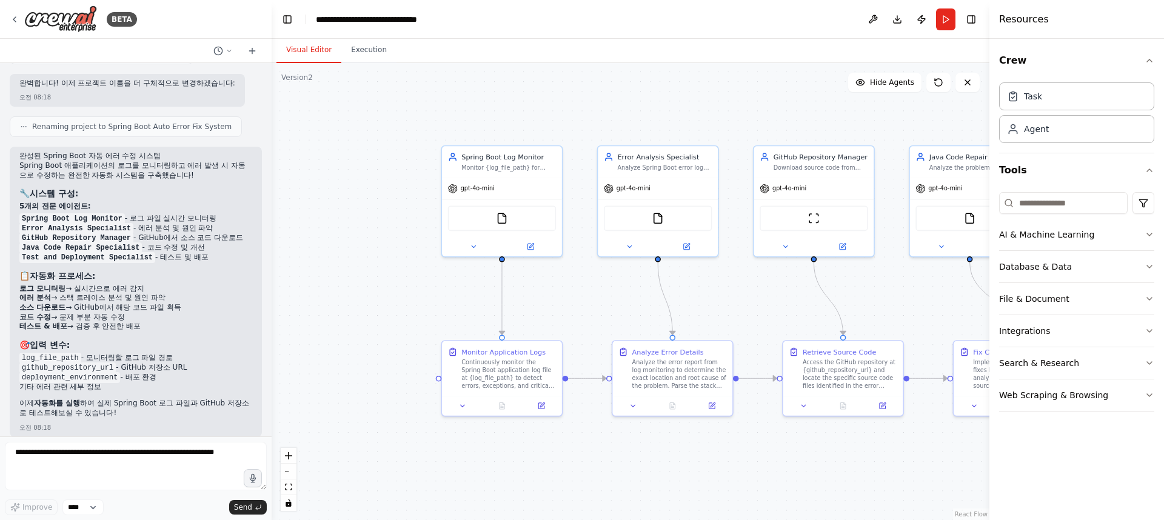
drag, startPoint x: 423, startPoint y: 287, endPoint x: 328, endPoint y: 289, distance: 94.6
click at [322, 289] on div ".deletable-edge-delete-btn { width: 20px; height: 20px; border: 0px solid #ffff…" at bounding box center [631, 291] width 718 height 457
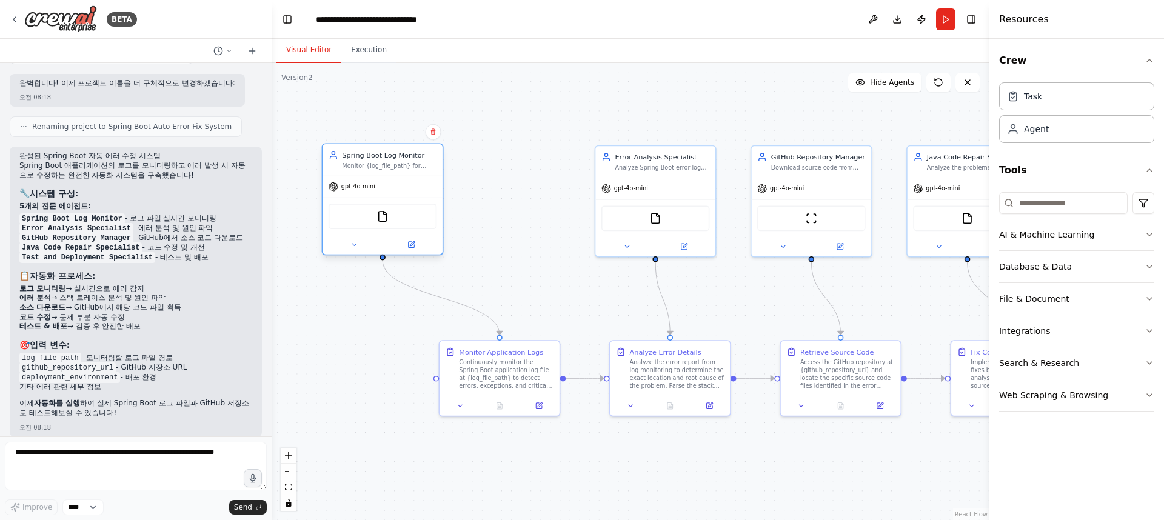
drag, startPoint x: 382, startPoint y: 229, endPoint x: 309, endPoint y: 229, distance: 72.8
click at [323, 229] on div "FileReadTool" at bounding box center [383, 217] width 120 height 38
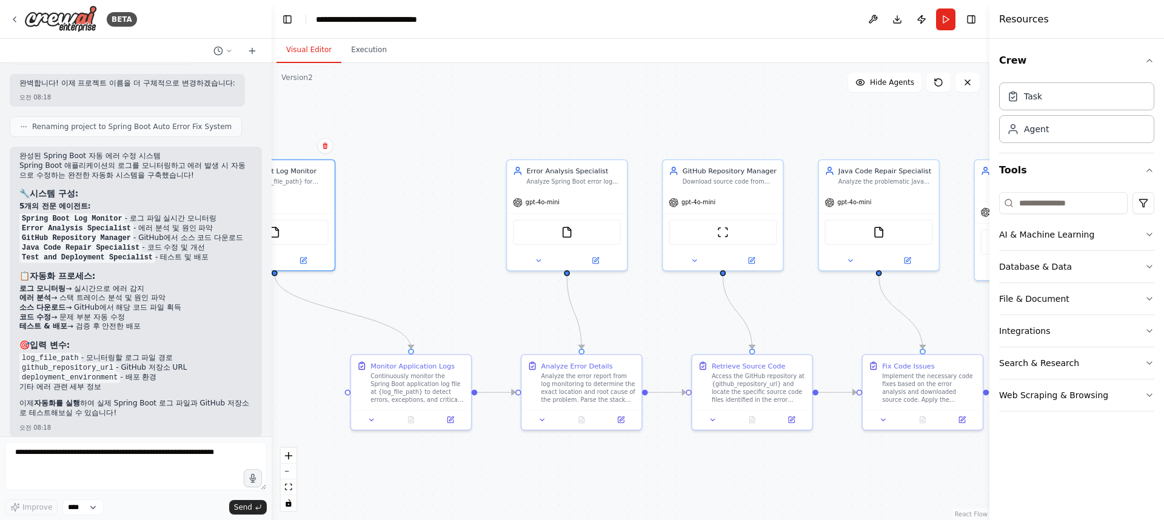
drag, startPoint x: 526, startPoint y: 157, endPoint x: 444, endPoint y: 170, distance: 82.9
click at [444, 170] on div ".deletable-edge-delete-btn { width: 20px; height: 20px; border: 0px solid #ffff…" at bounding box center [631, 291] width 718 height 457
drag, startPoint x: 297, startPoint y: 197, endPoint x: 363, endPoint y: 186, distance: 67.1
click at [335, 190] on div "gpt-4o-mini" at bounding box center [275, 200] width 120 height 21
click at [306, 251] on icon at bounding box center [305, 249] width 8 height 8
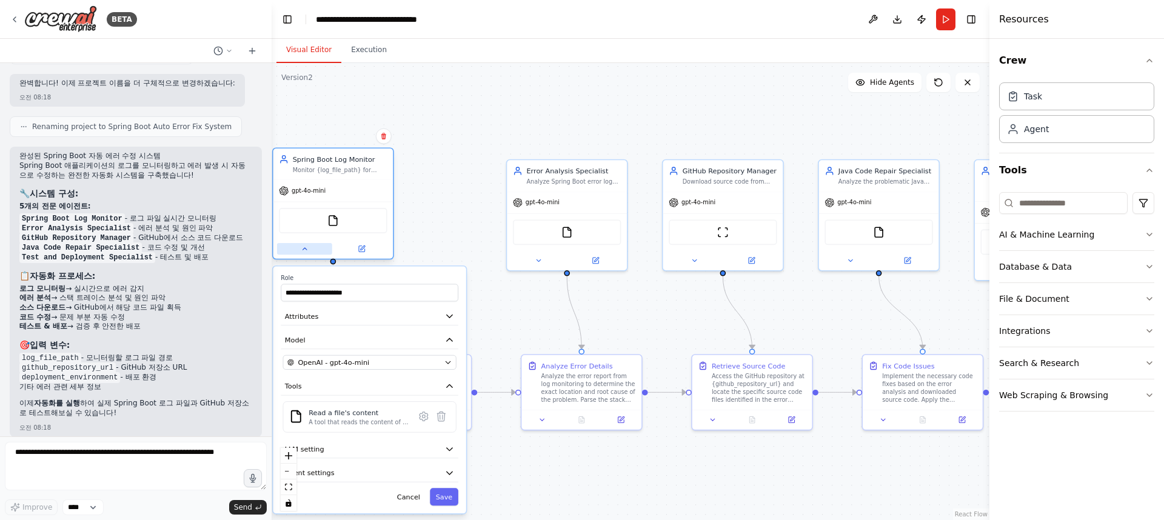
click at [306, 251] on icon at bounding box center [305, 249] width 8 height 8
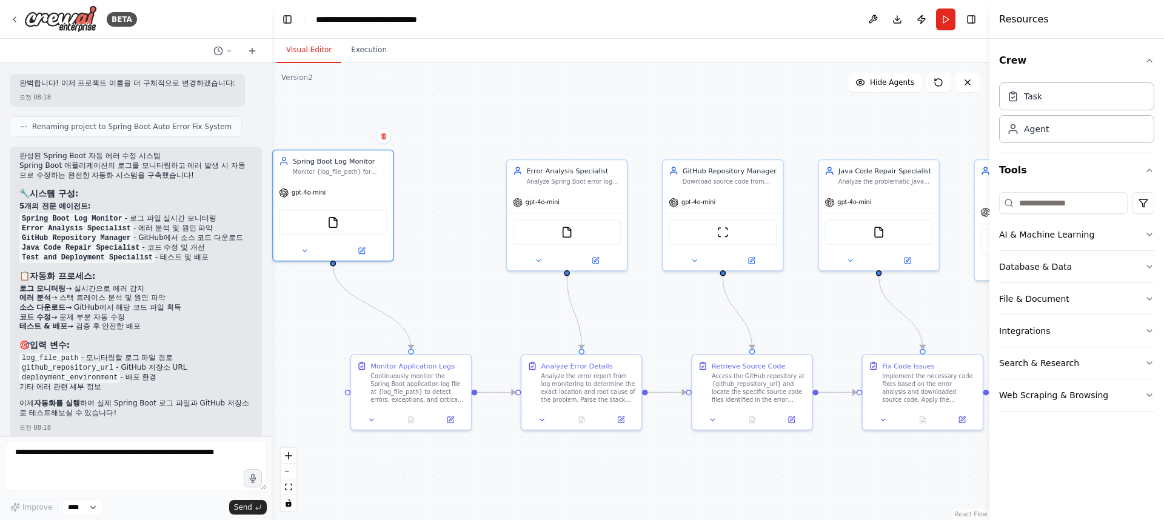
click at [750, 25] on header "**********" at bounding box center [631, 19] width 718 height 39
click at [1063, 97] on div "Task" at bounding box center [1076, 96] width 155 height 28
click at [1051, 134] on div "Agent" at bounding box center [1076, 129] width 155 height 28
click at [1046, 208] on input at bounding box center [1063, 203] width 129 height 22
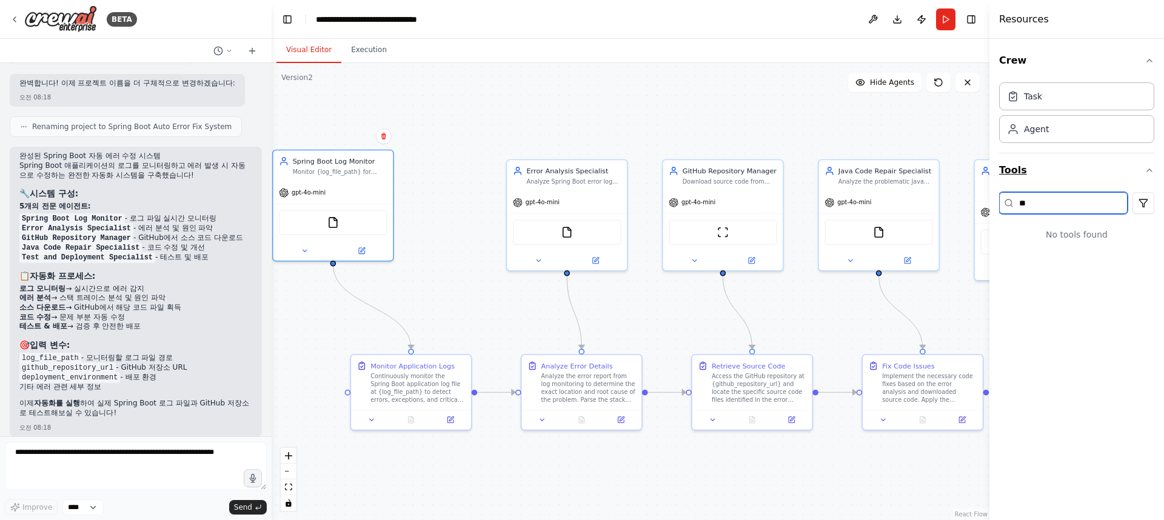
type input "*"
type input "****"
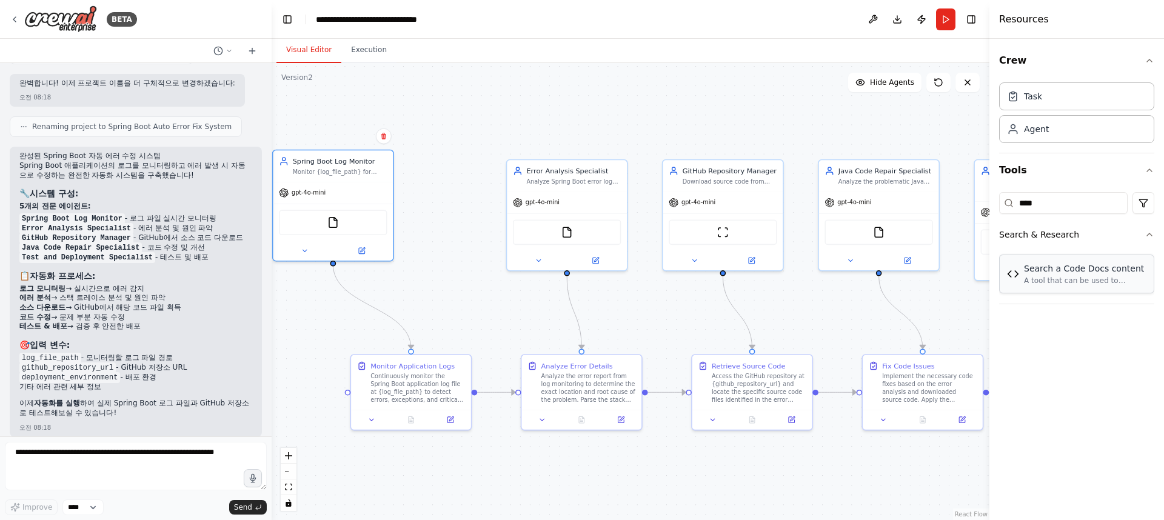
click at [1093, 268] on div "Search a Code Docs content" at bounding box center [1085, 269] width 122 height 12
click at [1065, 273] on div "Search a Code Docs content" at bounding box center [1085, 269] width 122 height 12
click at [1082, 283] on div "A tool that can be used to semantic search a query from a Code Docs content." at bounding box center [1085, 281] width 122 height 10
click at [1080, 283] on div "A tool that can be used to semantic search a query from a Code Docs content." at bounding box center [1085, 281] width 122 height 10
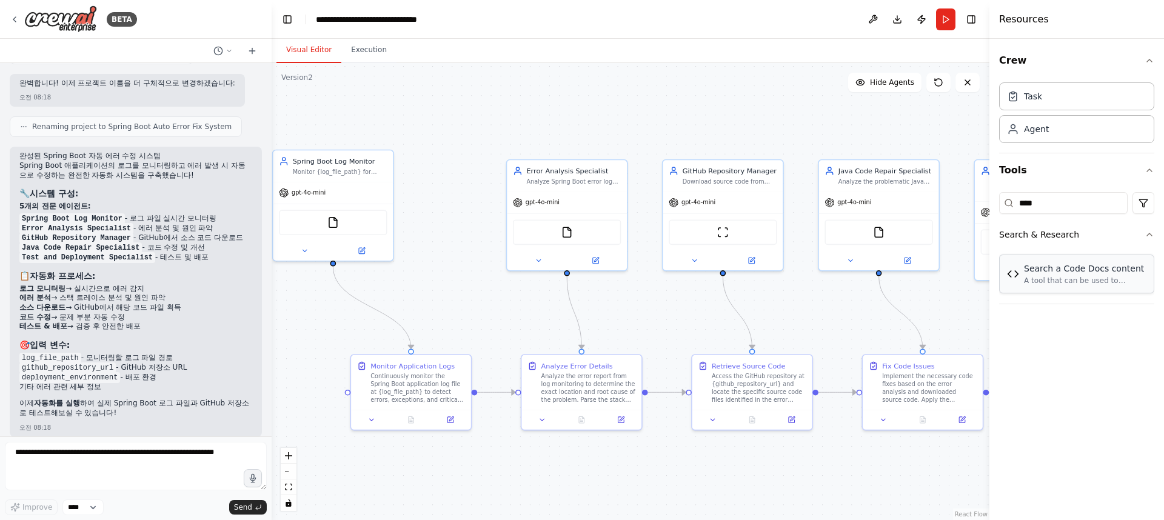
click at [1080, 283] on div "A tool that can be used to semantic search a query from a Code Docs content." at bounding box center [1085, 281] width 122 height 10
click at [1079, 283] on div "A tool that can be used to semantic search a query from a Code Docs content." at bounding box center [1085, 281] width 122 height 10
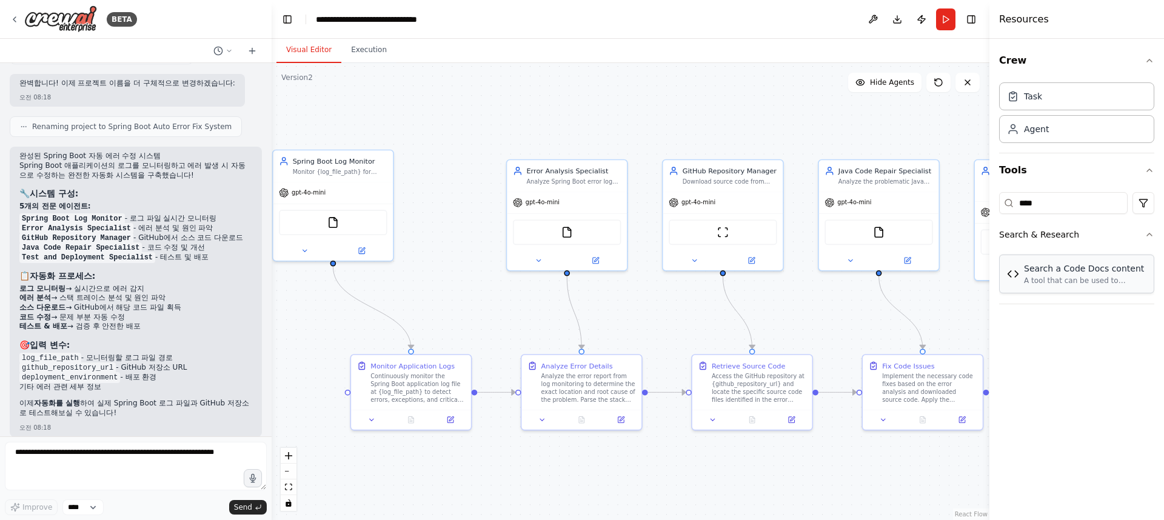
click at [1079, 283] on div "A tool that can be used to semantic search a query from a Code Docs content." at bounding box center [1085, 281] width 122 height 10
click at [1078, 283] on div "A tool that can be used to semantic search a query from a Code Docs content." at bounding box center [1085, 281] width 122 height 10
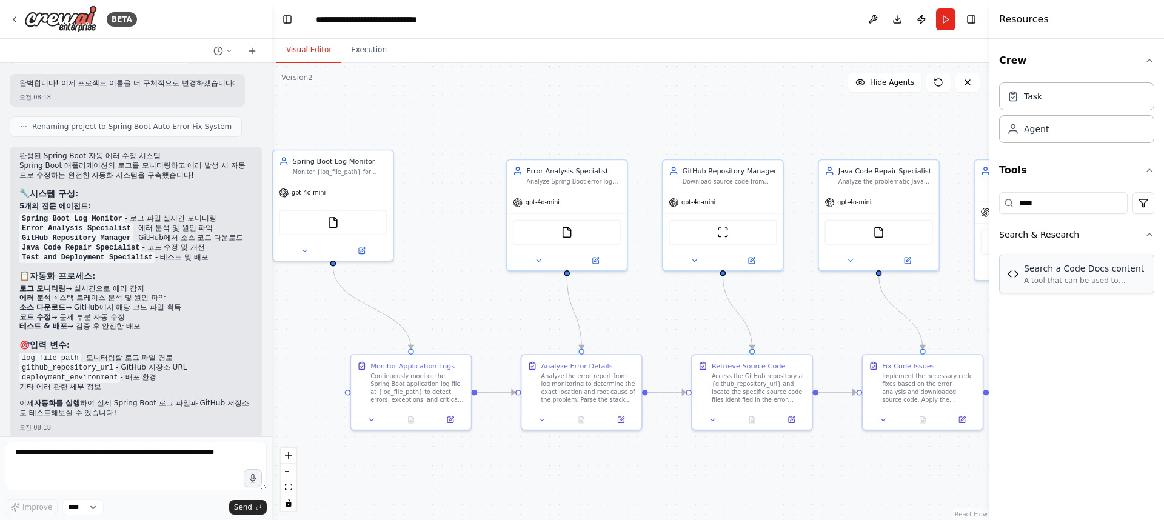
click at [1078, 283] on div "A tool that can be used to semantic search a query from a Code Docs content." at bounding box center [1085, 281] width 122 height 10
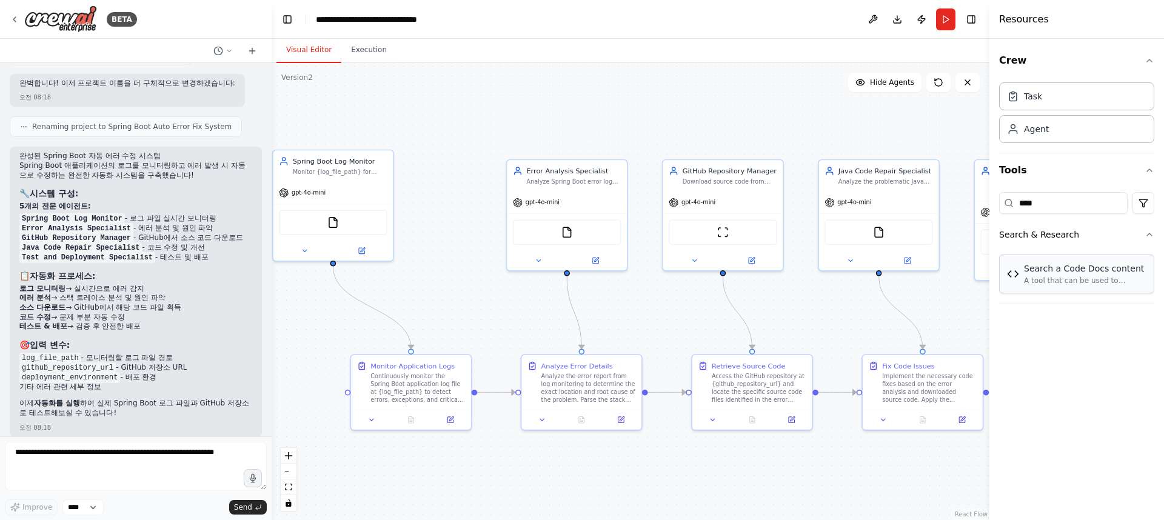
click at [1074, 282] on div "A tool that can be used to semantic search a query from a Code Docs content." at bounding box center [1085, 281] width 122 height 10
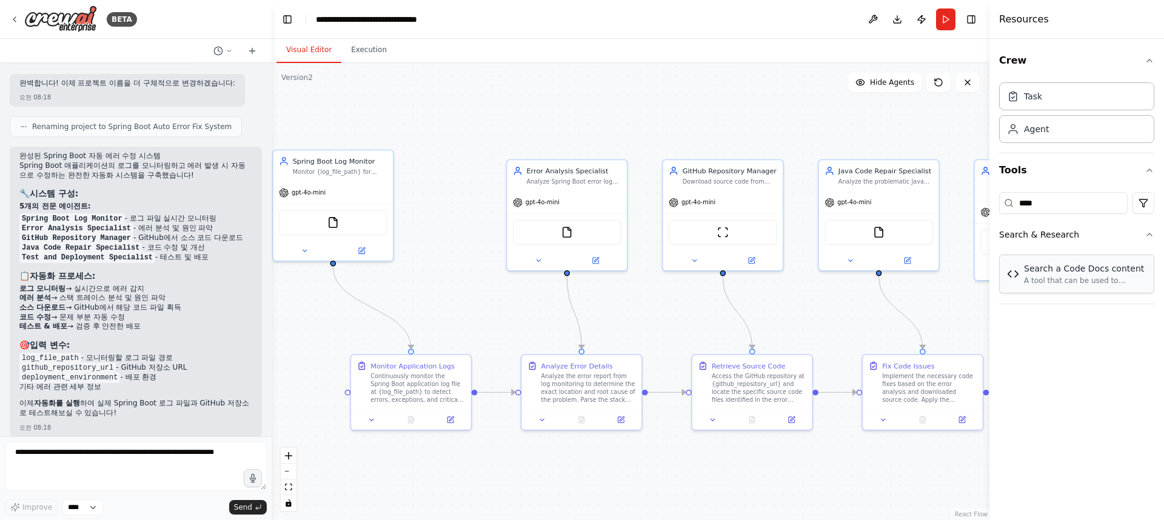
click at [1074, 282] on div "A tool that can be used to semantic search a query from a Code Docs content." at bounding box center [1085, 281] width 122 height 10
click at [162, 444] on textarea at bounding box center [136, 466] width 262 height 49
type textarea "*"
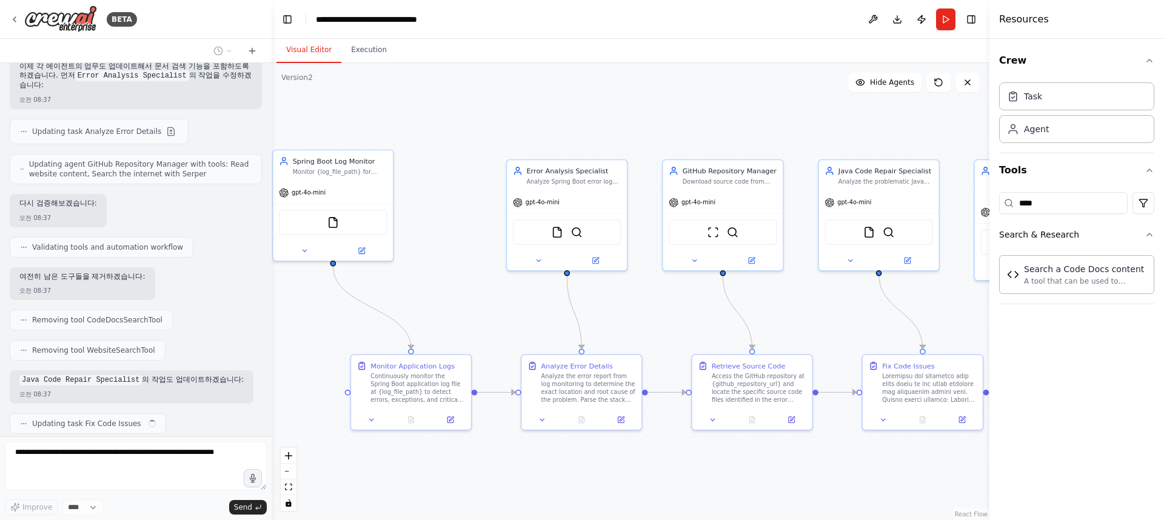
scroll to position [3389, 0]
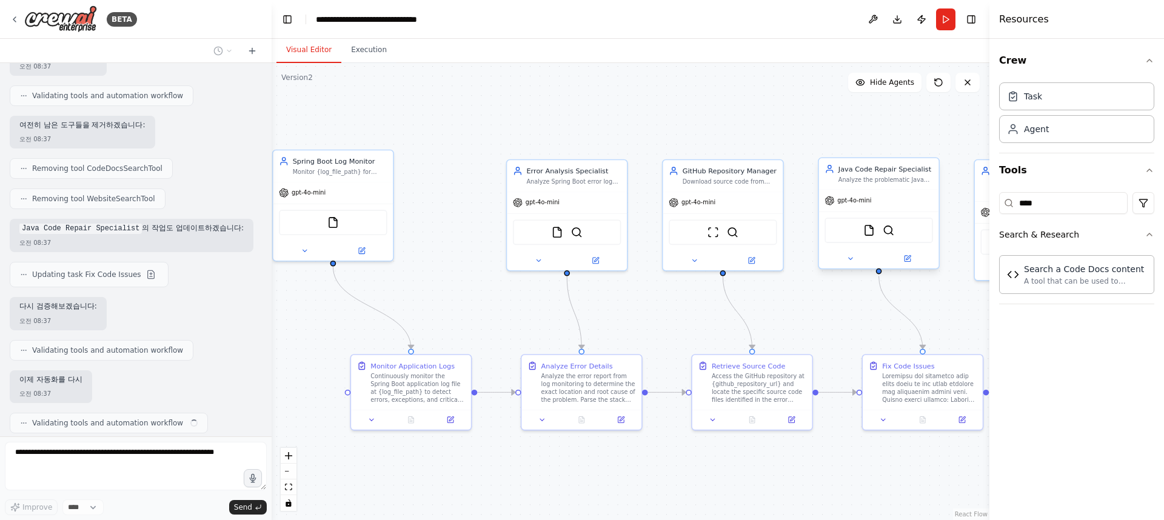
click at [880, 229] on div "FileReadTool SerperDevTool" at bounding box center [879, 230] width 108 height 25
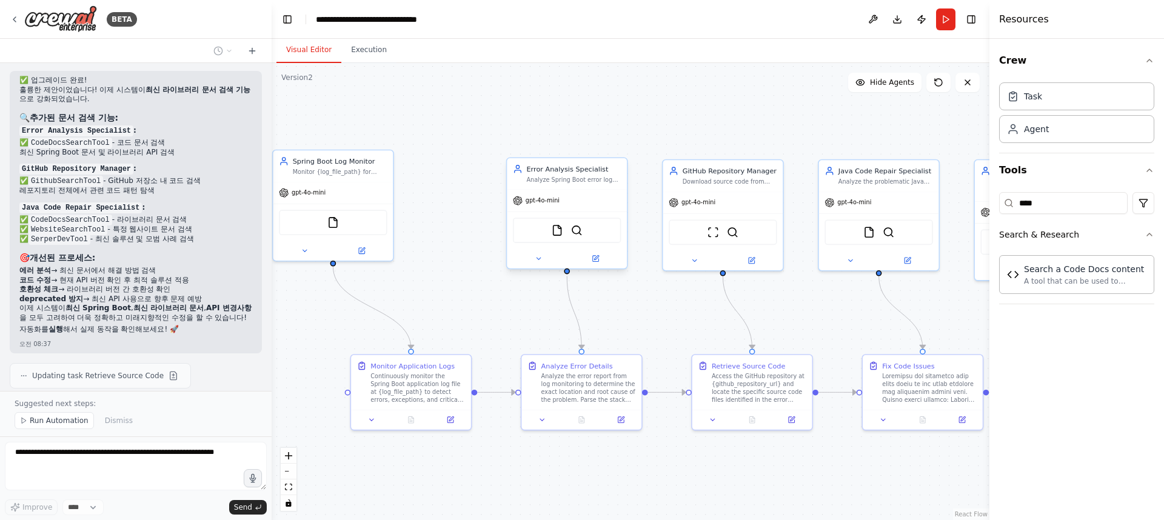
scroll to position [3948, 0]
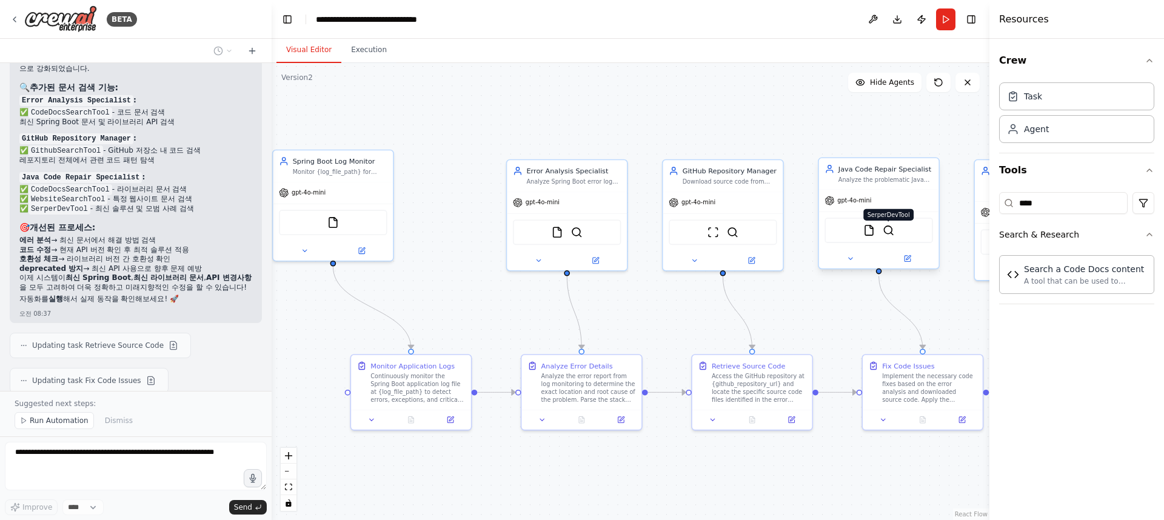
click at [892, 231] on img at bounding box center [889, 230] width 12 height 12
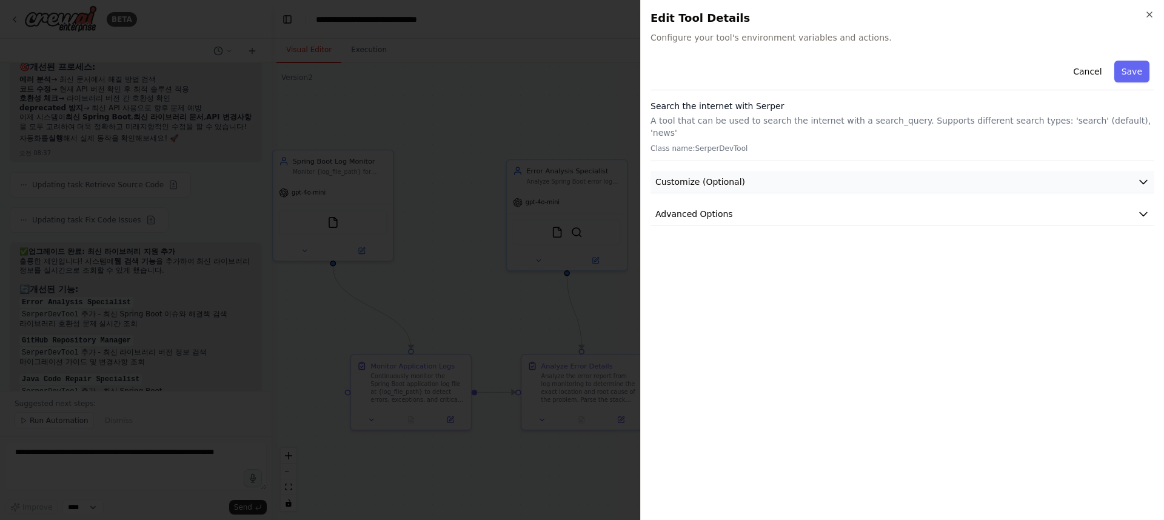
click at [903, 171] on button "Customize (Optional)" at bounding box center [903, 182] width 504 height 22
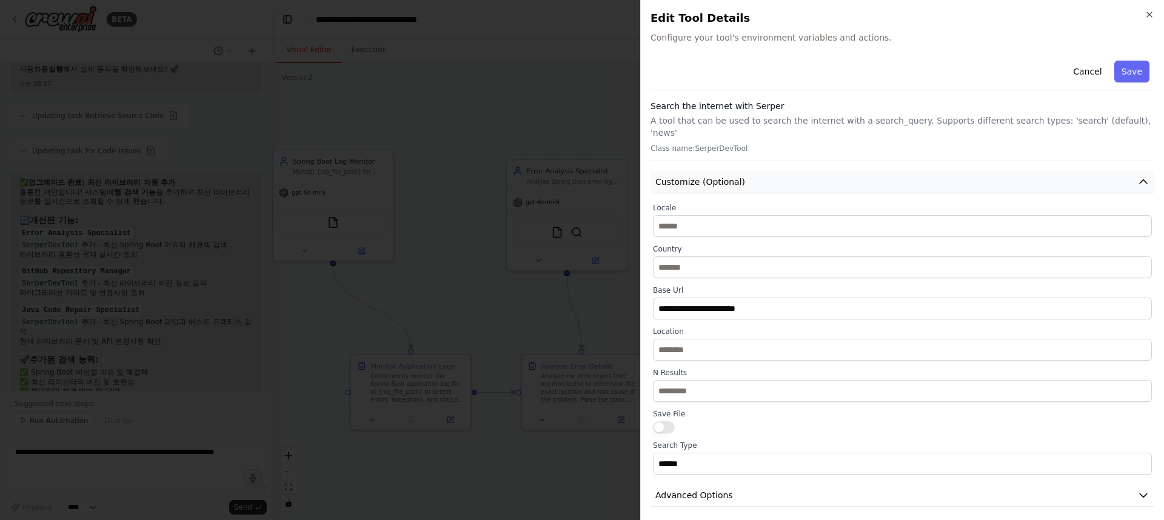
click at [903, 171] on button "Customize (Optional)" at bounding box center [903, 182] width 504 height 22
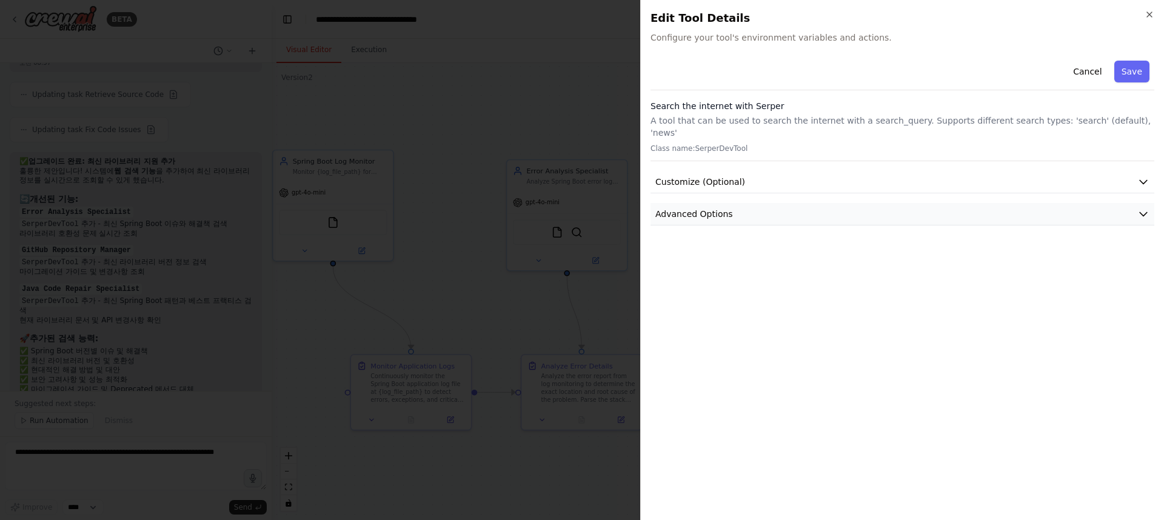
scroll to position [4221, 0]
click at [888, 203] on button "Advanced Options" at bounding box center [903, 214] width 504 height 22
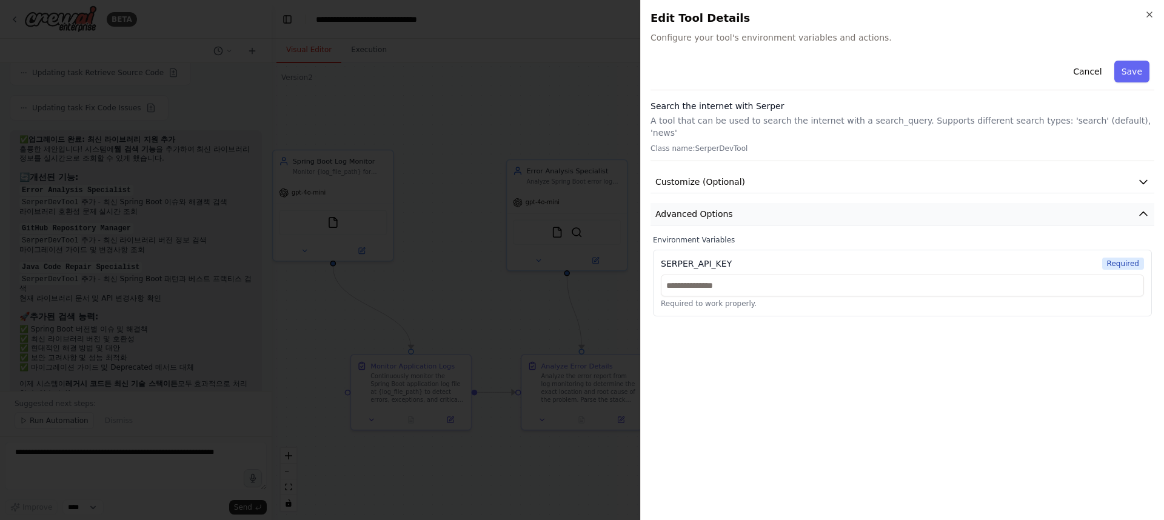
click at [888, 203] on button "Advanced Options" at bounding box center [903, 214] width 504 height 22
click at [1148, 12] on icon "button" at bounding box center [1150, 15] width 10 height 10
